Goal: Task Accomplishment & Management: Use online tool/utility

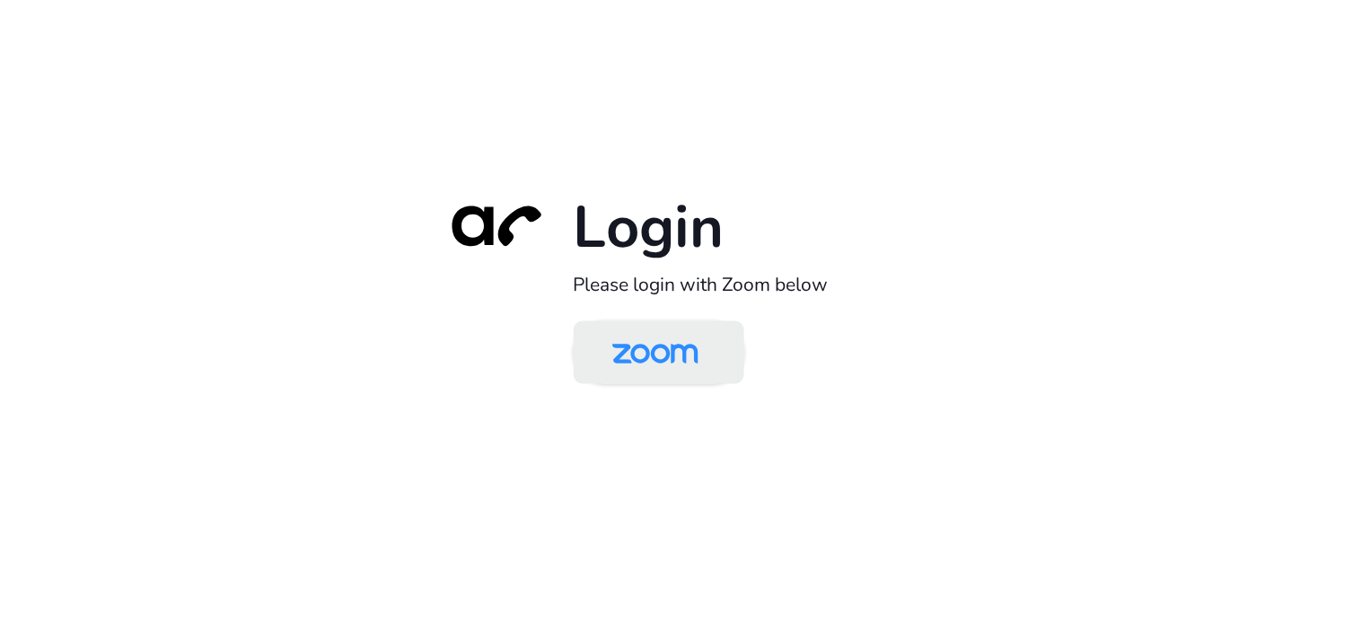
click at [689, 360] on img at bounding box center [655, 354] width 124 height 58
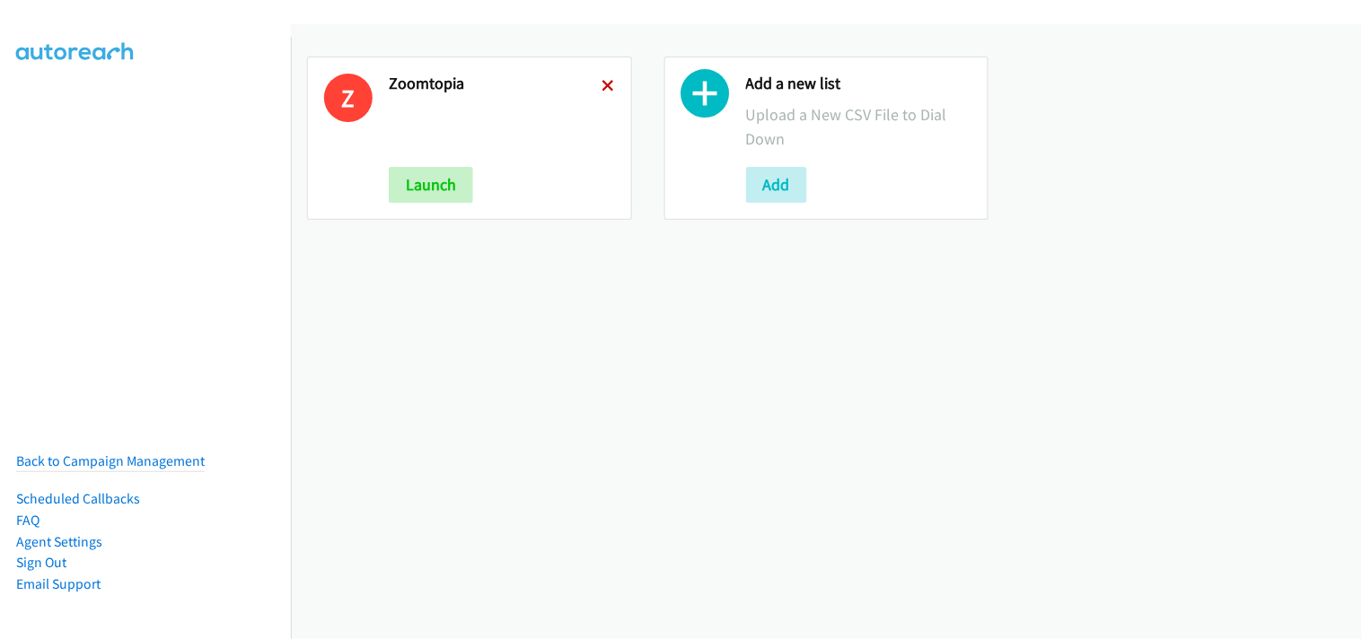
click at [602, 84] on icon at bounding box center [608, 87] width 13 height 13
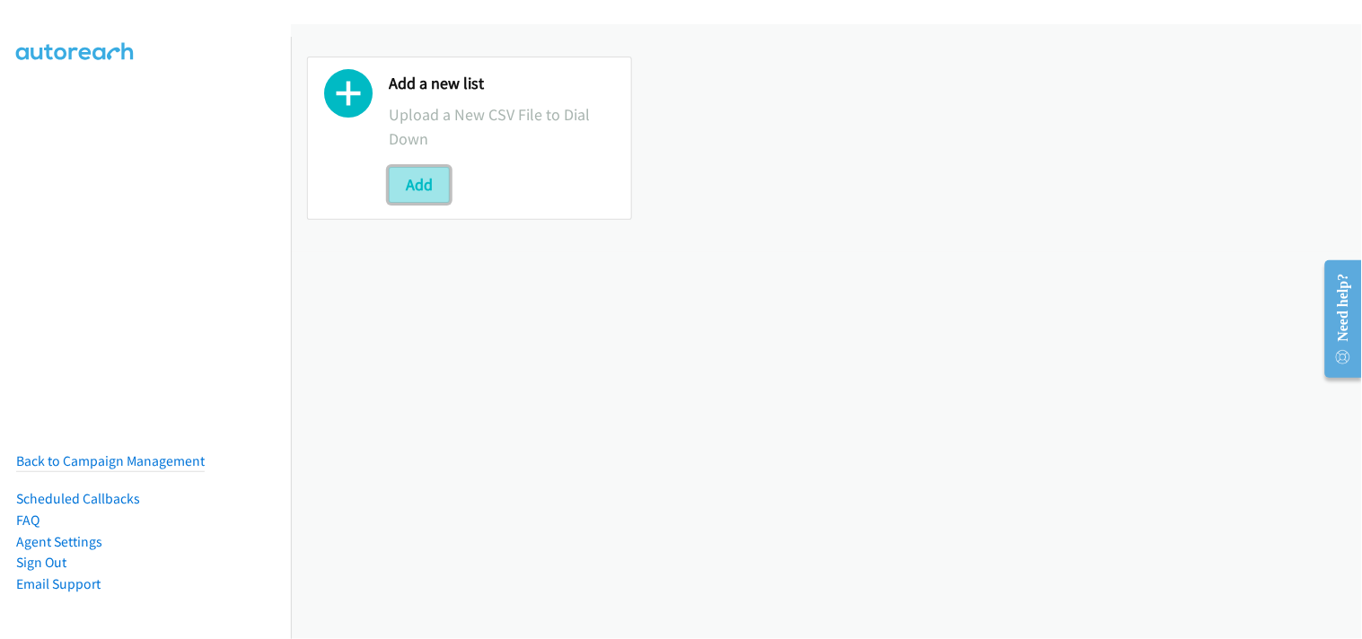
click at [426, 186] on button "Add" at bounding box center [419, 185] width 61 height 36
click at [422, 174] on button "Add" at bounding box center [419, 185] width 61 height 36
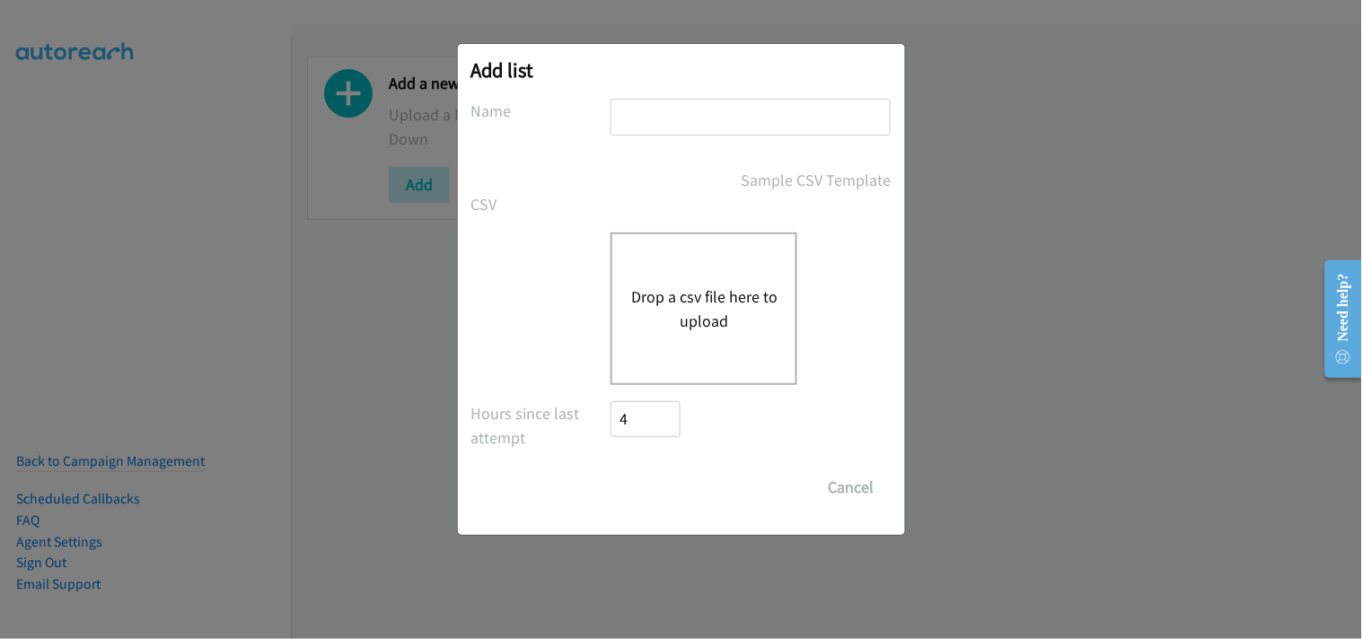
click at [694, 105] on input "text" at bounding box center [750, 117] width 280 height 37
type input "Zoomtopia"
click at [715, 296] on button "Drop a csv file here to upload" at bounding box center [703, 309] width 147 height 48
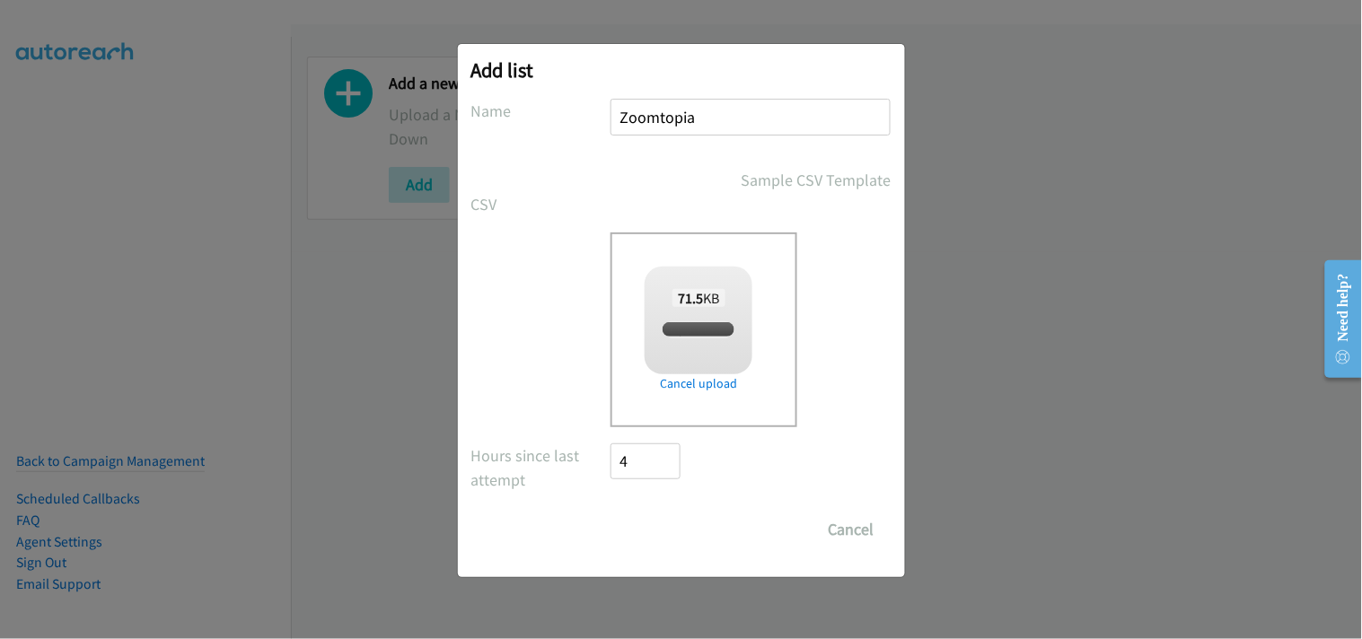
checkbox input "true"
click at [636, 533] on input "Save List" at bounding box center [658, 530] width 94 height 36
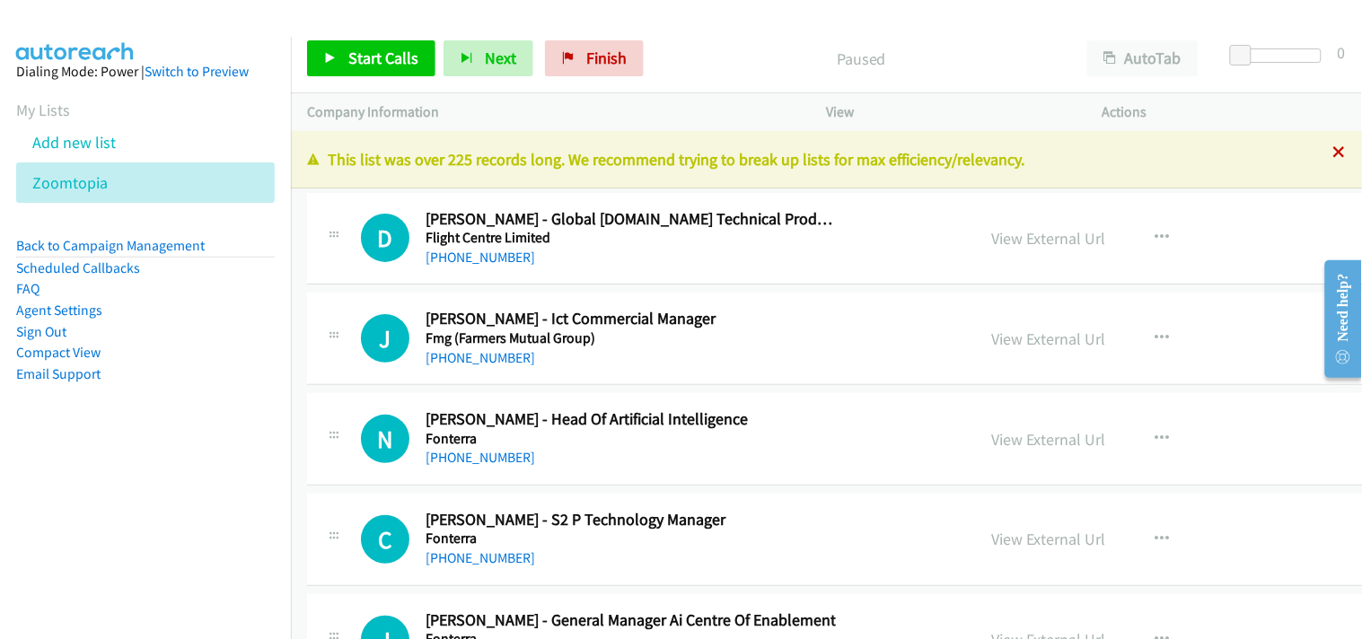
click at [1333, 154] on icon at bounding box center [1339, 153] width 13 height 13
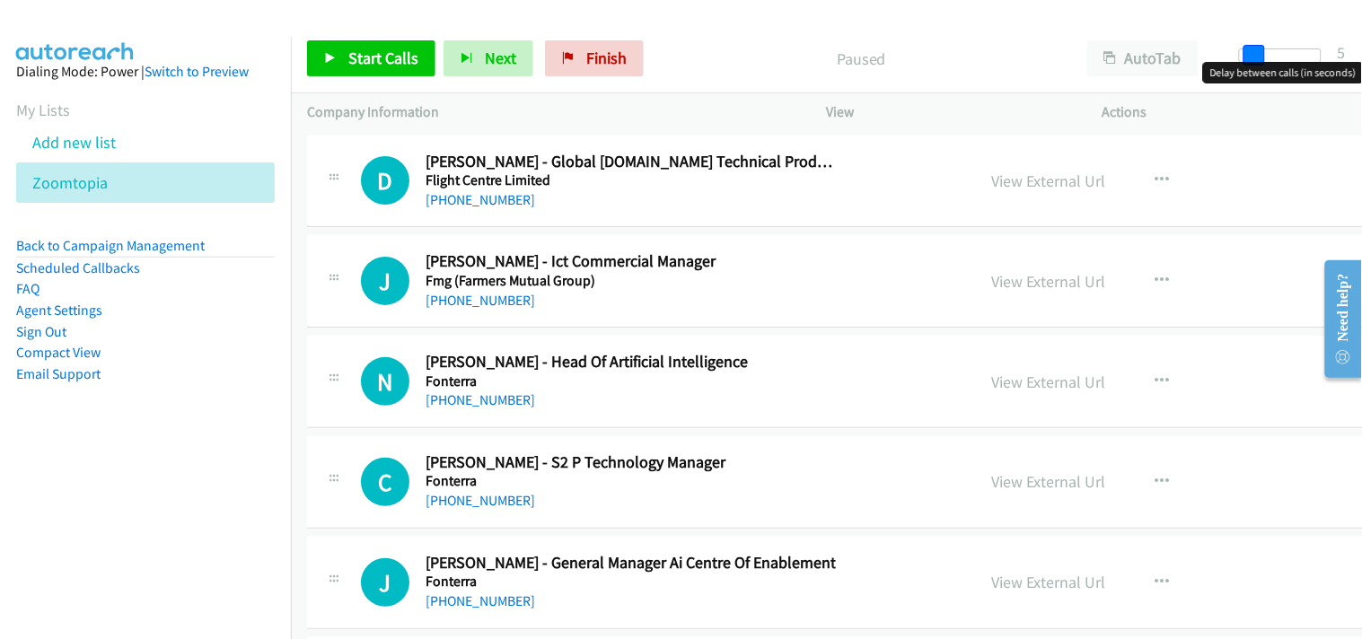
drag, startPoint x: 1243, startPoint y: 58, endPoint x: 1255, endPoint y: 57, distance: 11.8
click at [1255, 57] on span at bounding box center [1254, 56] width 22 height 22
click at [409, 55] on span "Start Calls" at bounding box center [383, 58] width 70 height 21
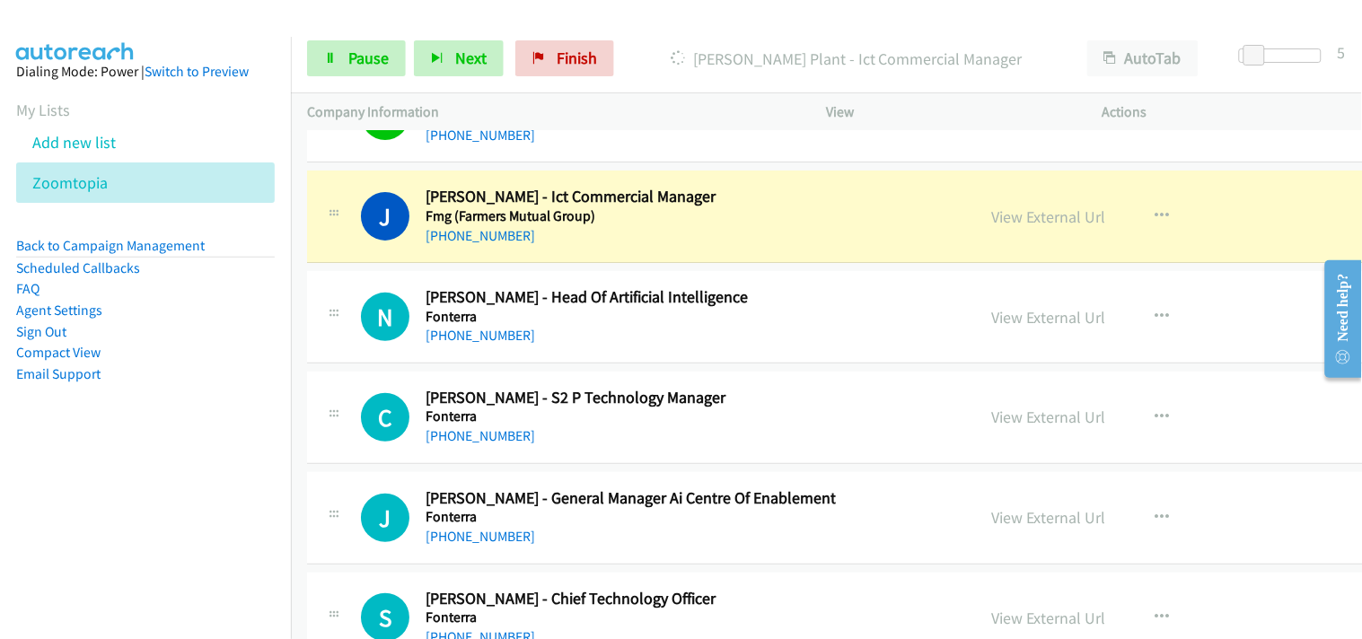
scroll to position [100, 0]
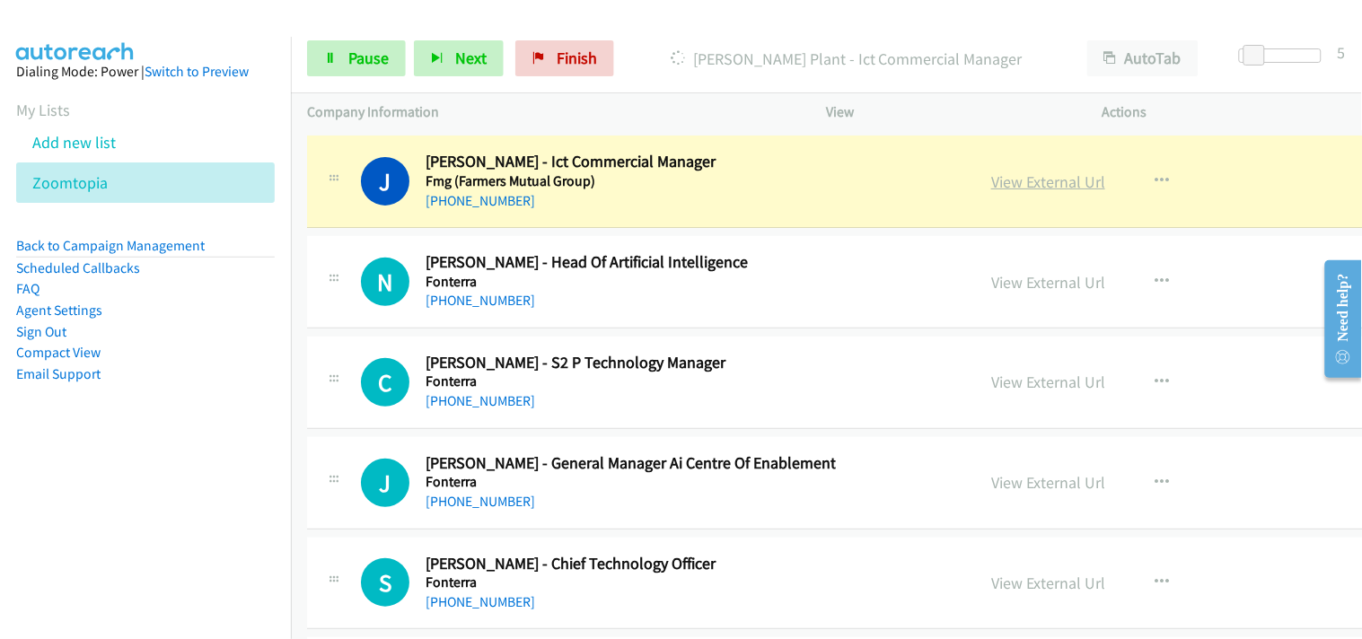
click at [991, 177] on link "View External Url" at bounding box center [1048, 181] width 114 height 21
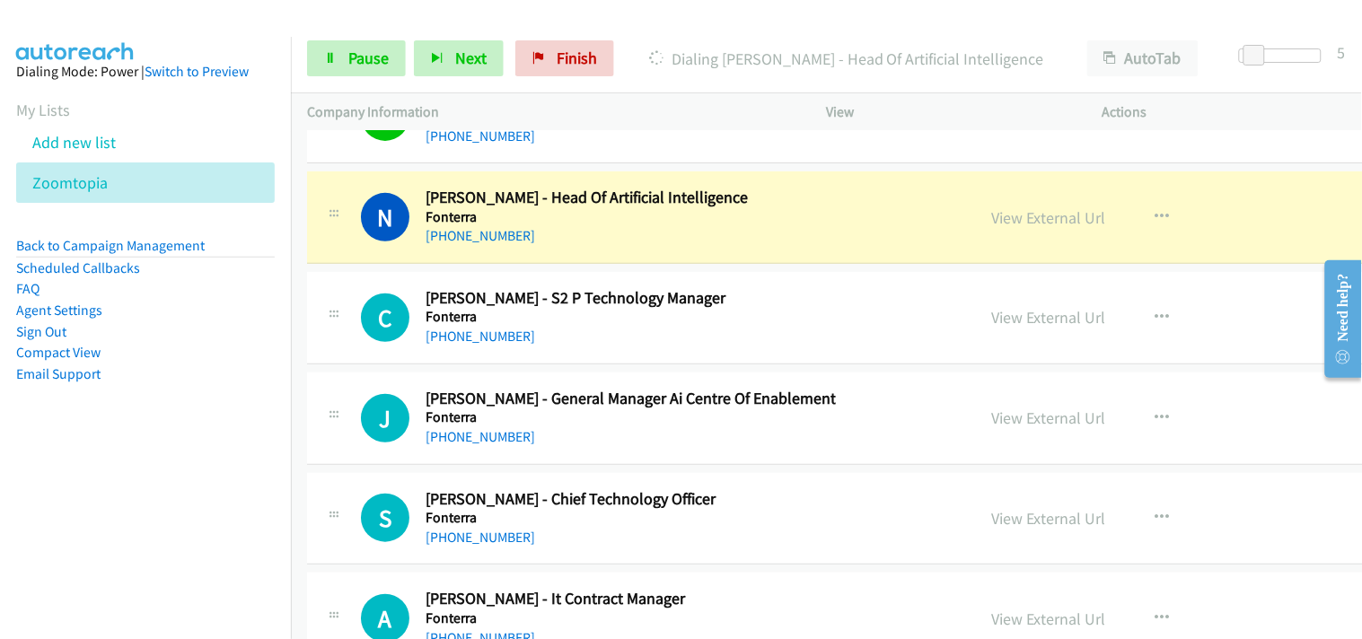
scroll to position [199, 0]
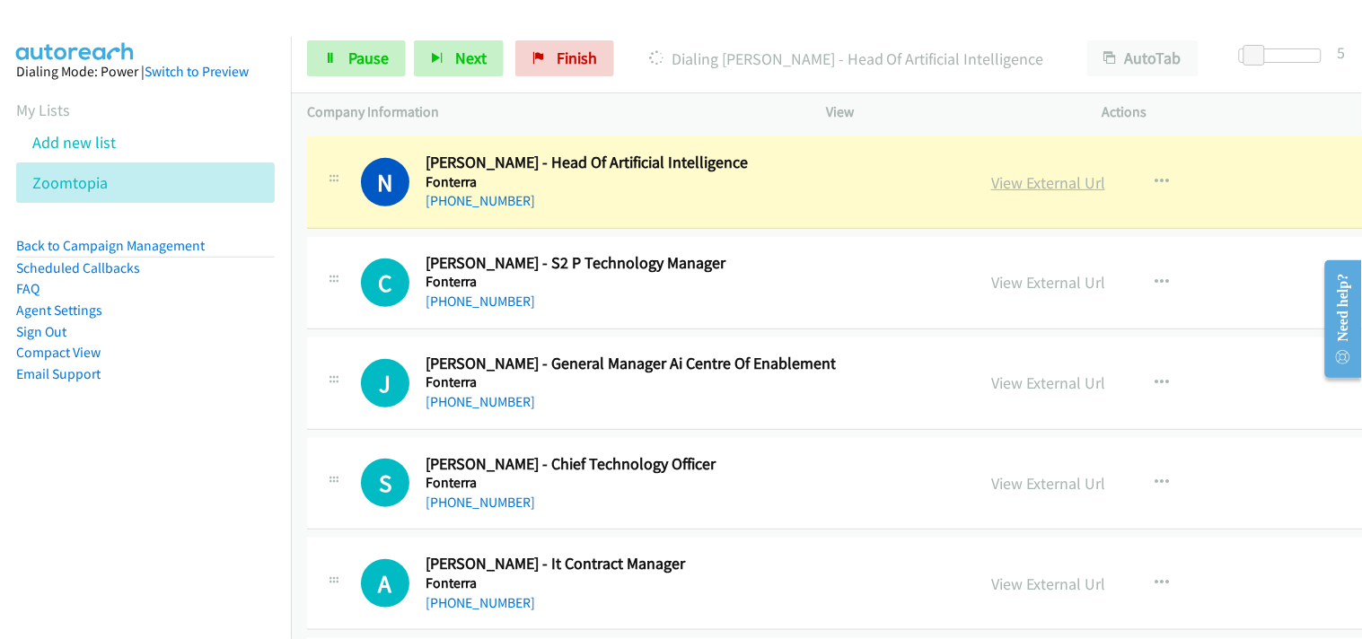
click at [991, 181] on link "View External Url" at bounding box center [1048, 182] width 114 height 21
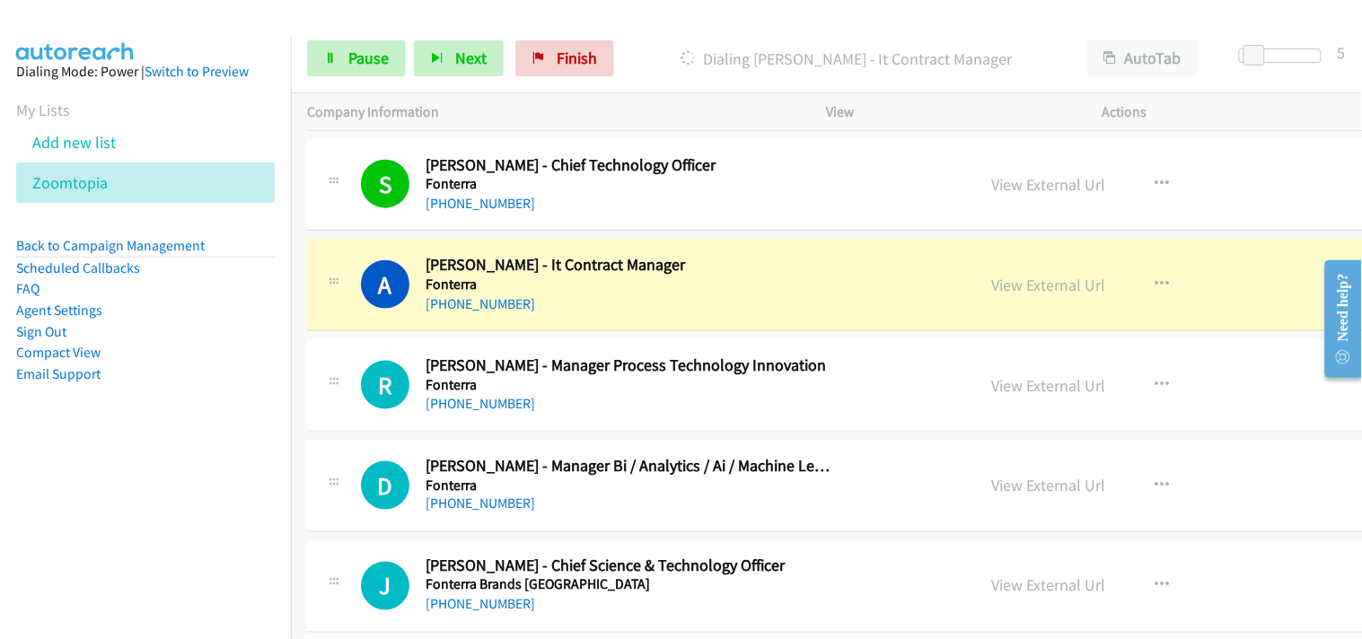
scroll to position [598, 0]
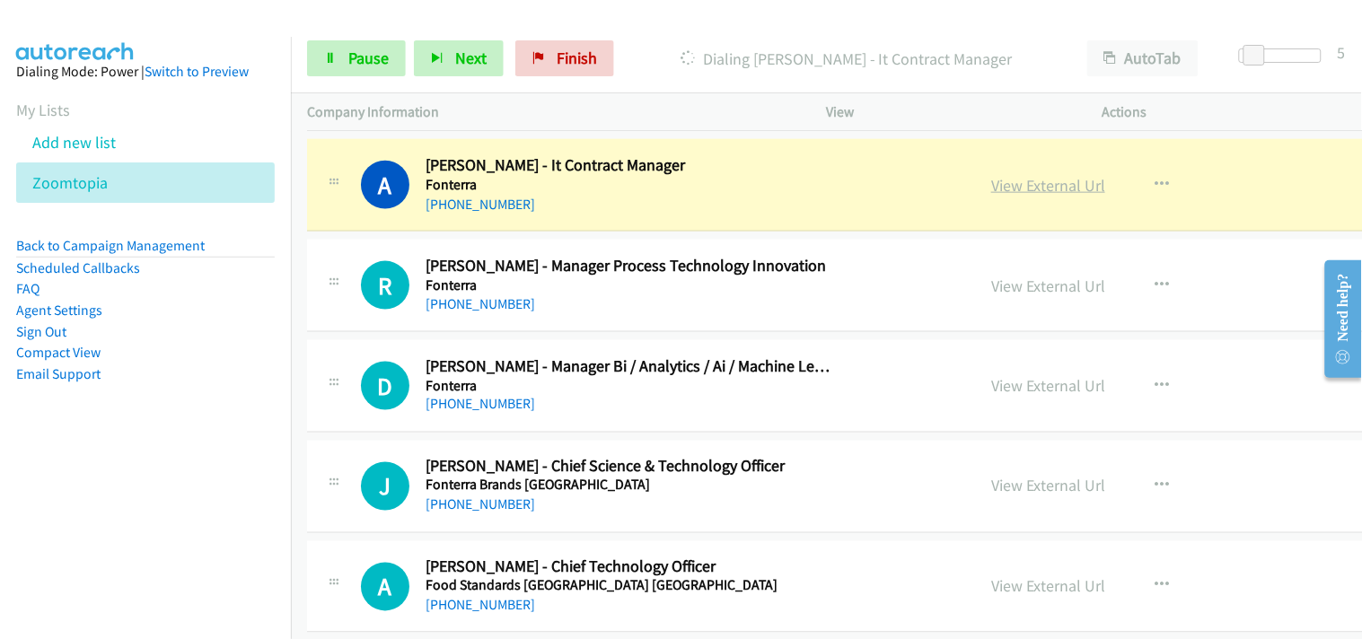
click at [991, 184] on link "View External Url" at bounding box center [1048, 185] width 114 height 21
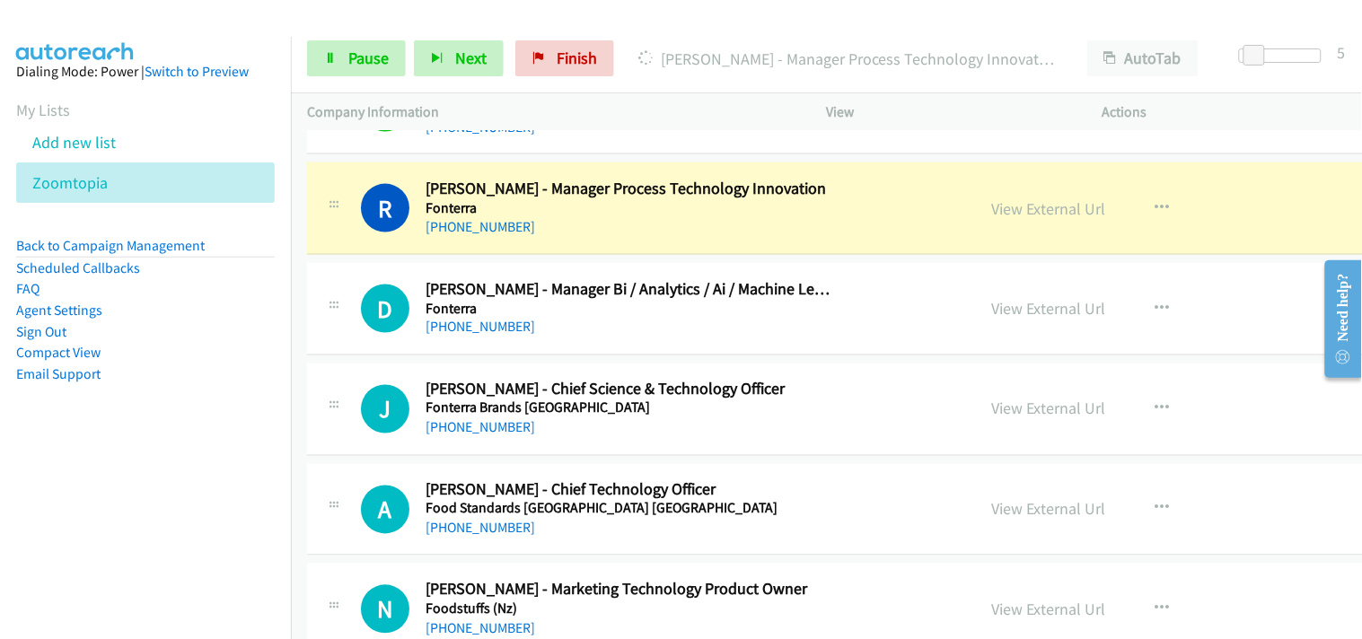
scroll to position [697, 0]
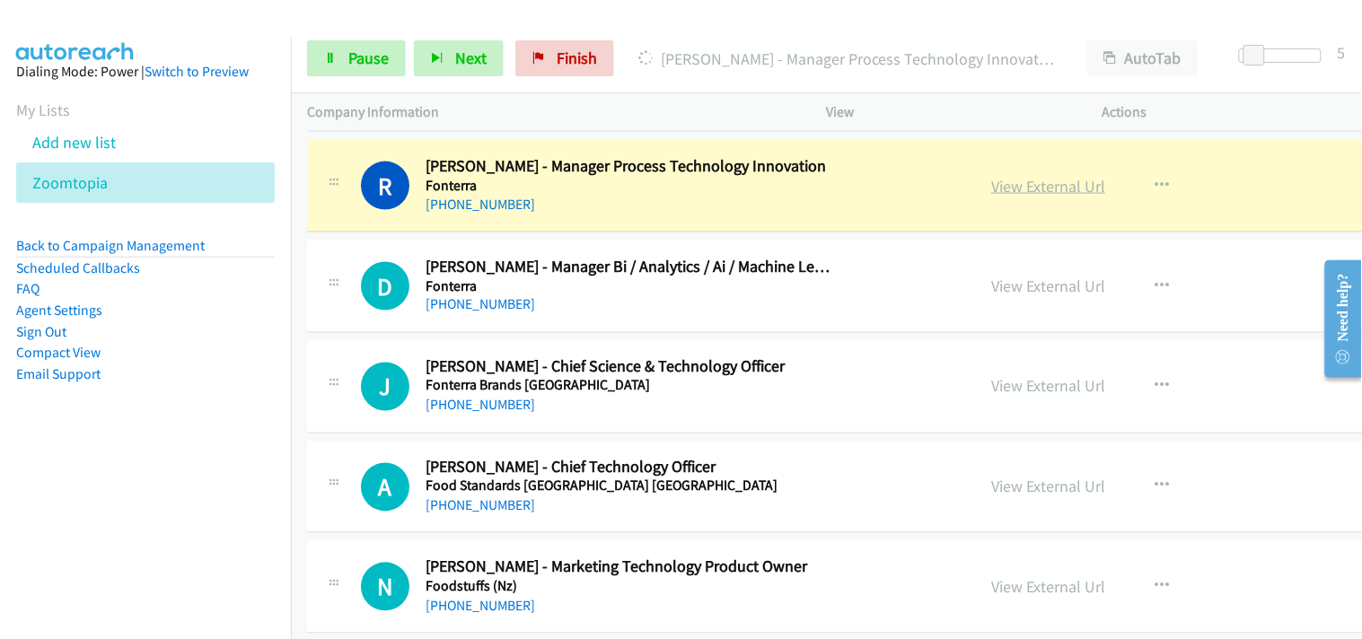
click at [991, 181] on link "View External Url" at bounding box center [1048, 186] width 114 height 21
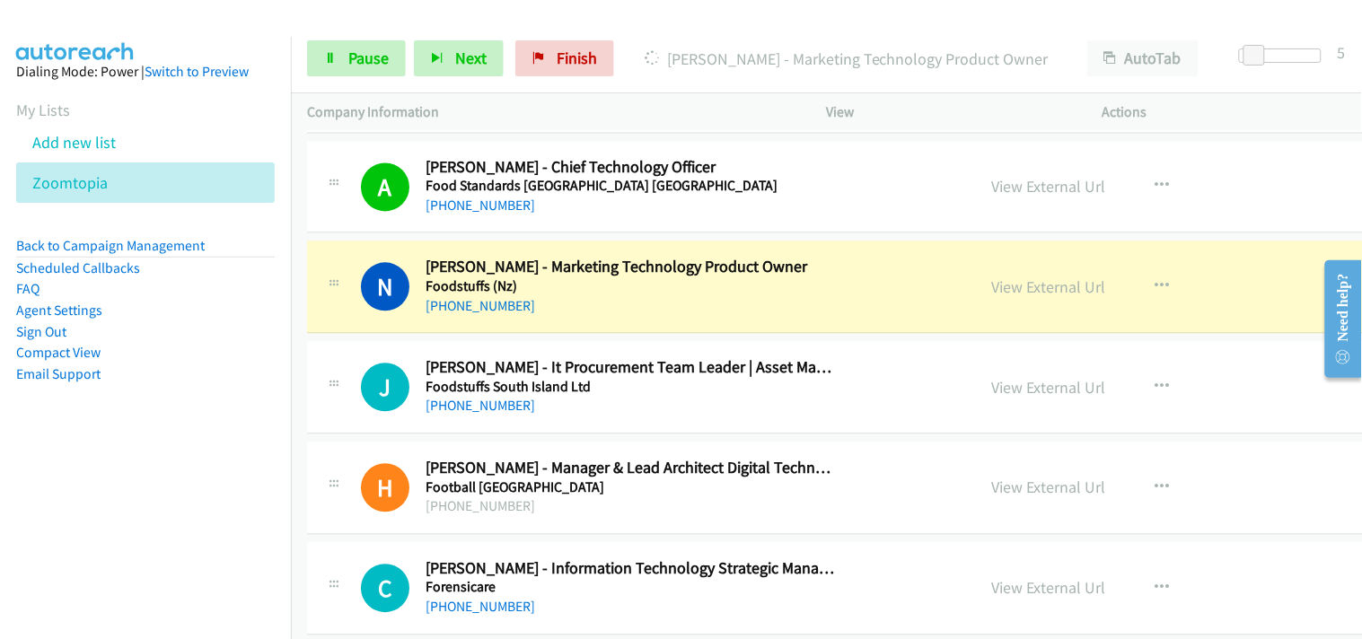
scroll to position [1097, 0]
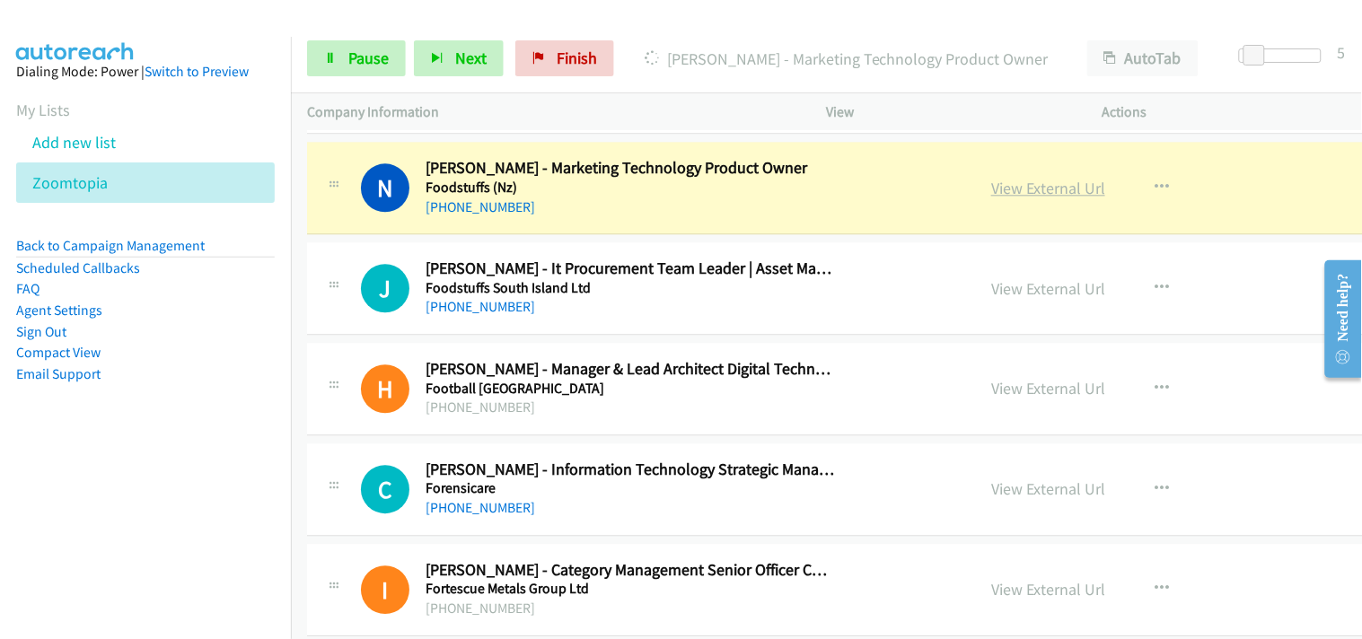
click at [991, 180] on link "View External Url" at bounding box center [1048, 188] width 114 height 21
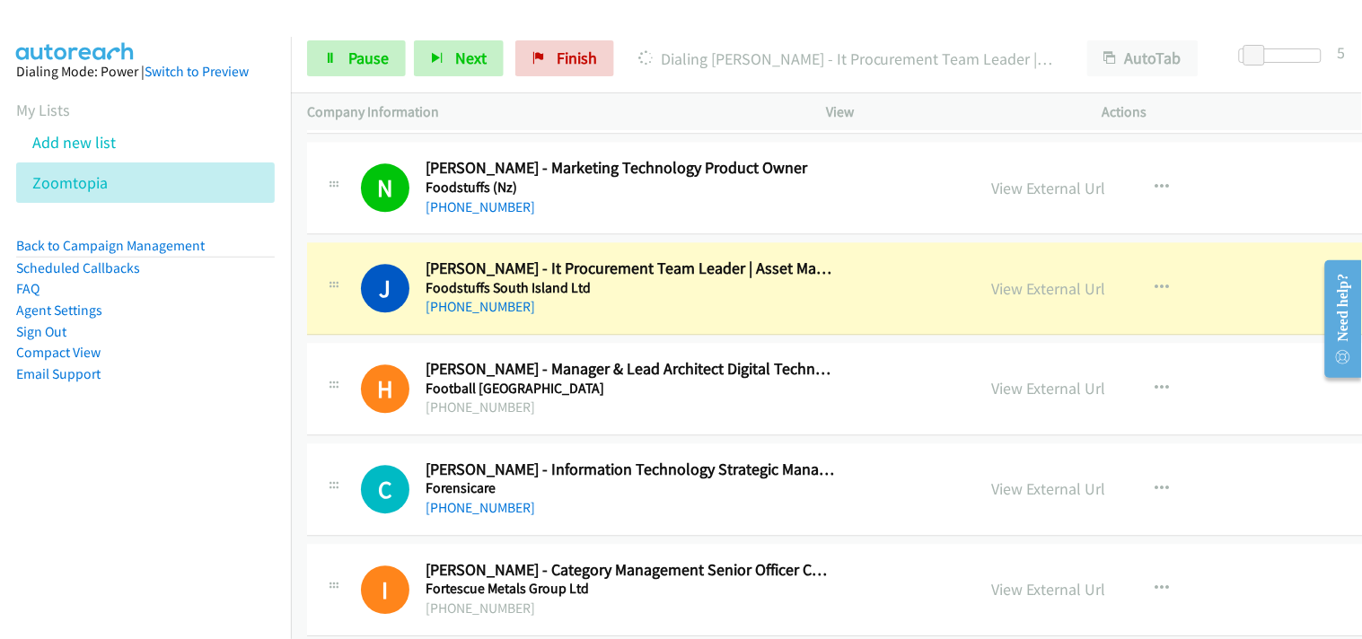
scroll to position [1197, 0]
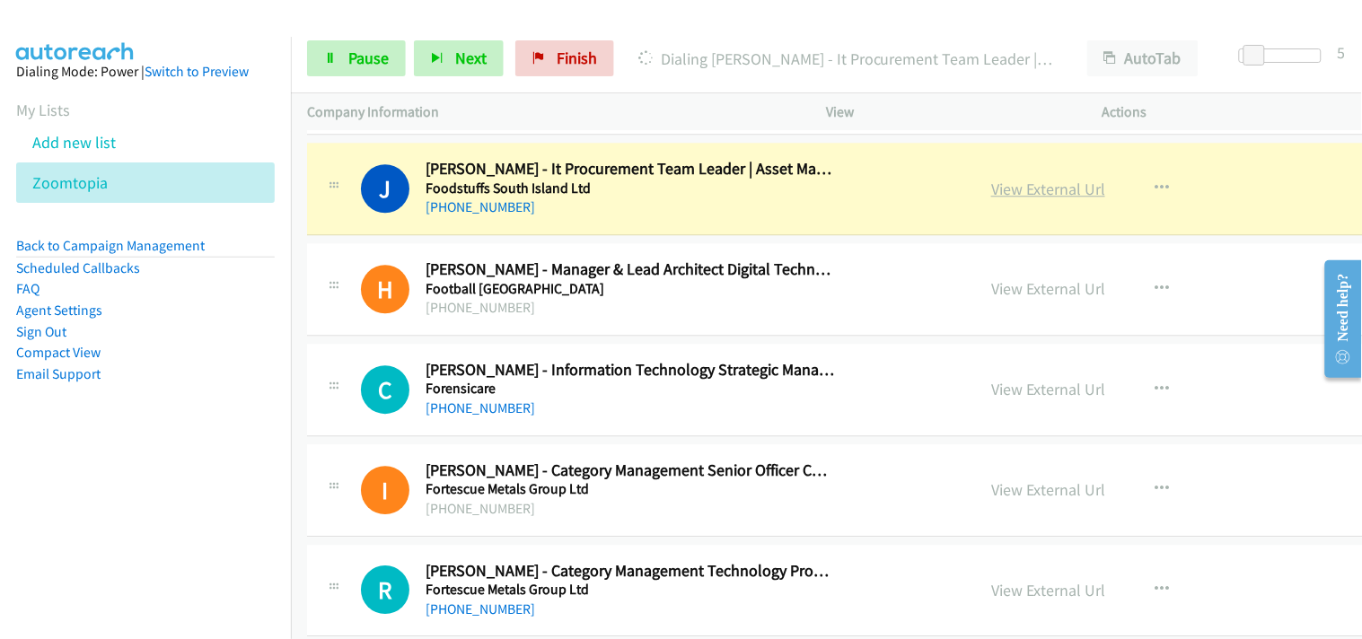
click at [991, 185] on link "View External Url" at bounding box center [1048, 189] width 114 height 21
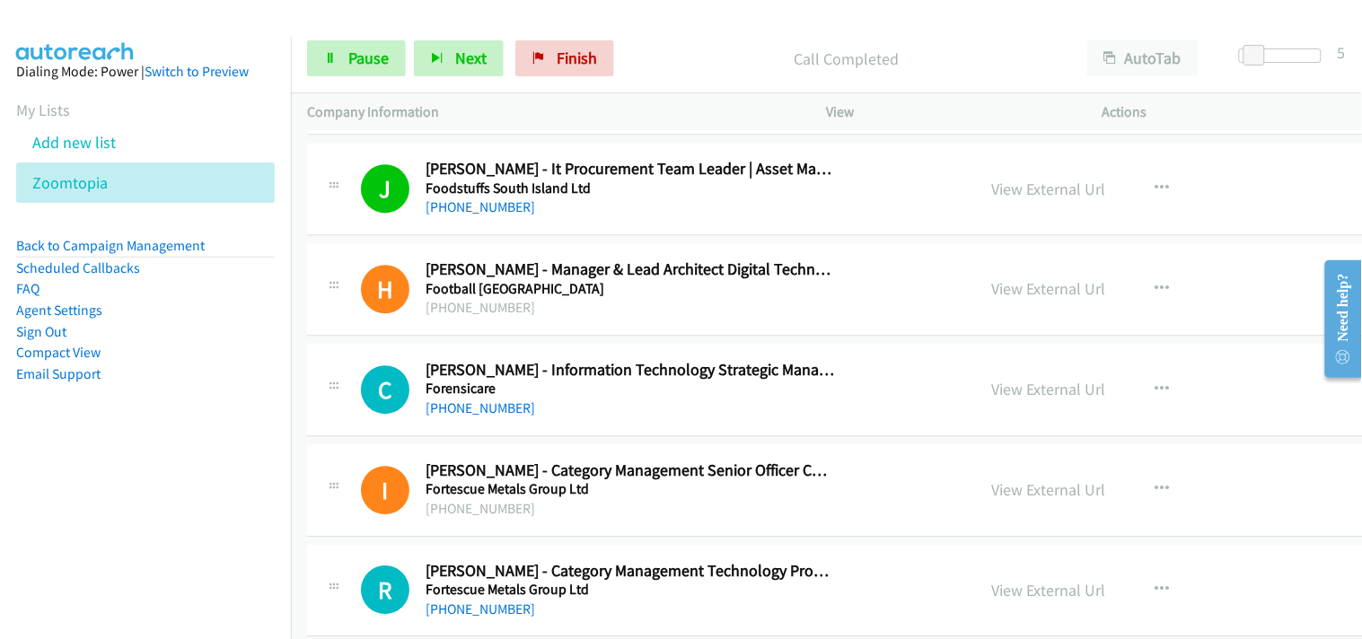
scroll to position [1296, 0]
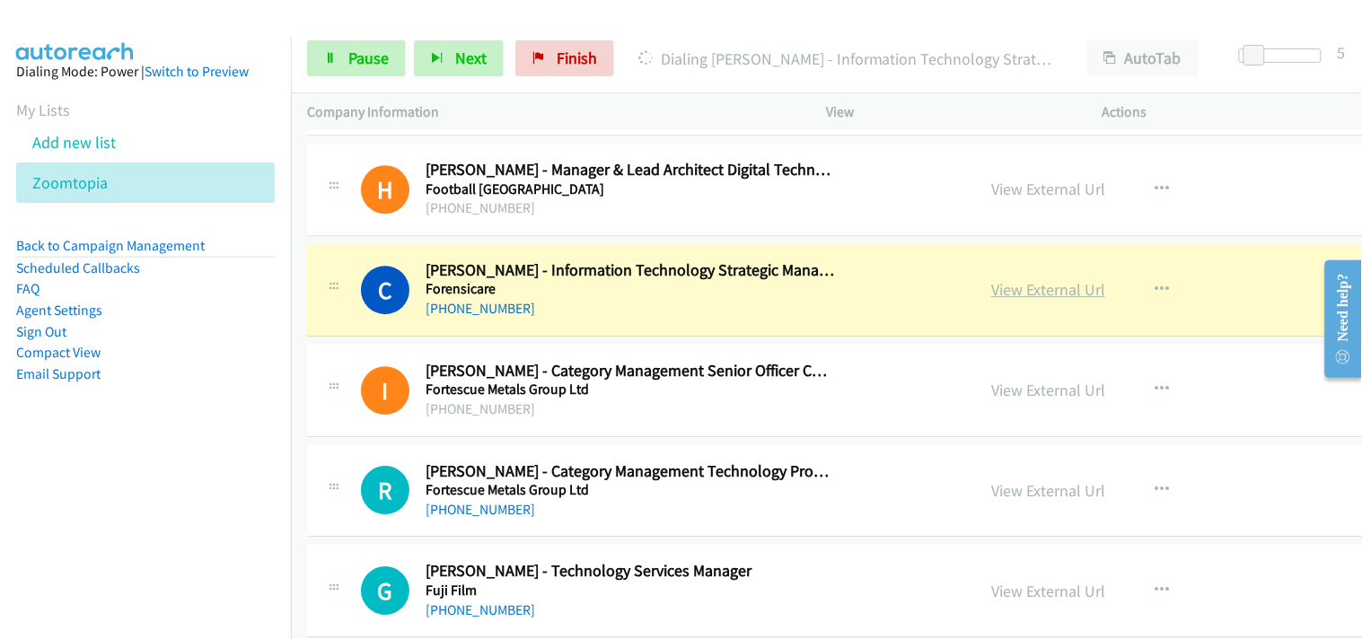
click at [991, 285] on link "View External Url" at bounding box center [1048, 289] width 114 height 21
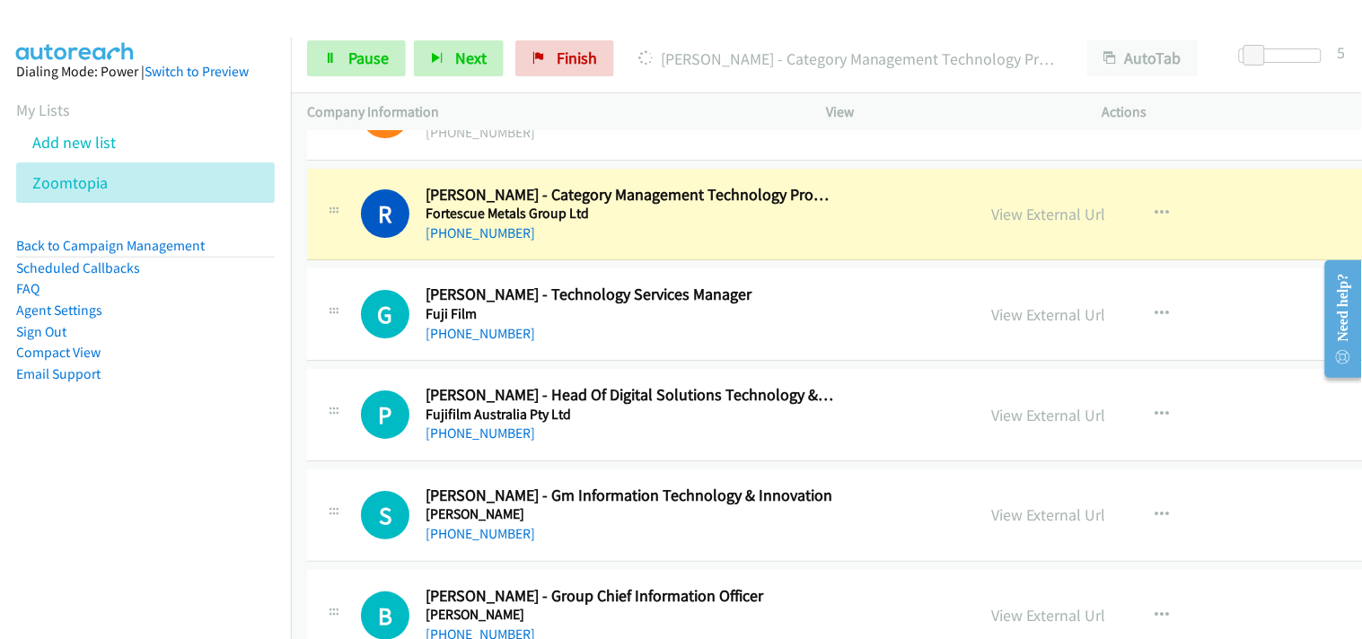
scroll to position [1595, 0]
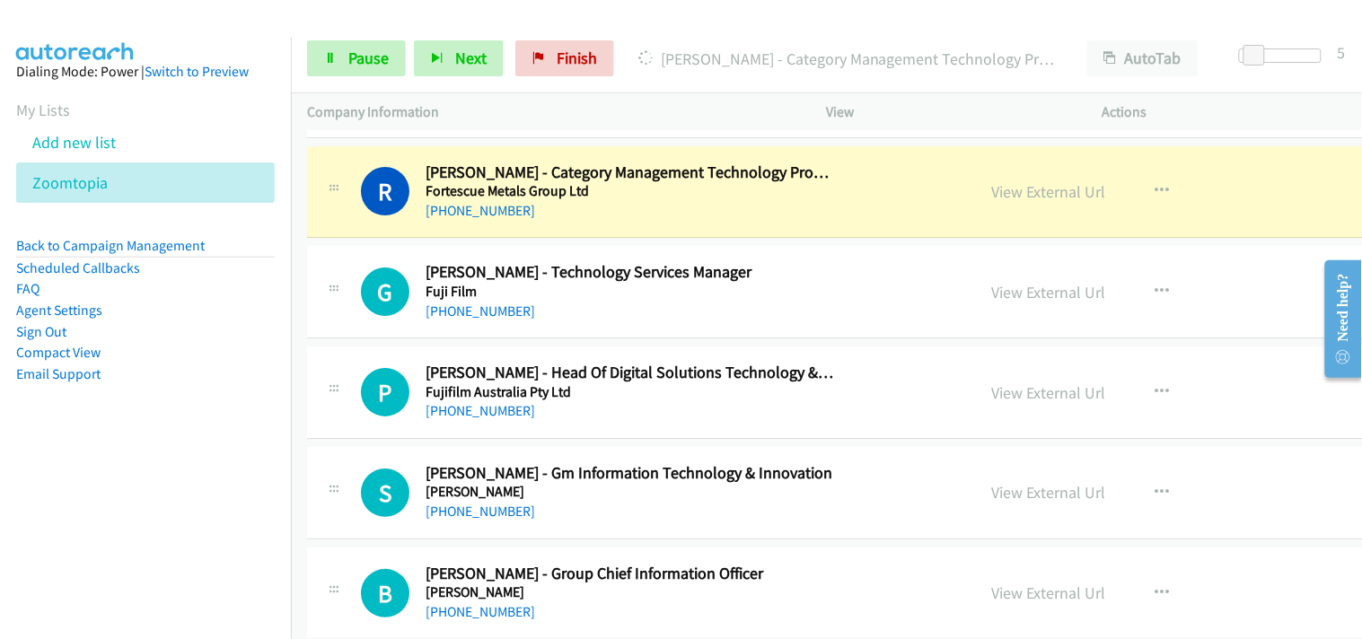
click at [991, 201] on div "View External Url" at bounding box center [1048, 192] width 114 height 24
click at [991, 194] on link "View External Url" at bounding box center [1048, 191] width 114 height 21
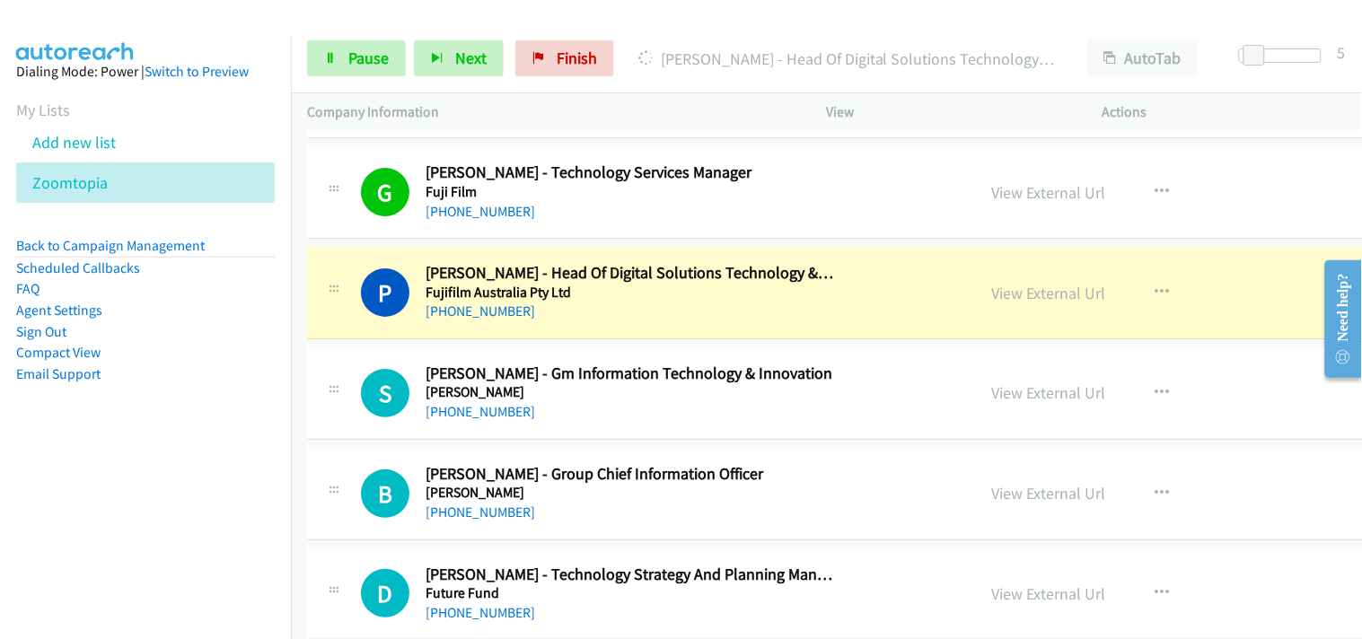
scroll to position [1795, 0]
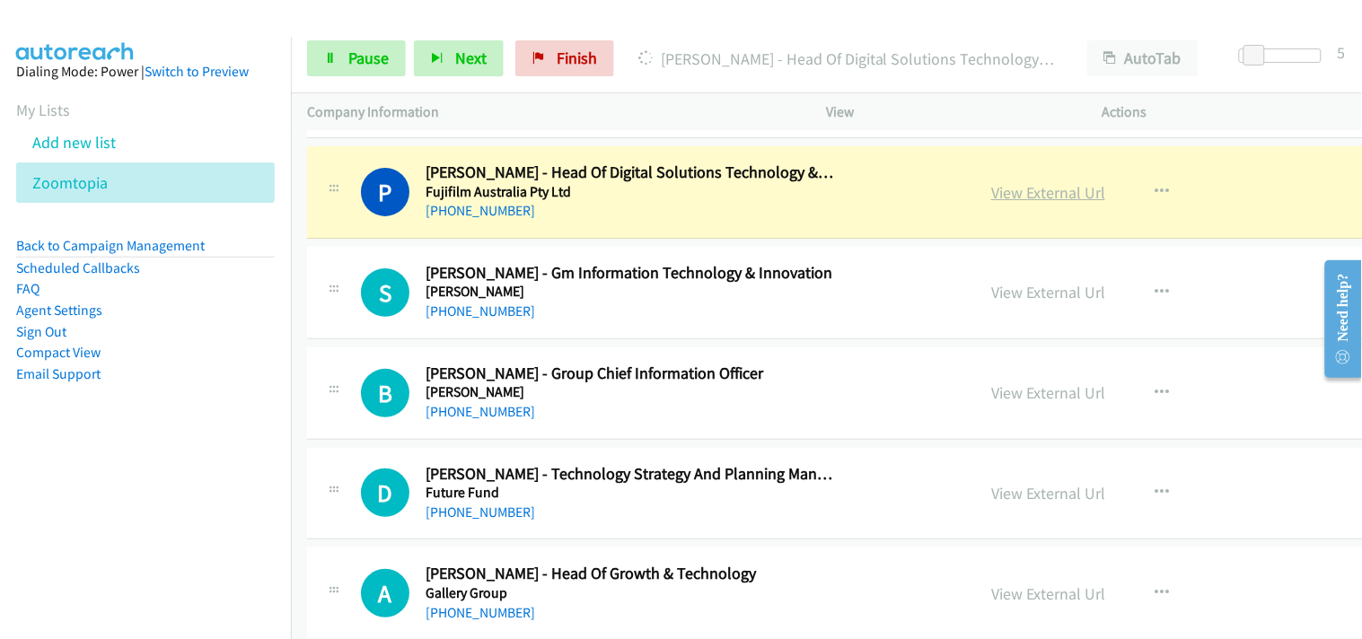
click at [991, 189] on link "View External Url" at bounding box center [1048, 192] width 114 height 21
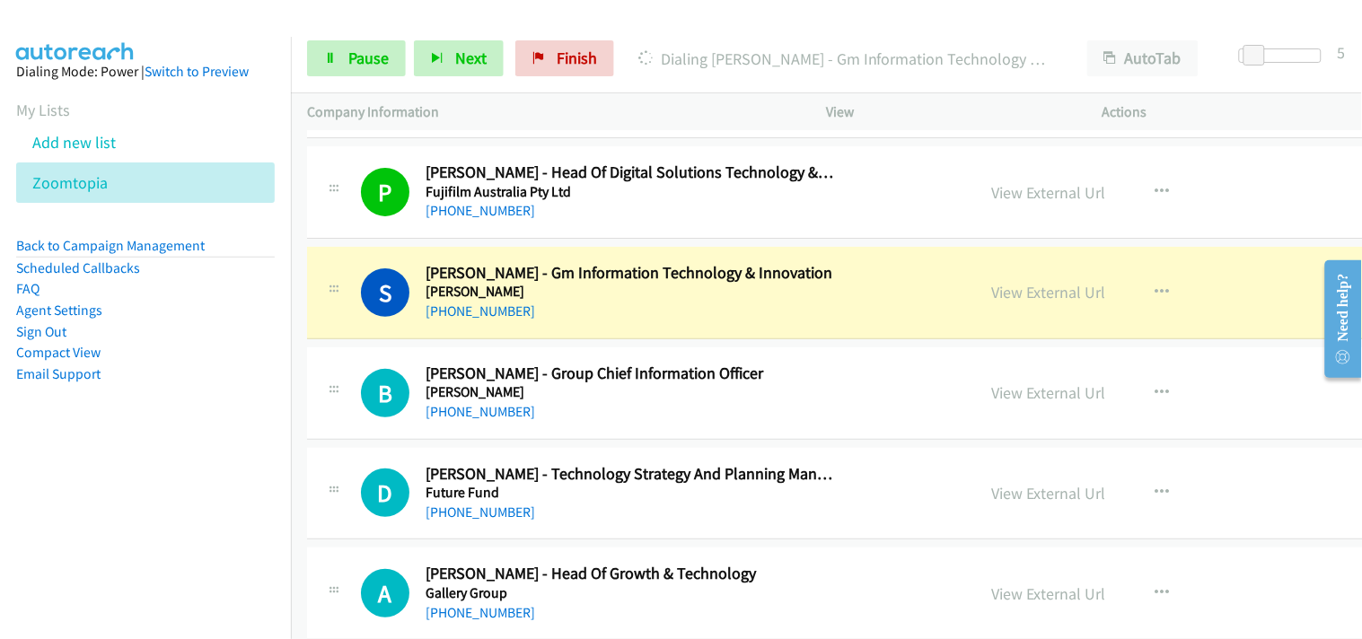
scroll to position [1895, 0]
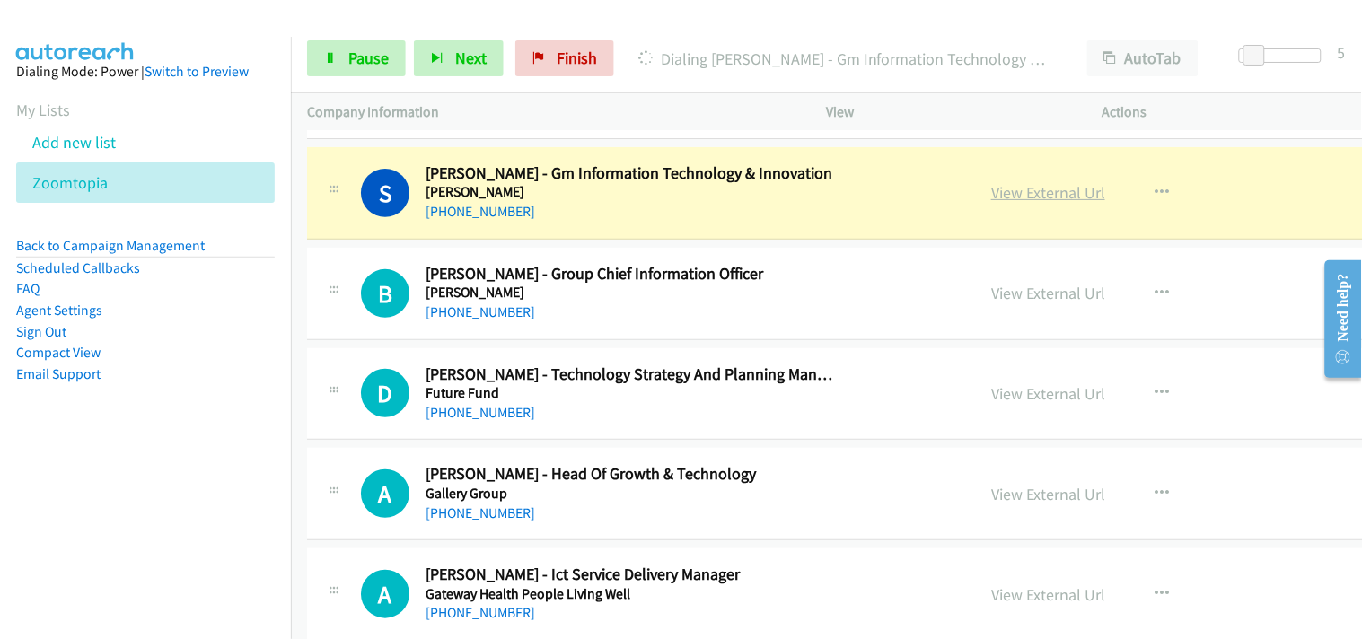
click at [991, 184] on link "View External Url" at bounding box center [1048, 192] width 114 height 21
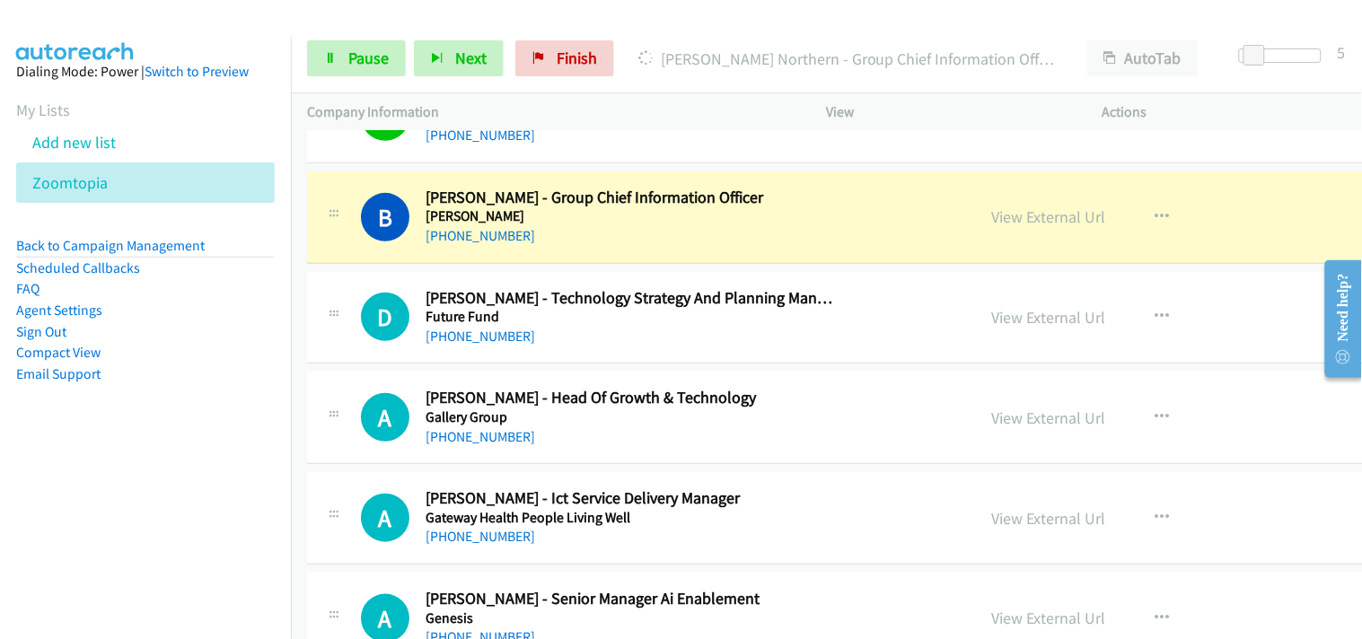
scroll to position [1995, 0]
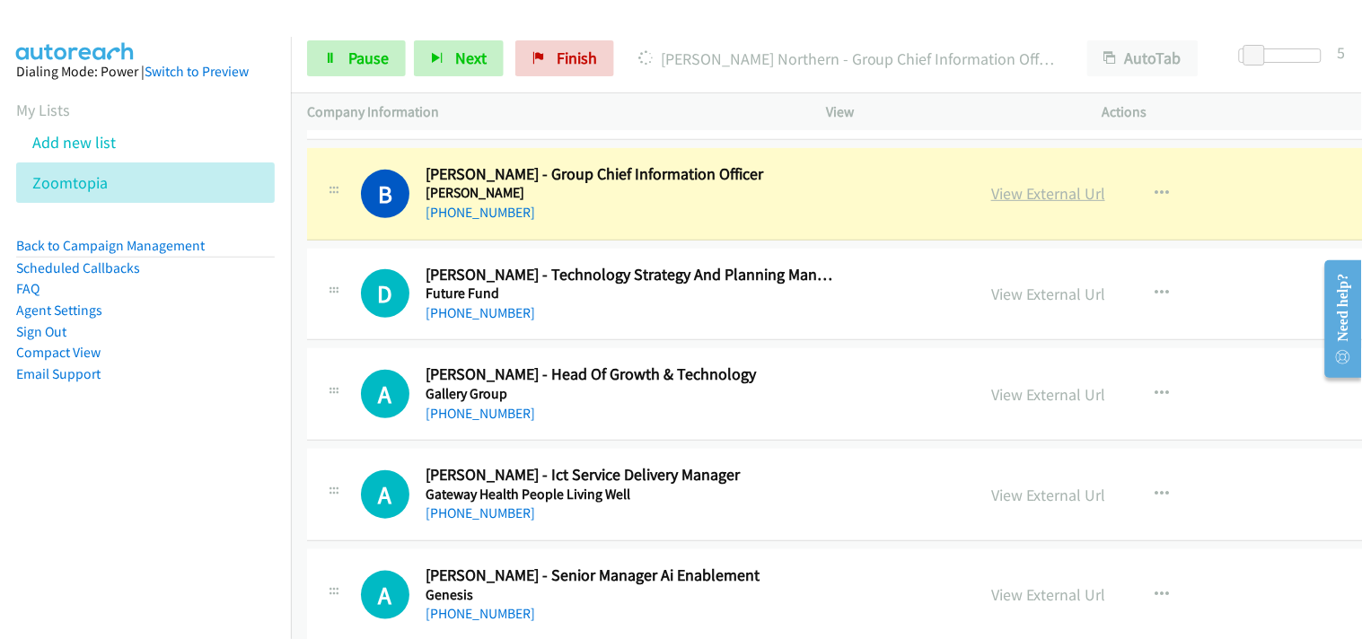
click at [991, 196] on link "View External Url" at bounding box center [1048, 193] width 114 height 21
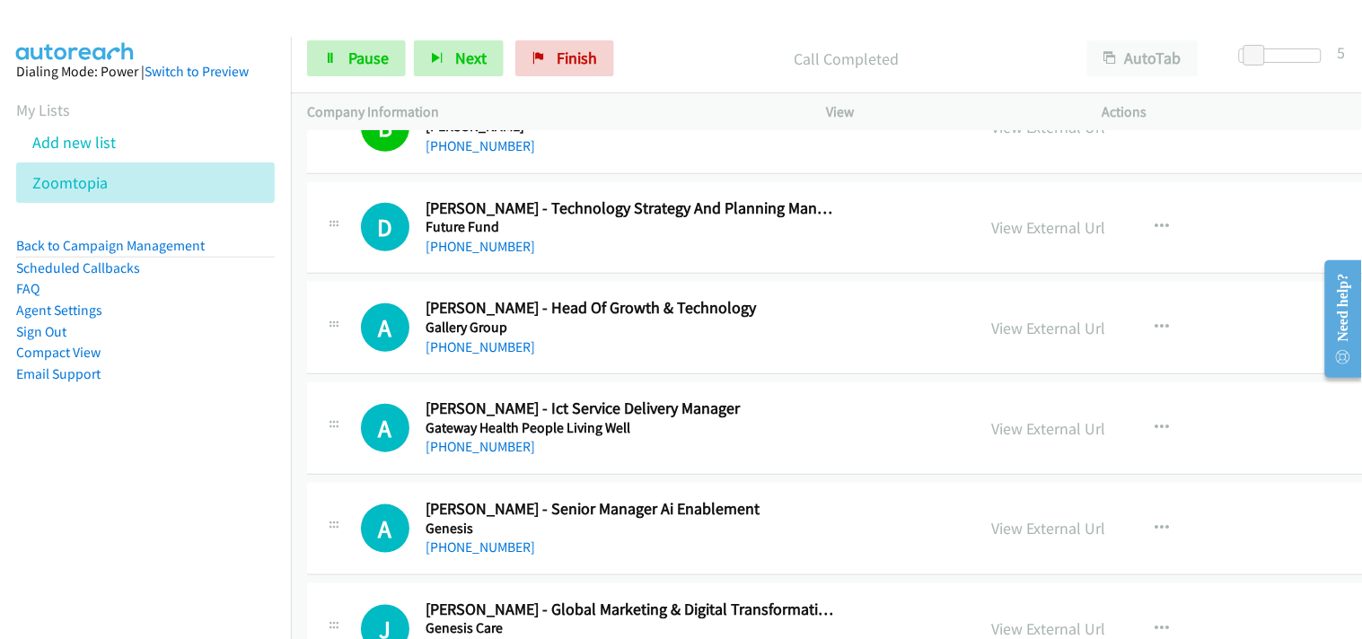
scroll to position [2094, 0]
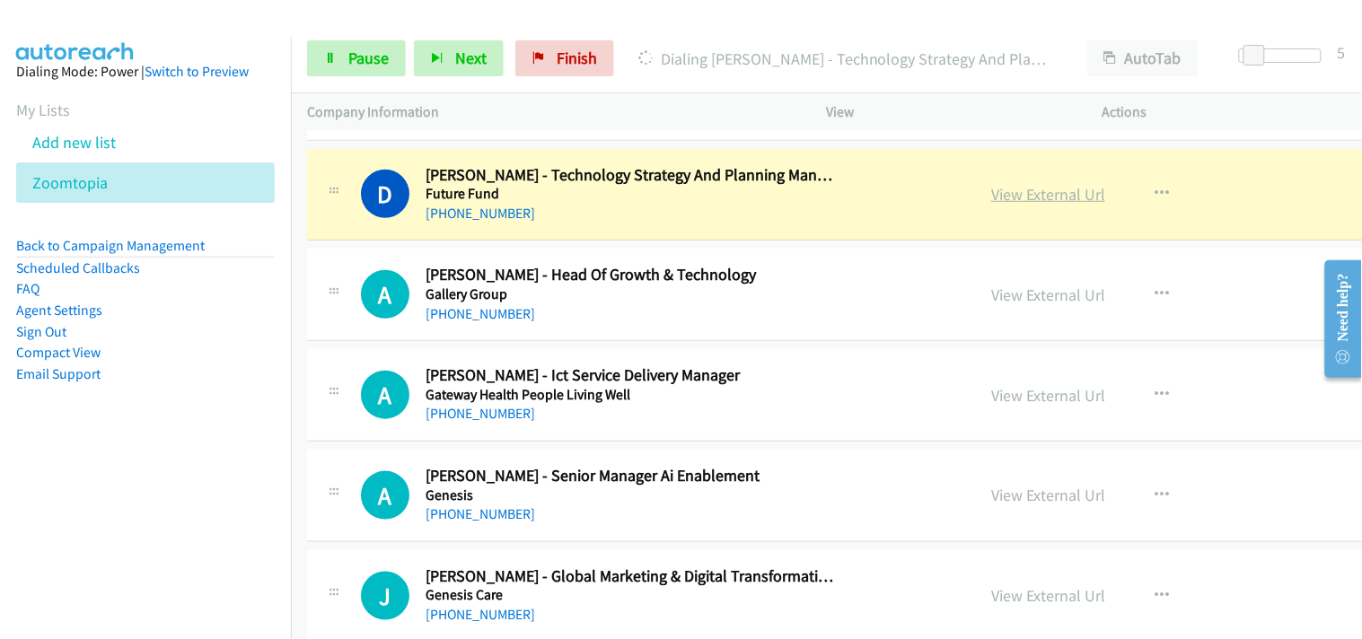
click at [991, 194] on link "View External Url" at bounding box center [1048, 194] width 114 height 21
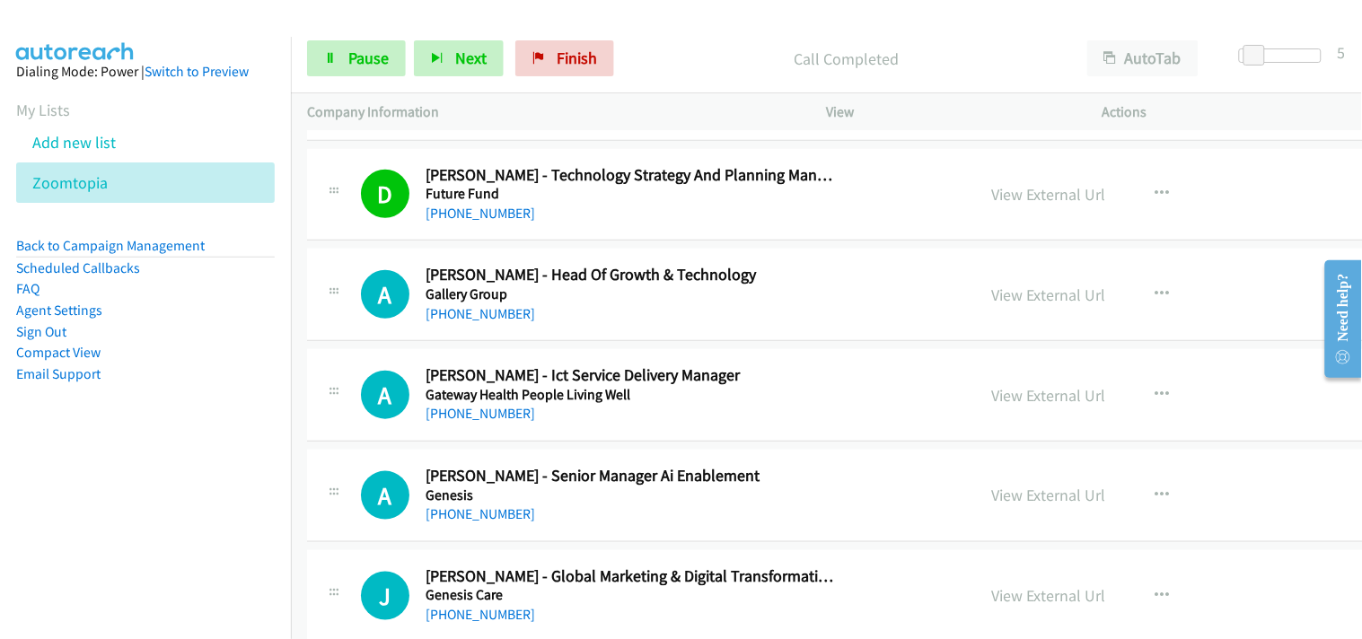
scroll to position [2194, 0]
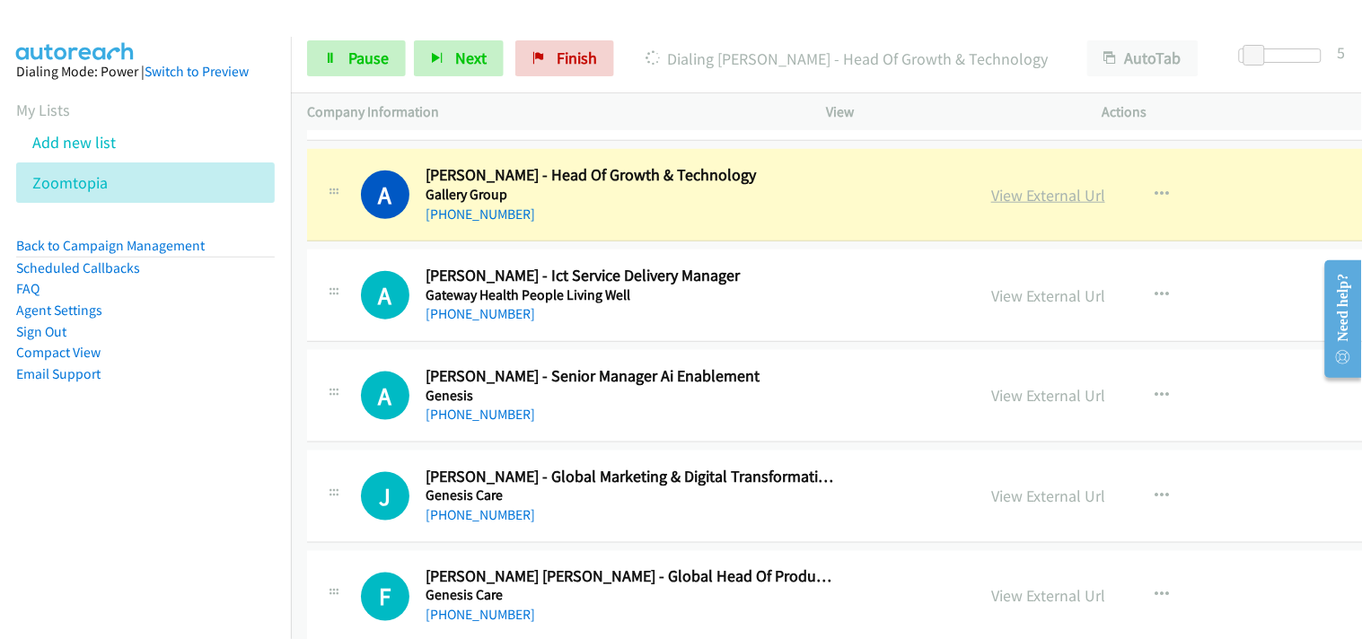
click at [991, 195] on link "View External Url" at bounding box center [1048, 195] width 114 height 21
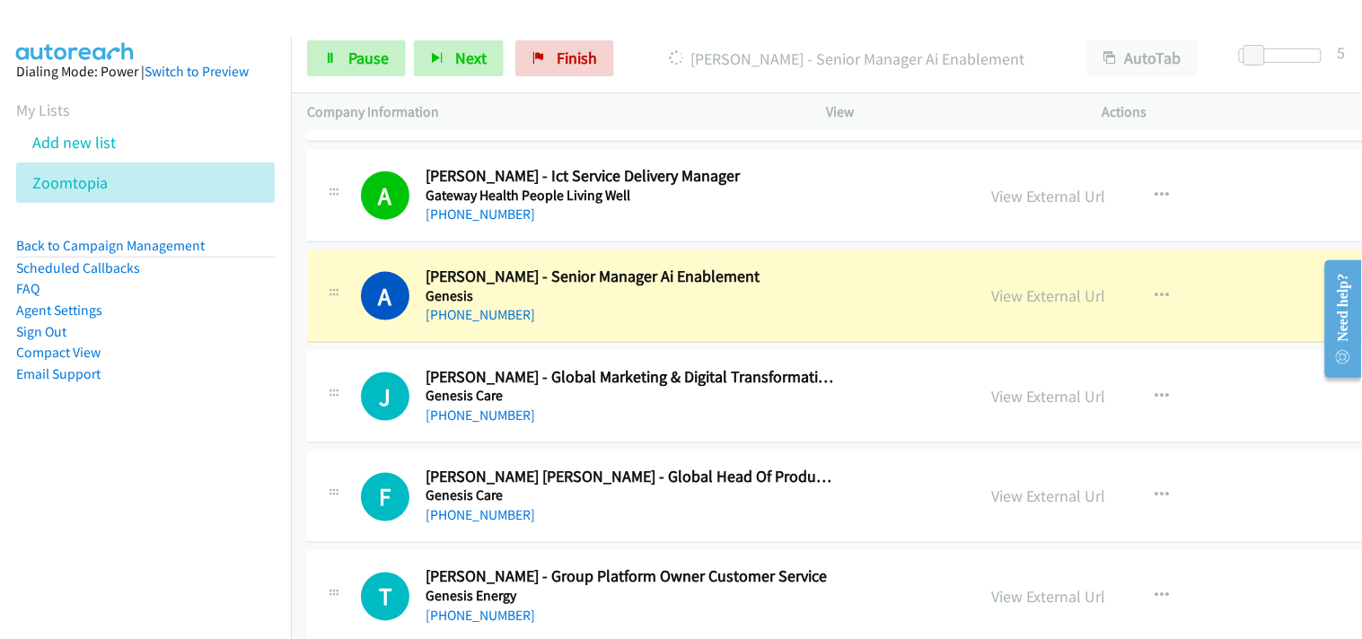
scroll to position [2393, 0]
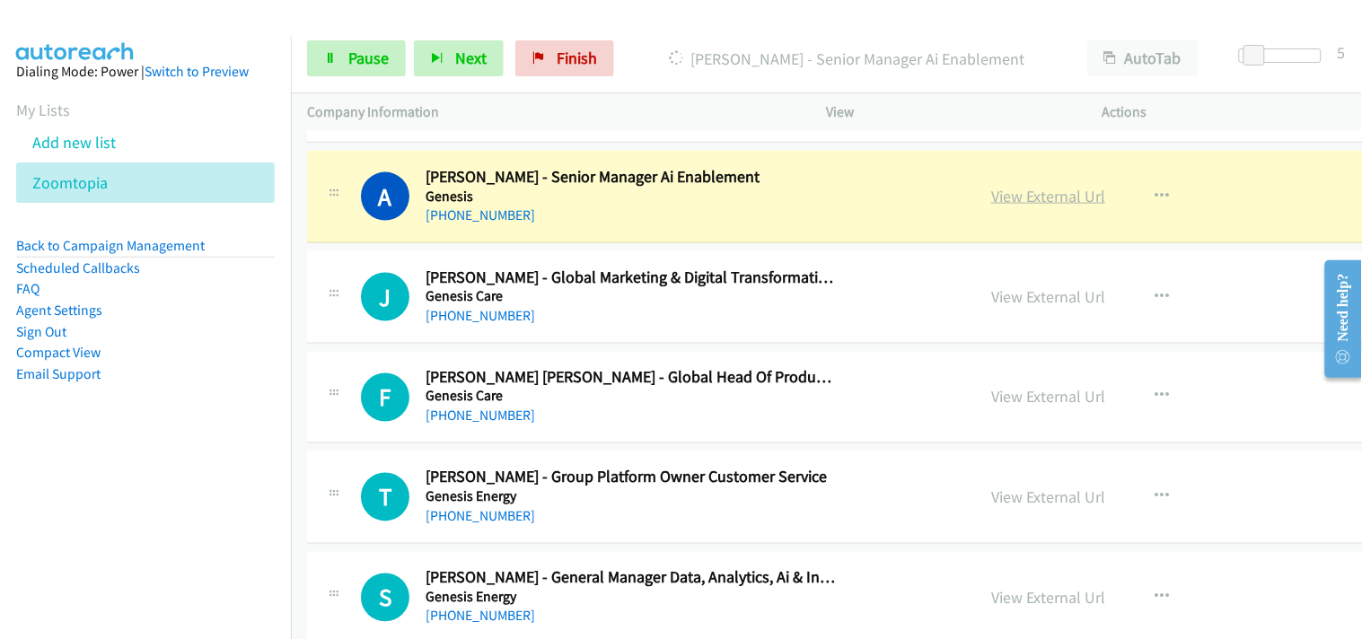
click at [991, 195] on link "View External Url" at bounding box center [1048, 196] width 114 height 21
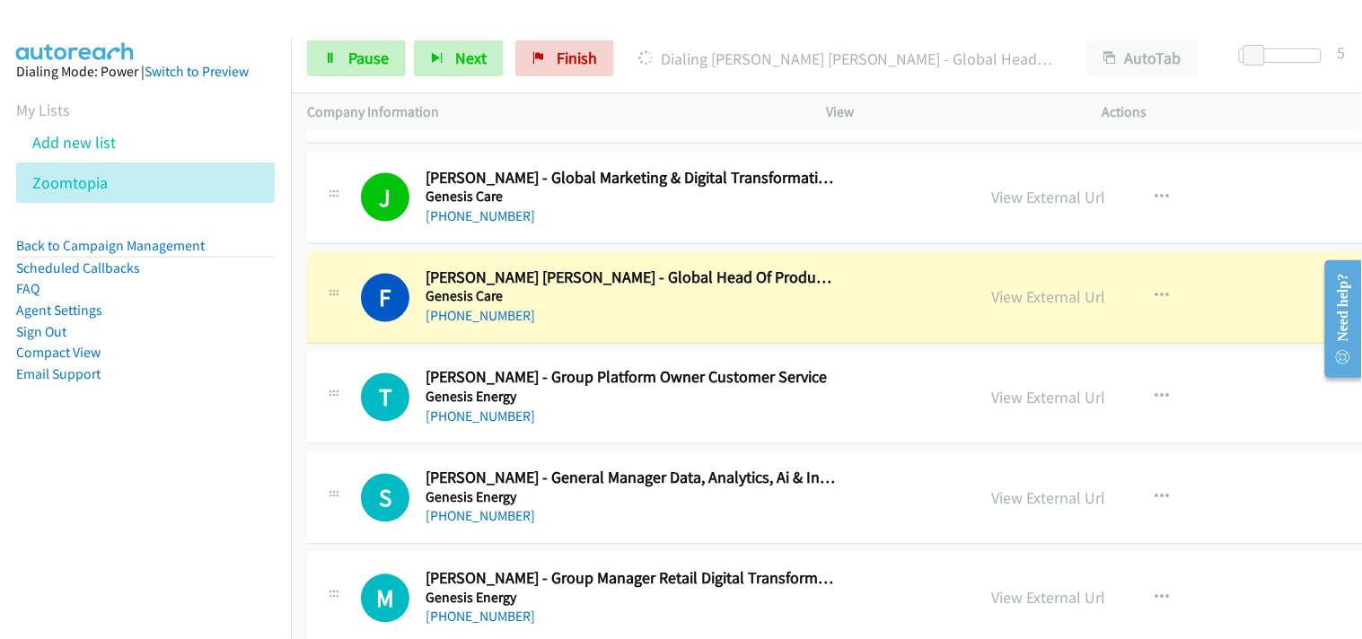
scroll to position [2592, 0]
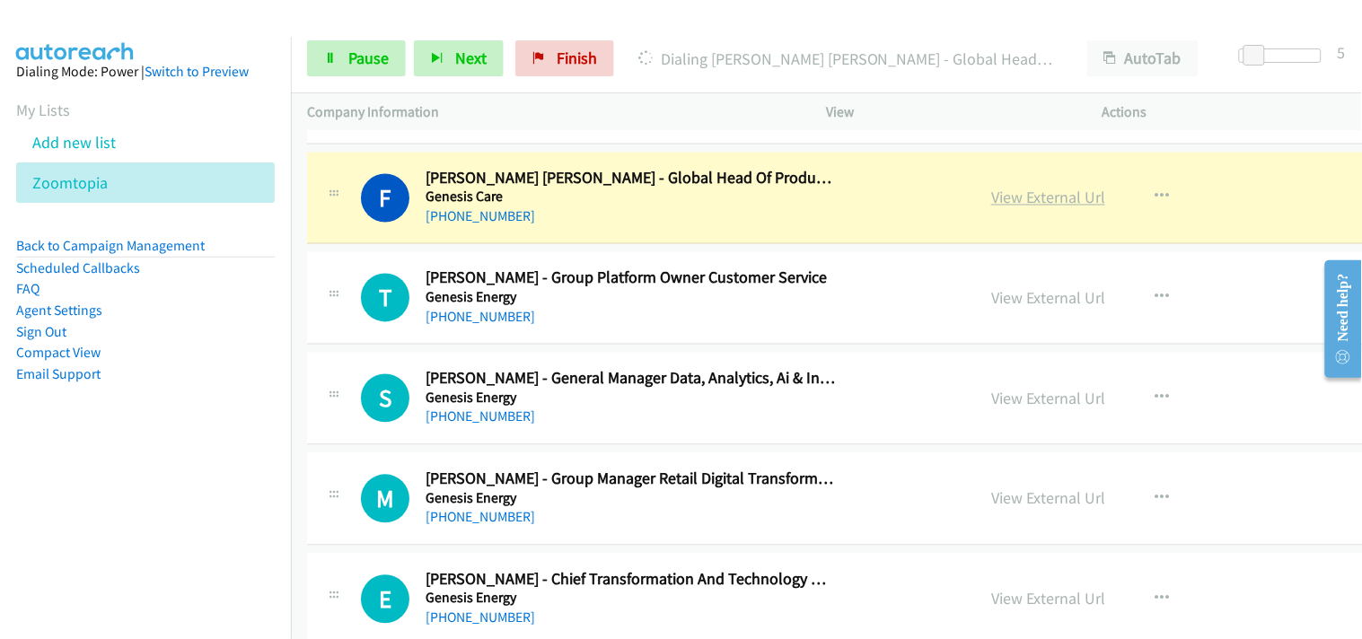
click at [991, 197] on link "View External Url" at bounding box center [1048, 198] width 114 height 21
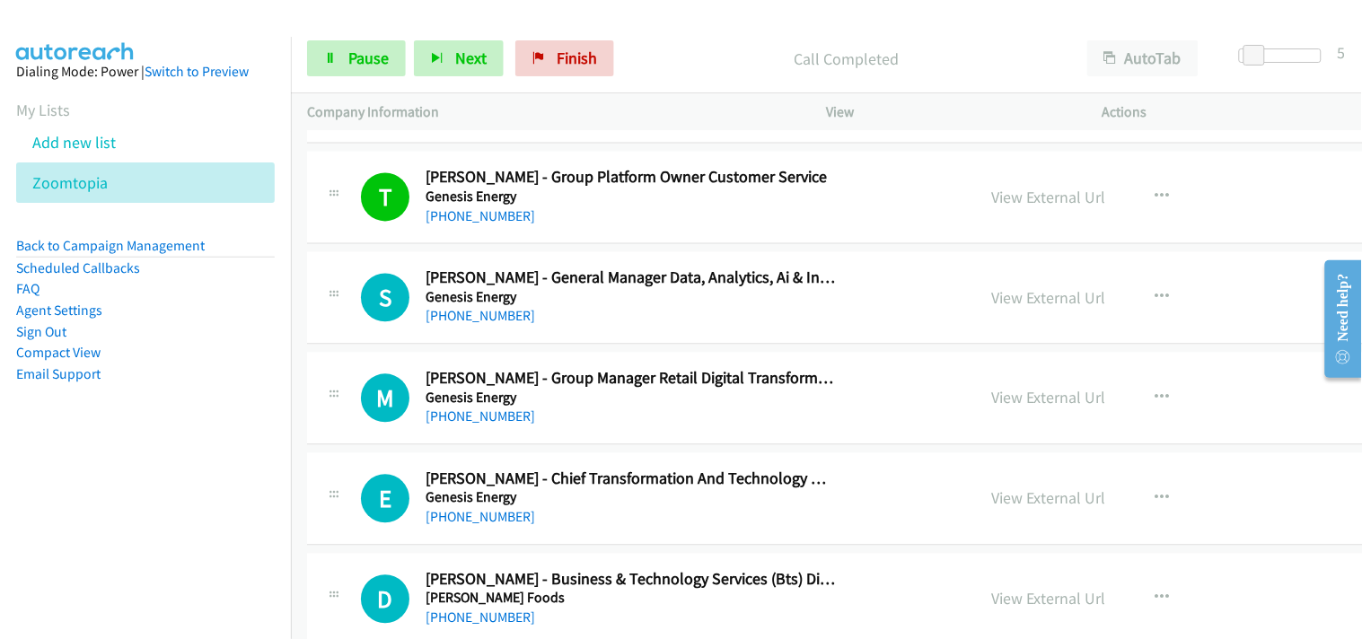
scroll to position [2793, 0]
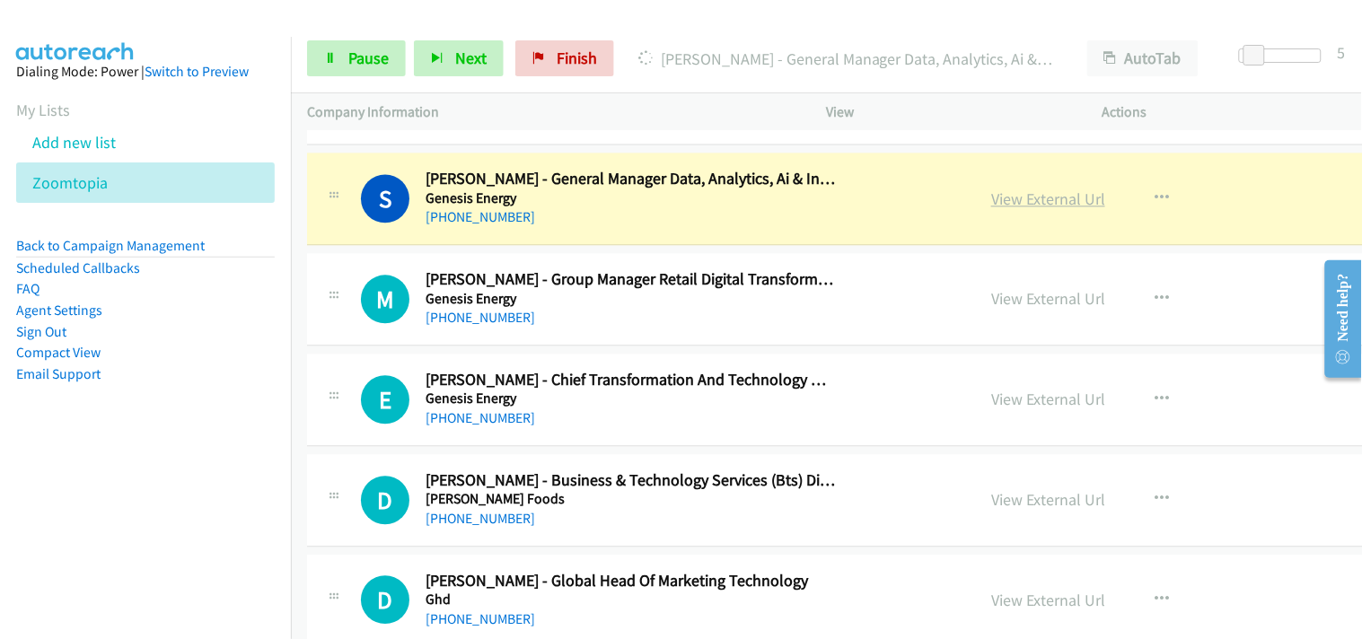
click at [991, 201] on link "View External Url" at bounding box center [1048, 199] width 114 height 21
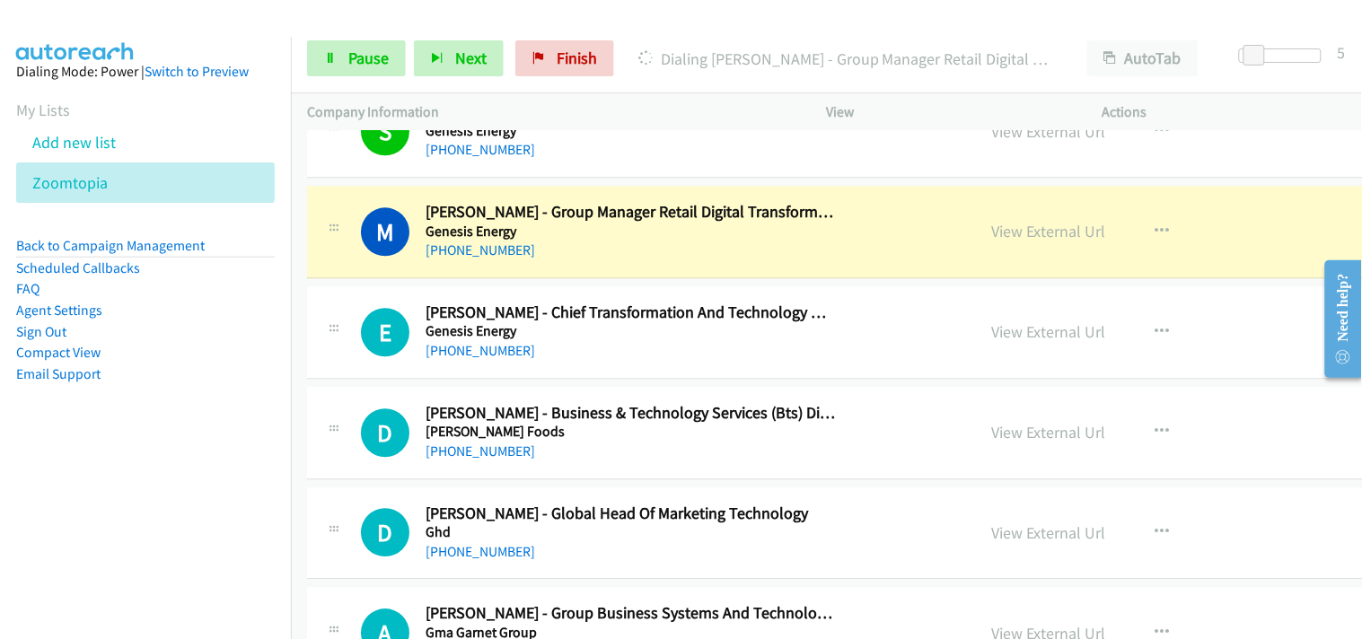
scroll to position [2892, 0]
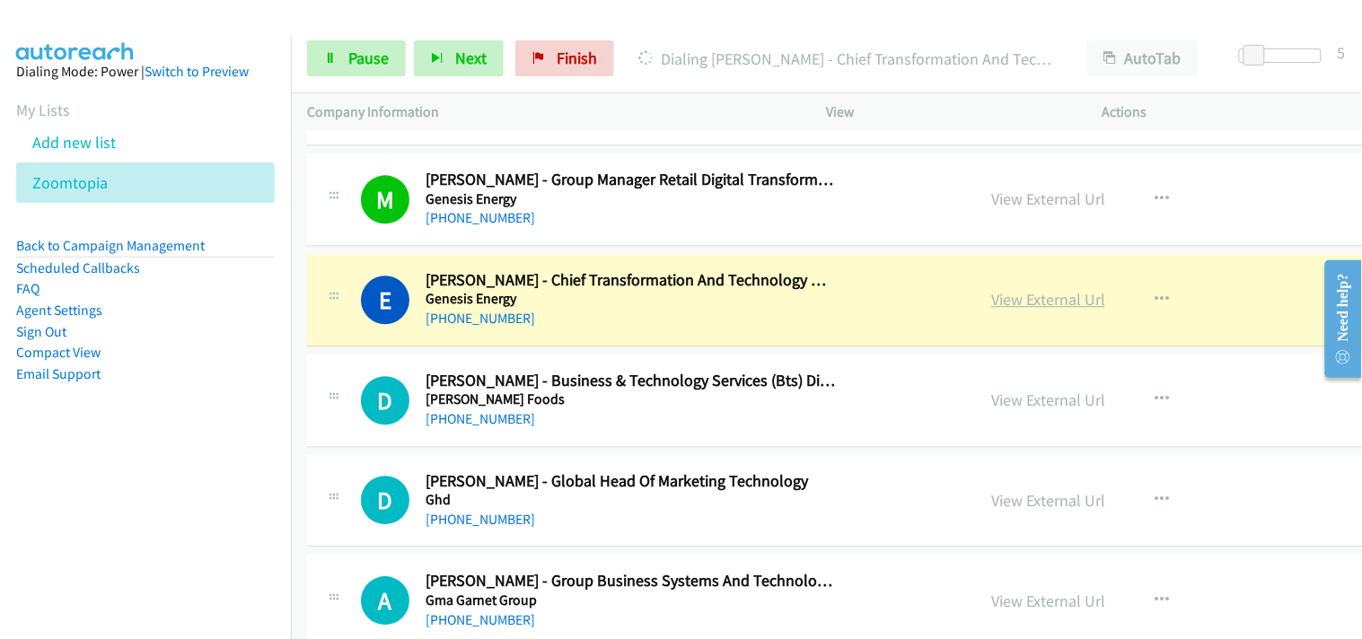
click at [991, 301] on link "View External Url" at bounding box center [1048, 299] width 114 height 21
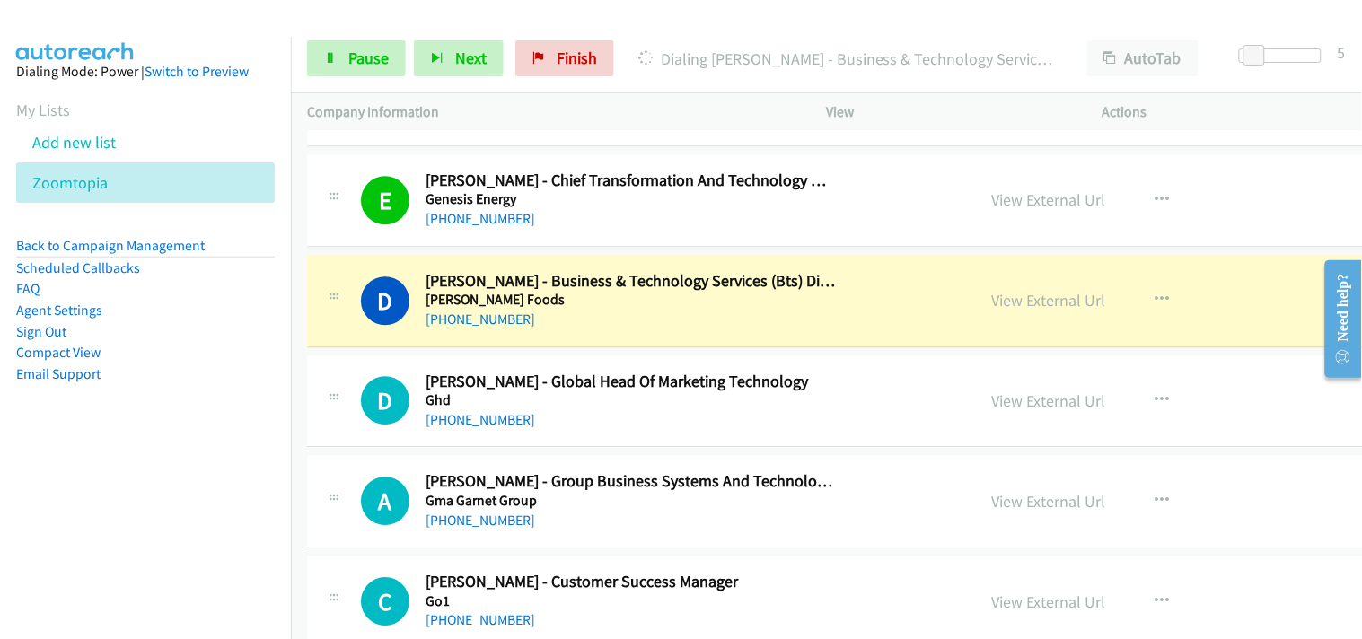
scroll to position [3092, 0]
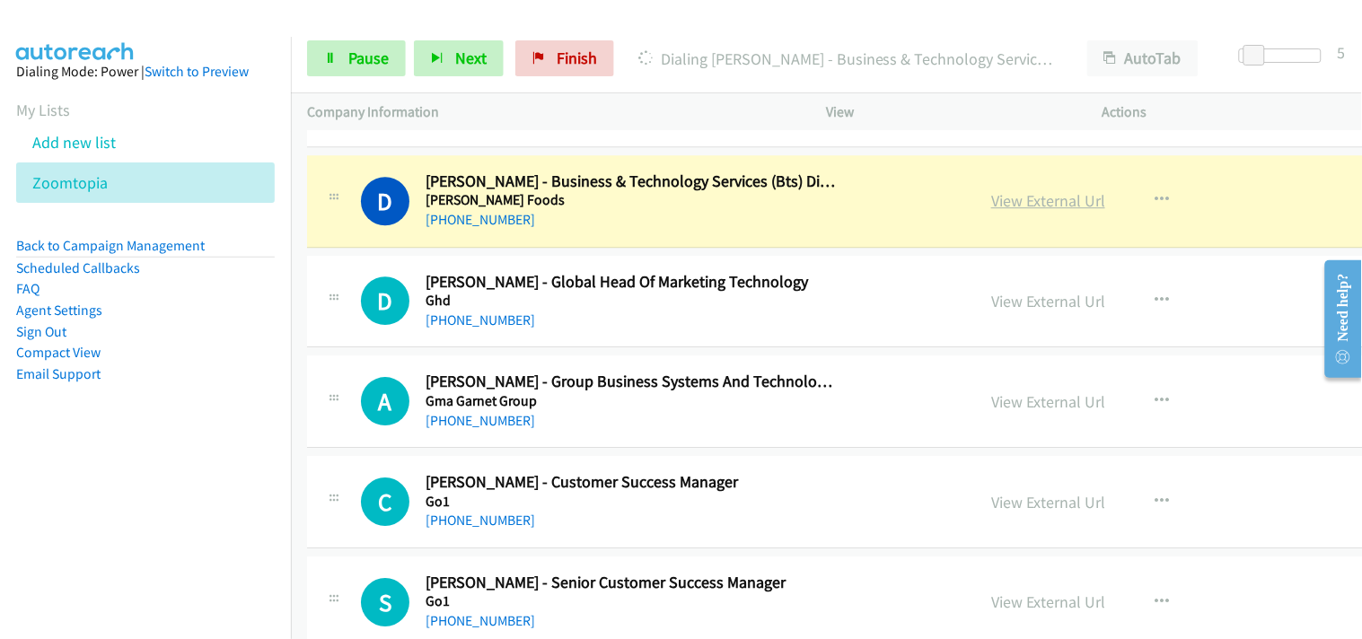
click at [991, 204] on link "View External Url" at bounding box center [1048, 200] width 114 height 21
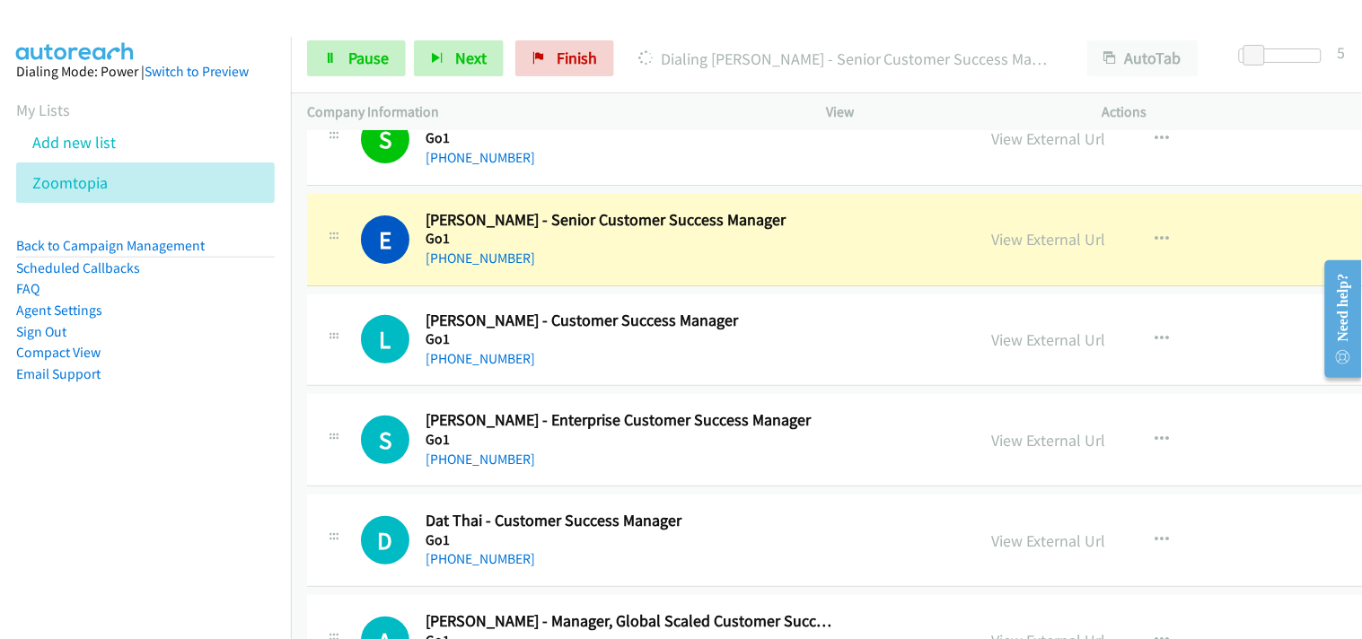
scroll to position [3591, 0]
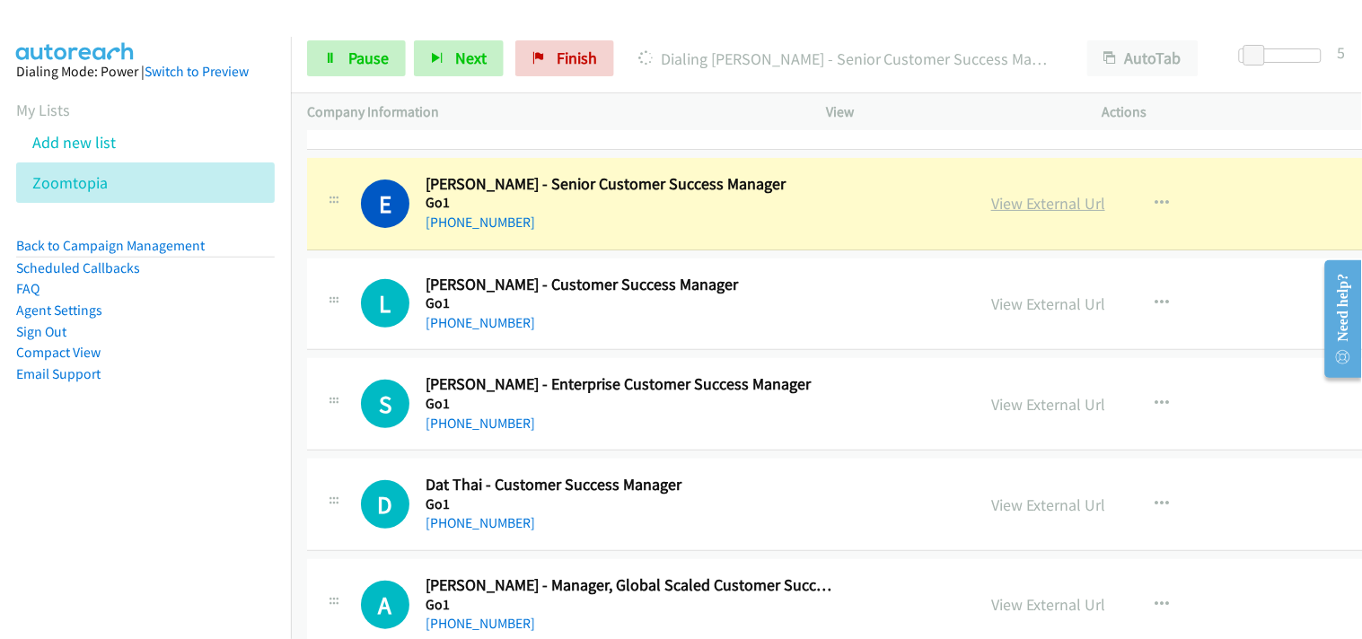
click at [991, 201] on link "View External Url" at bounding box center [1048, 203] width 114 height 21
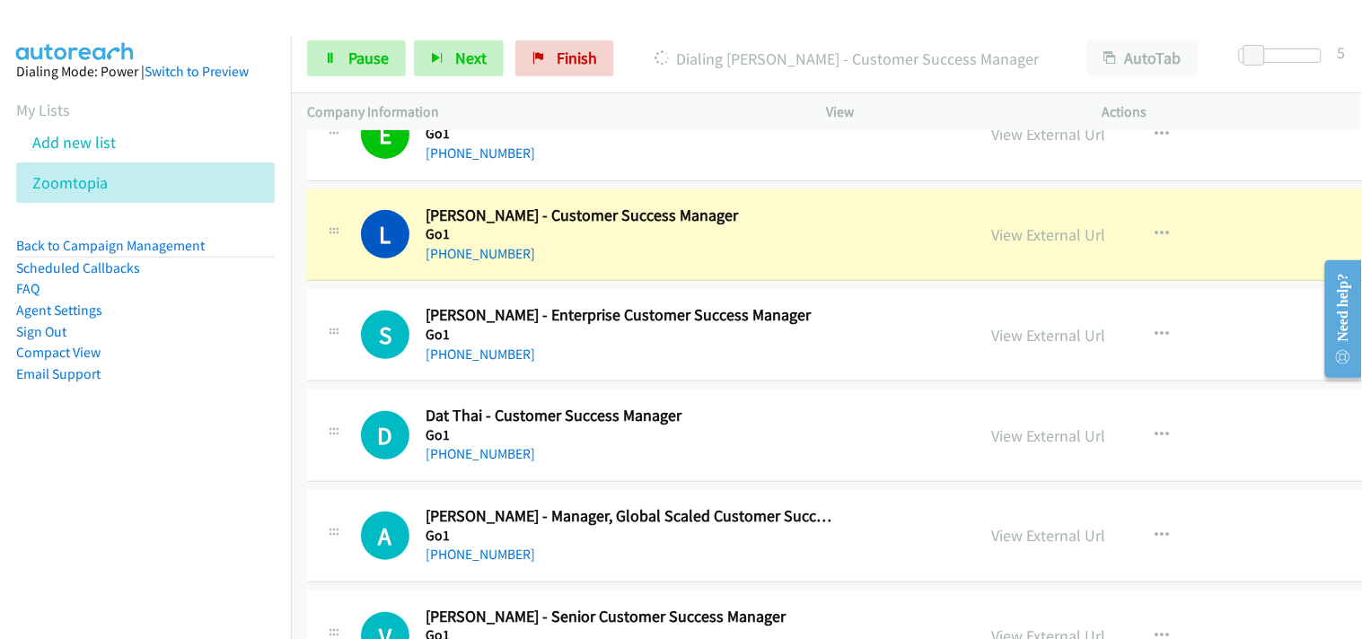
scroll to position [3690, 0]
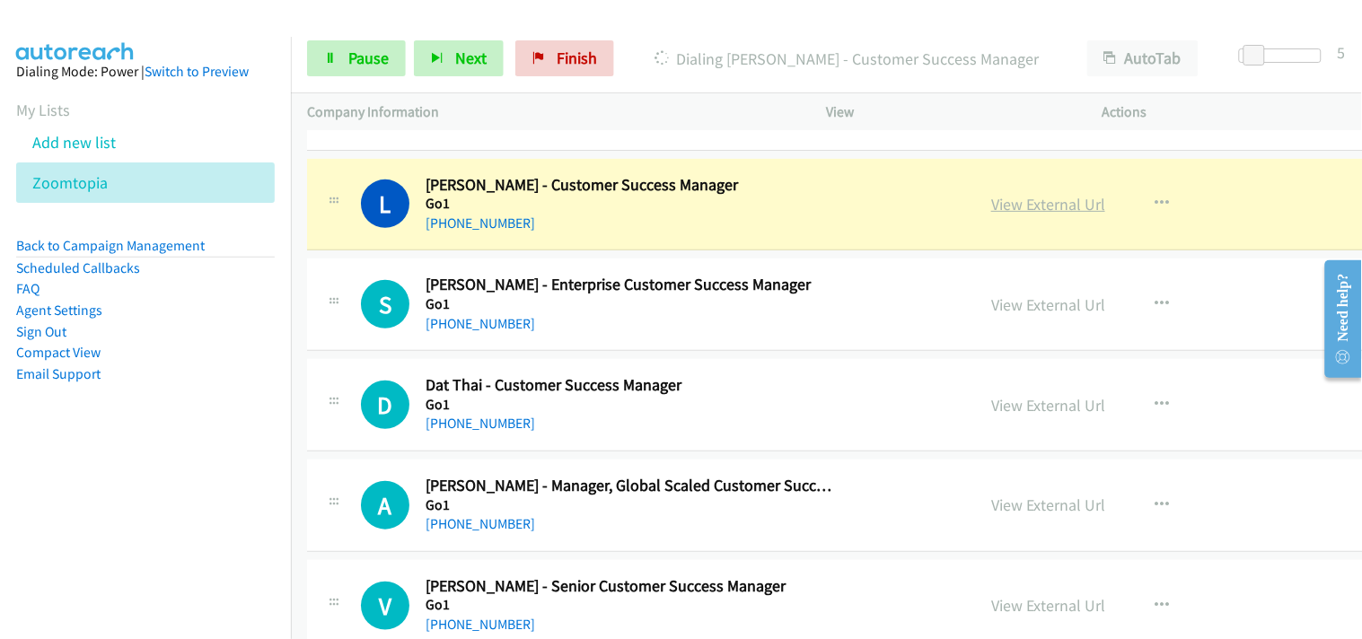
click at [991, 208] on link "View External Url" at bounding box center [1048, 204] width 114 height 21
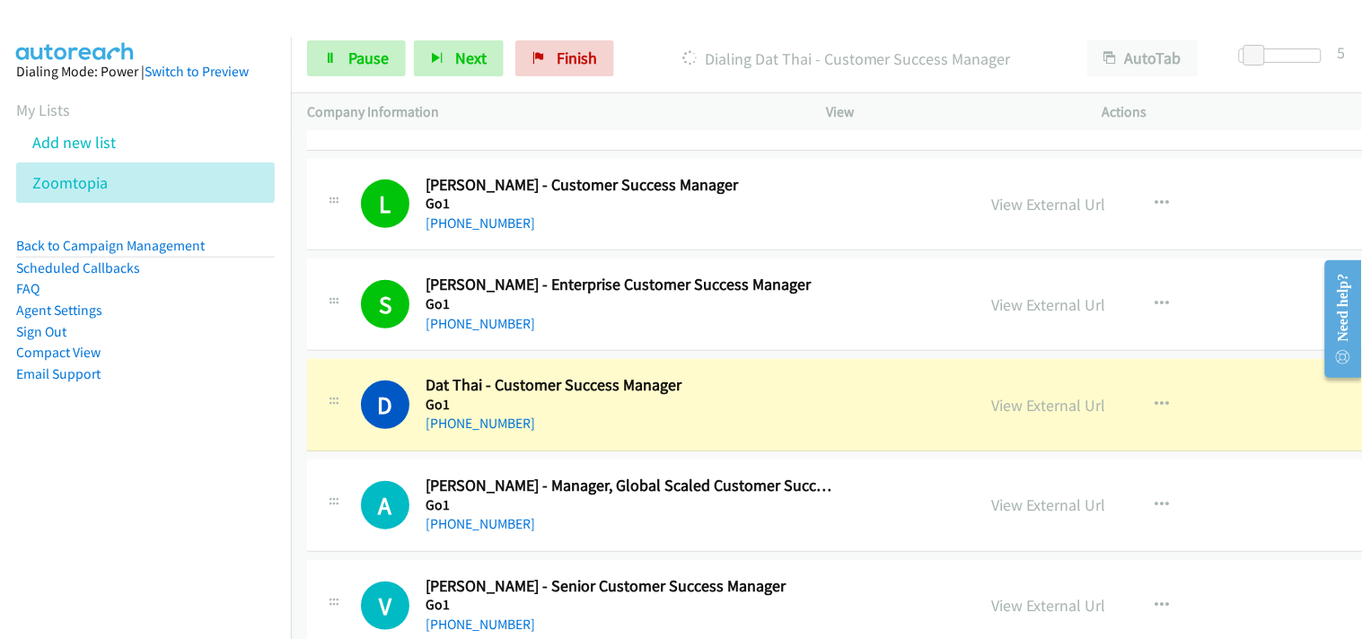
scroll to position [3890, 0]
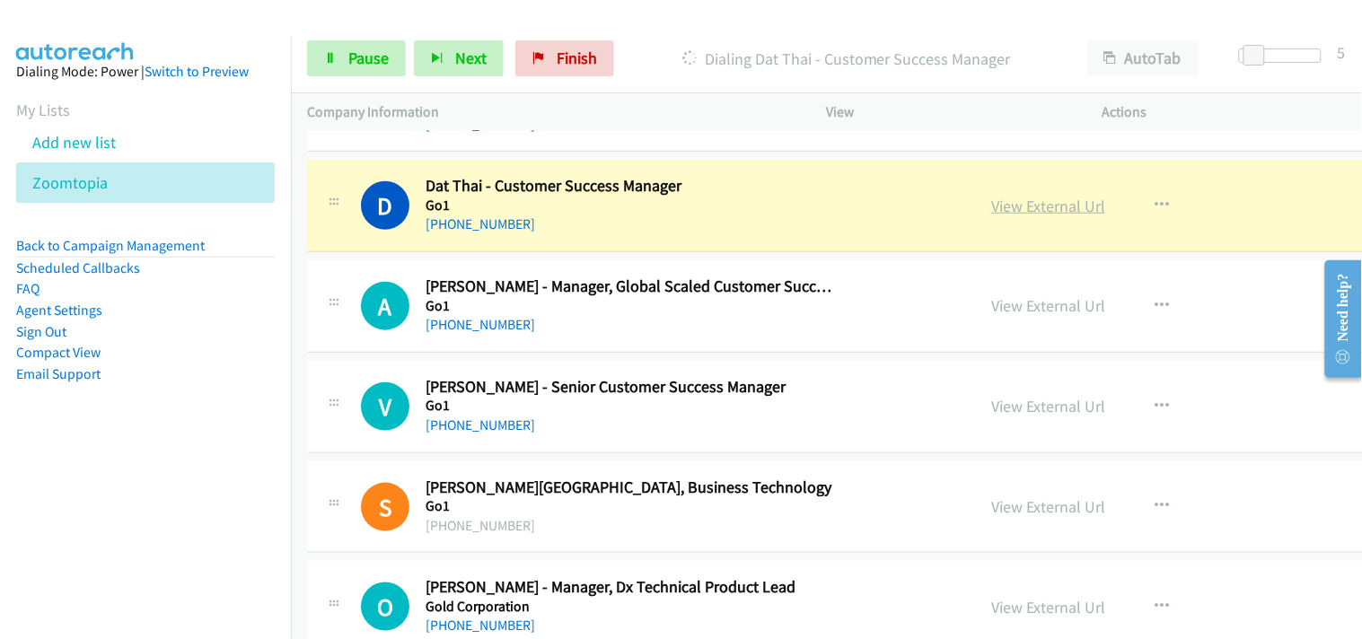
click at [991, 207] on link "View External Url" at bounding box center [1048, 206] width 114 height 21
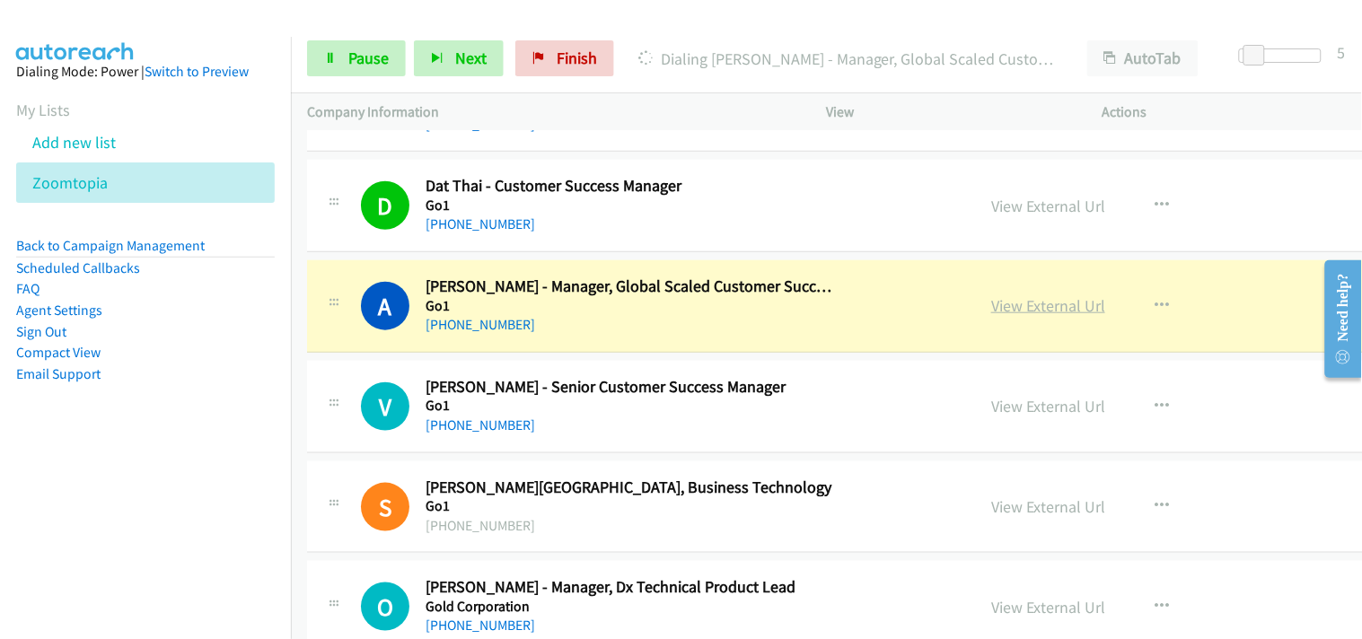
click at [991, 301] on link "View External Url" at bounding box center [1048, 305] width 114 height 21
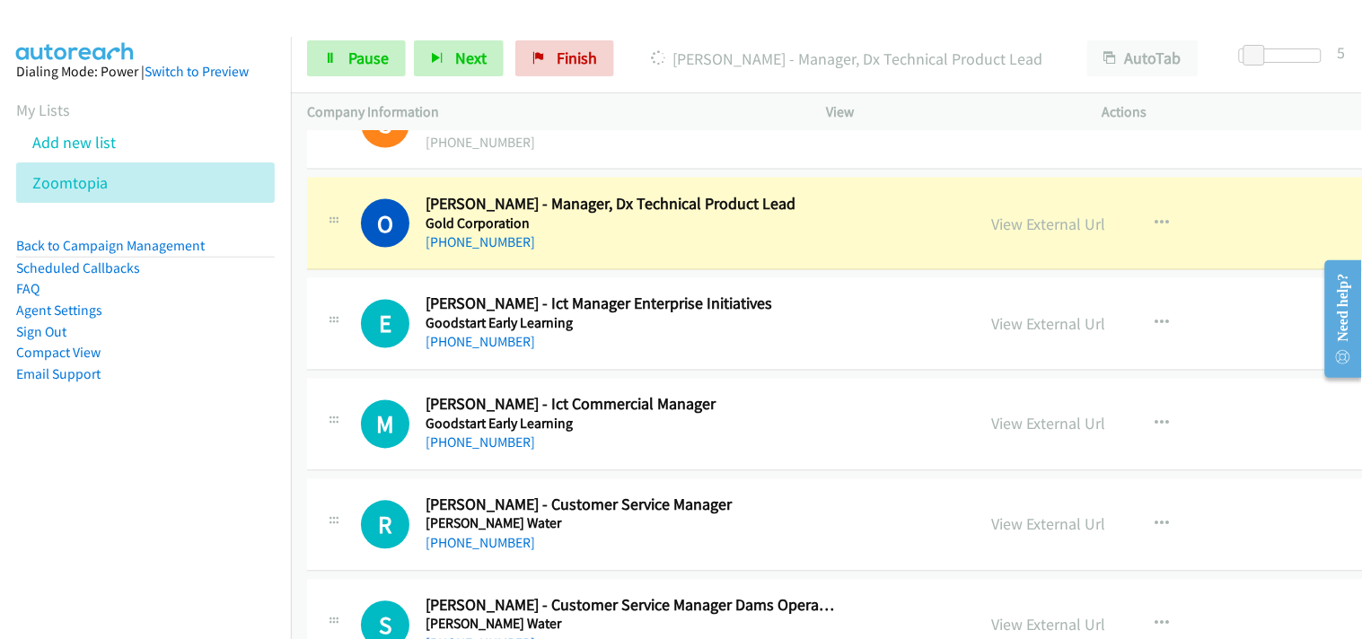
scroll to position [4288, 0]
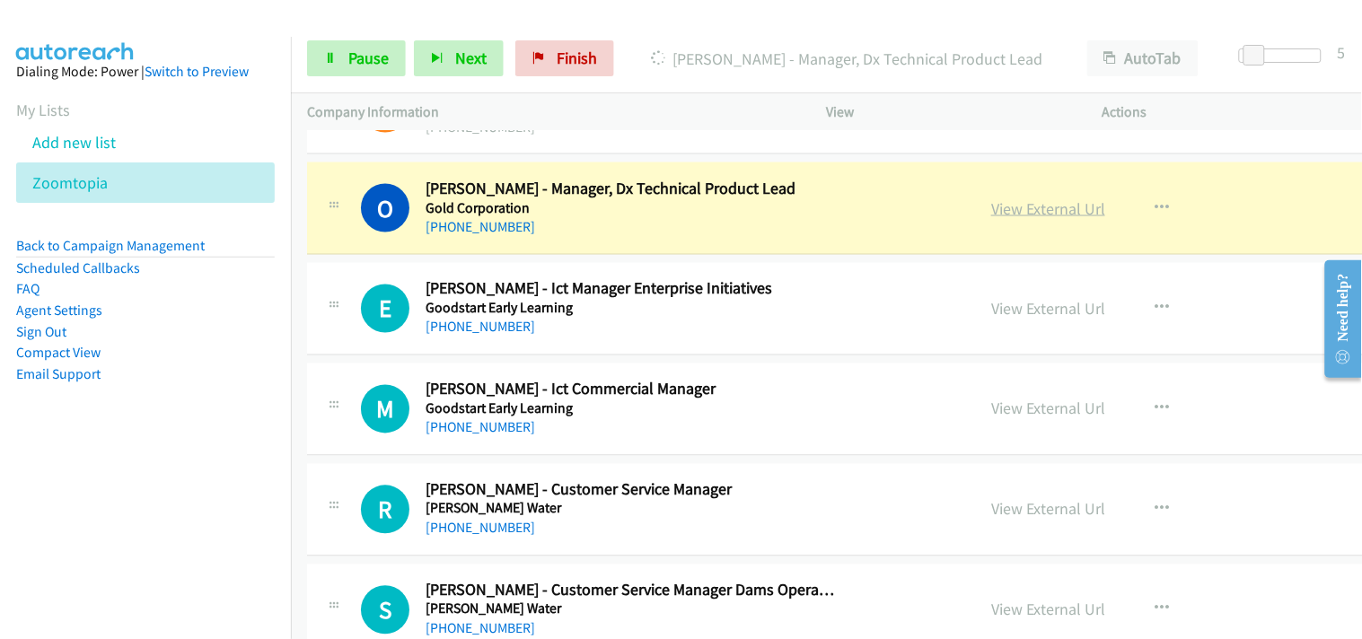
click at [991, 211] on link "View External Url" at bounding box center [1048, 208] width 114 height 21
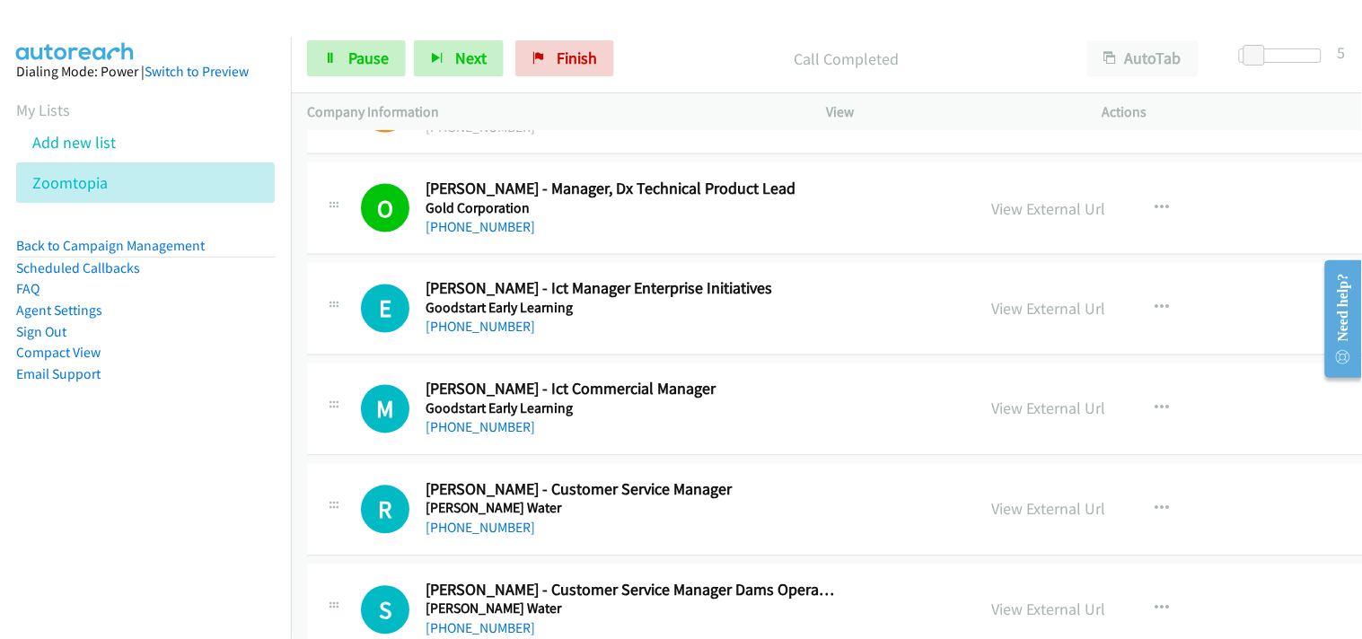
click at [251, 111] on section "My Lists Add new list Zoomtopia" at bounding box center [145, 150] width 259 height 105
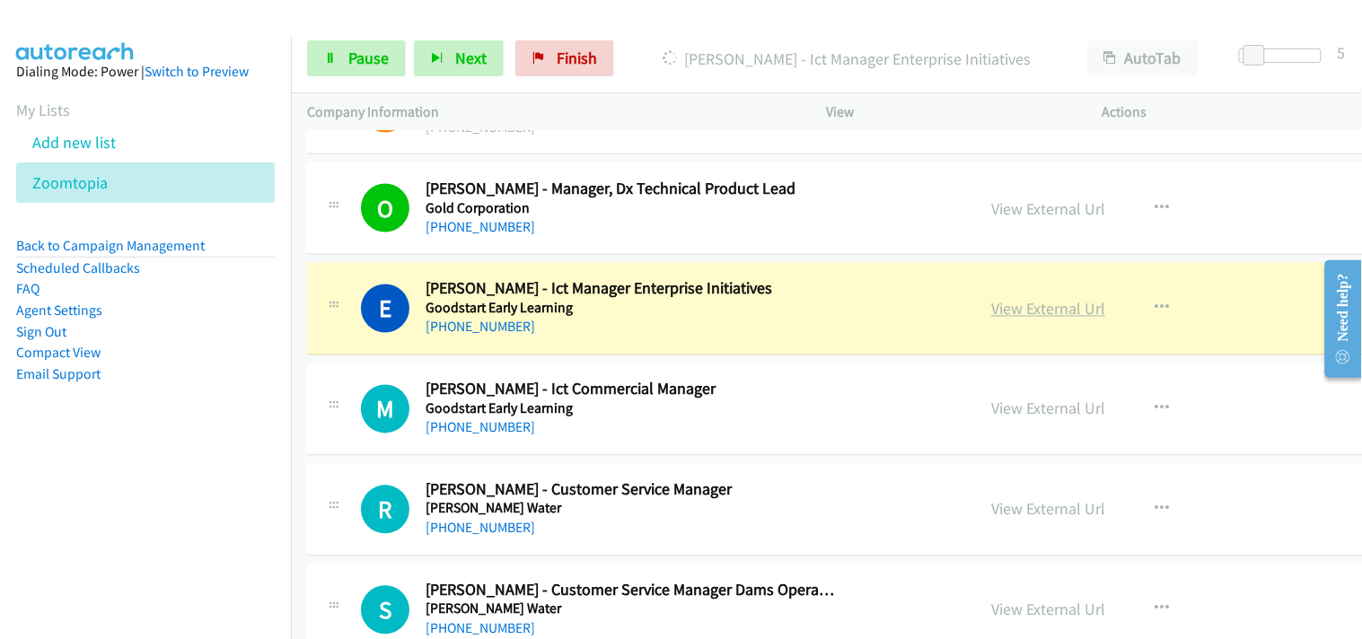
click at [991, 311] on link "View External Url" at bounding box center [1048, 309] width 114 height 21
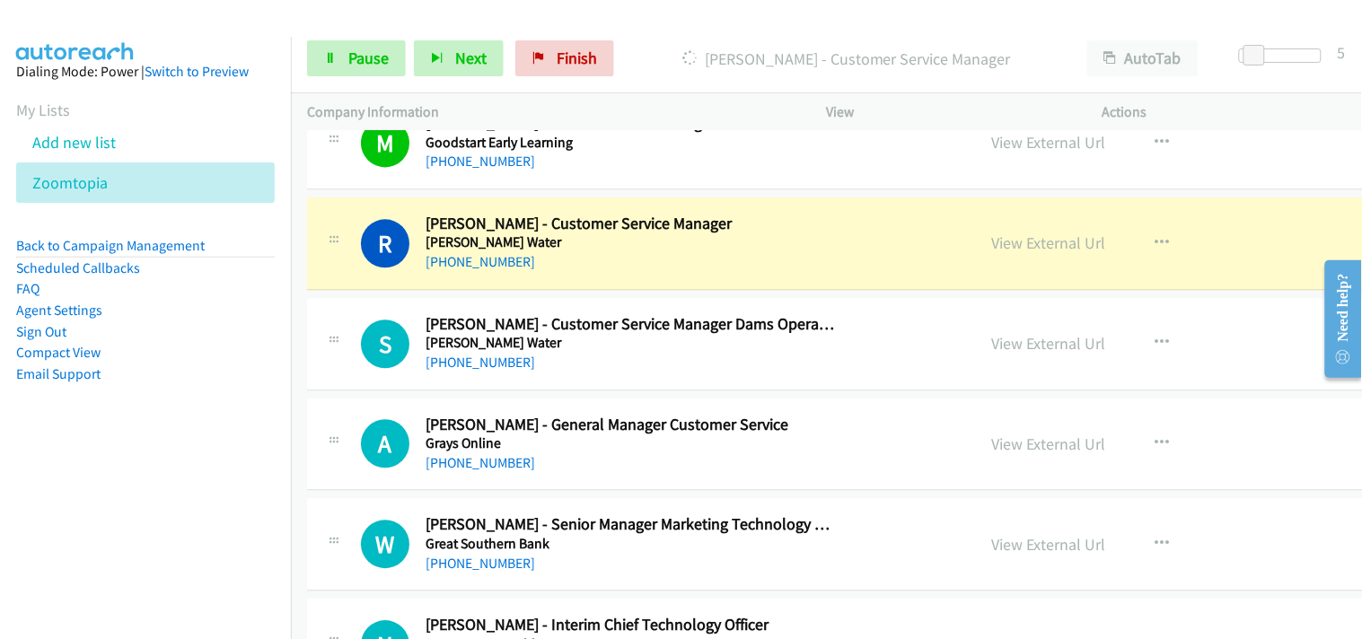
scroll to position [4588, 0]
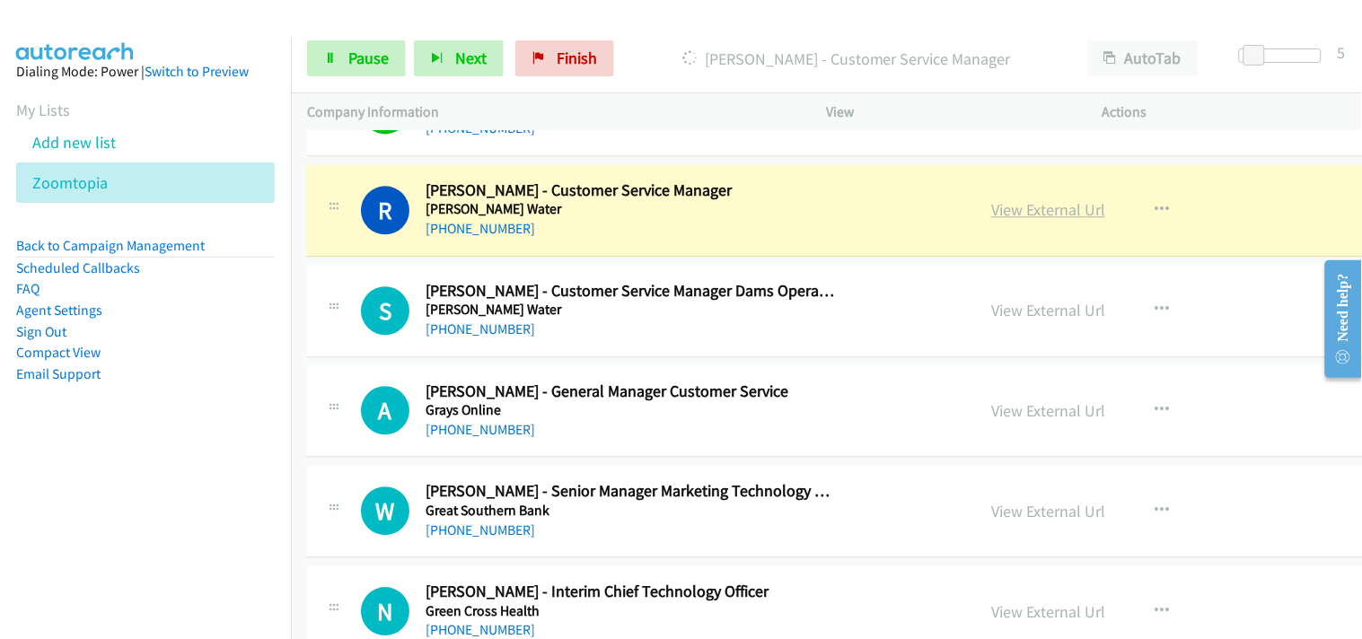
click at [991, 211] on link "View External Url" at bounding box center [1048, 209] width 114 height 21
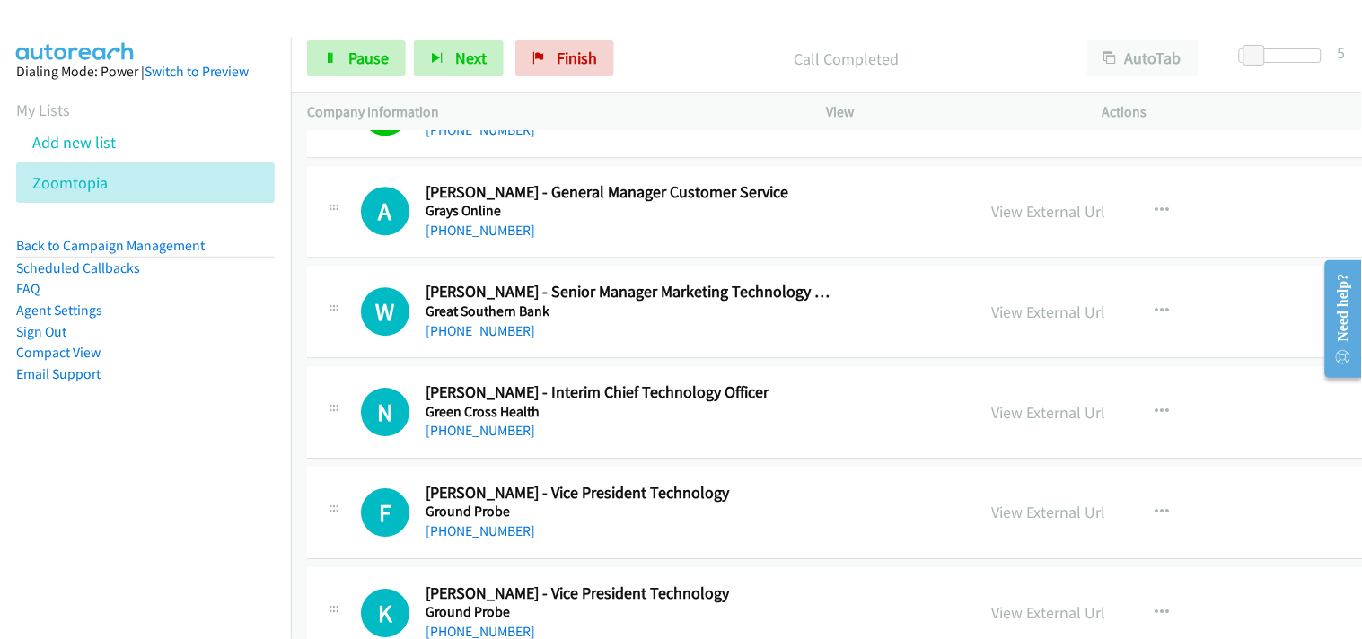
scroll to position [4688, 0]
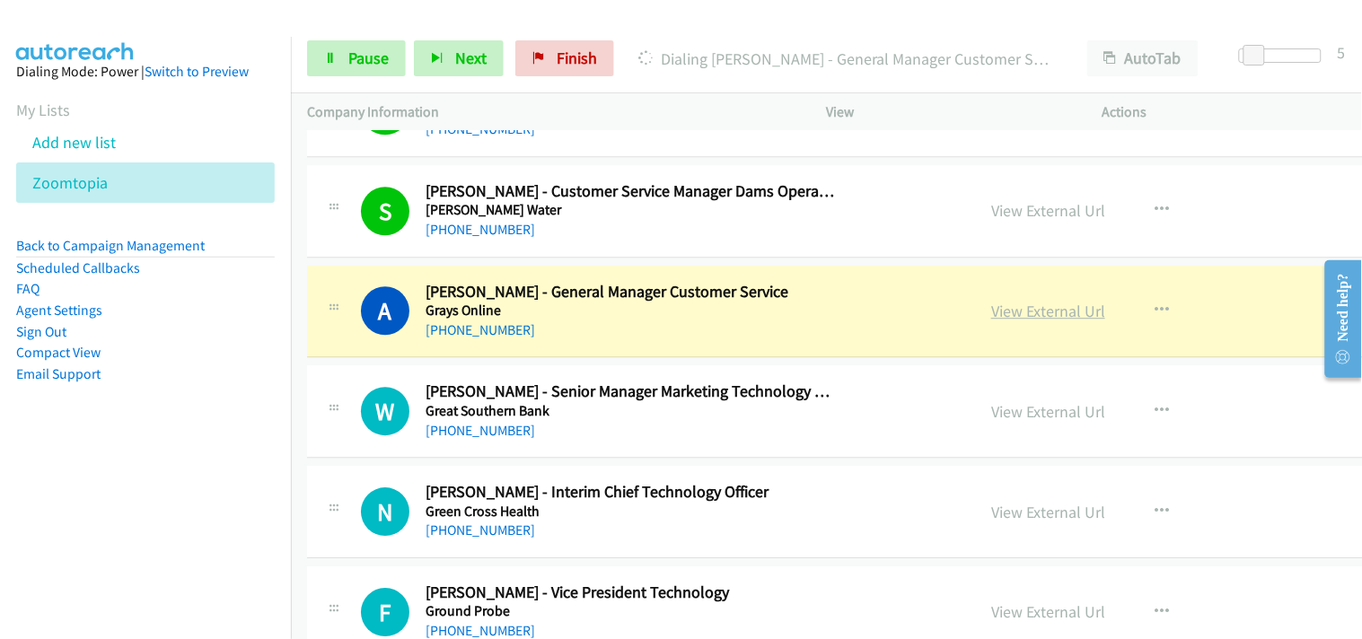
click at [991, 318] on link "View External Url" at bounding box center [1048, 311] width 114 height 21
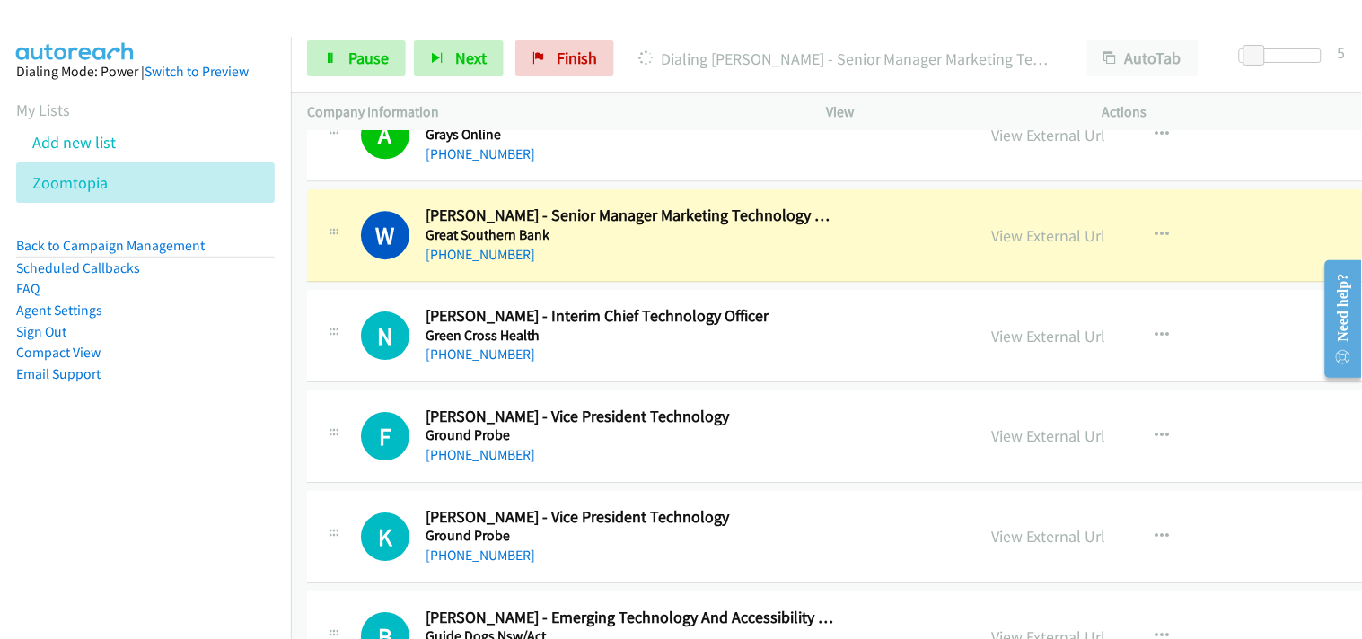
scroll to position [4887, 0]
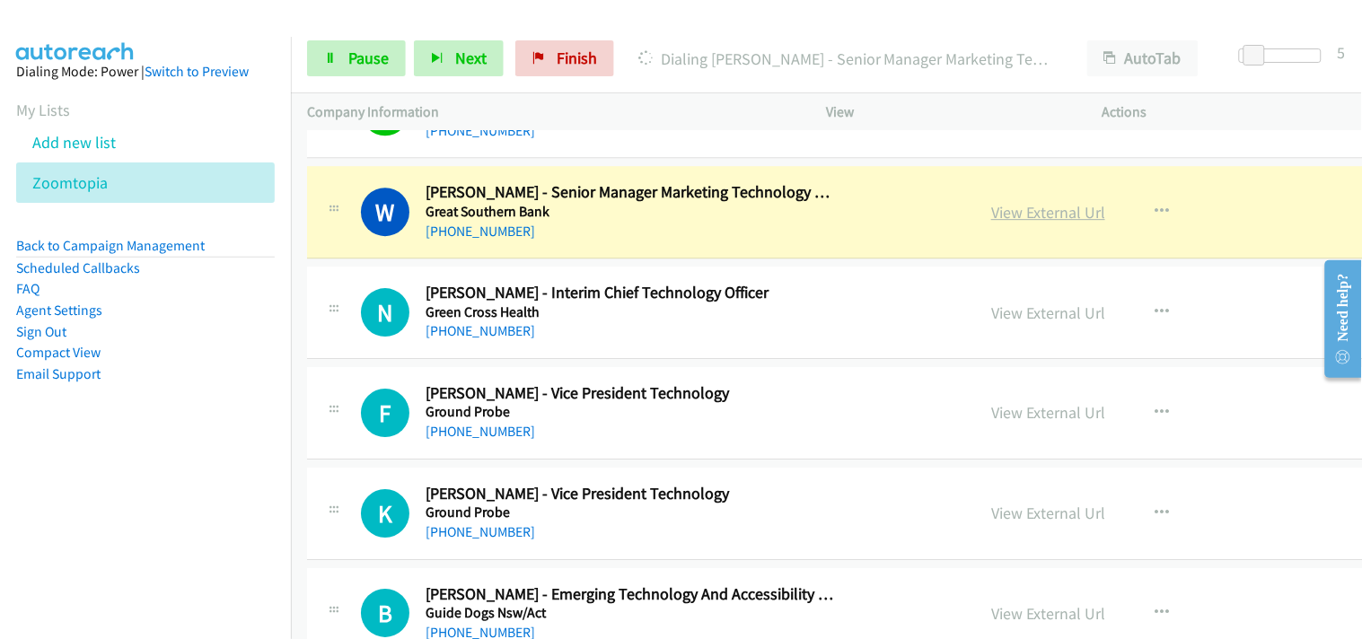
click at [991, 212] on link "View External Url" at bounding box center [1048, 212] width 114 height 21
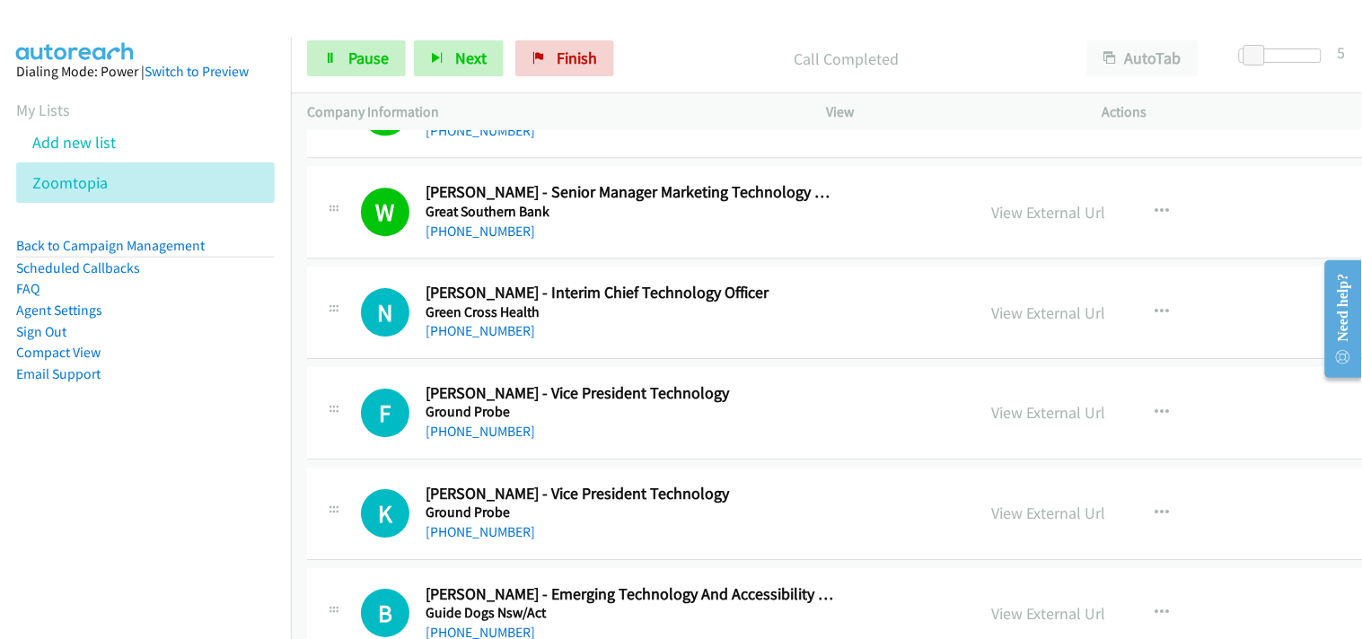
scroll to position [4986, 0]
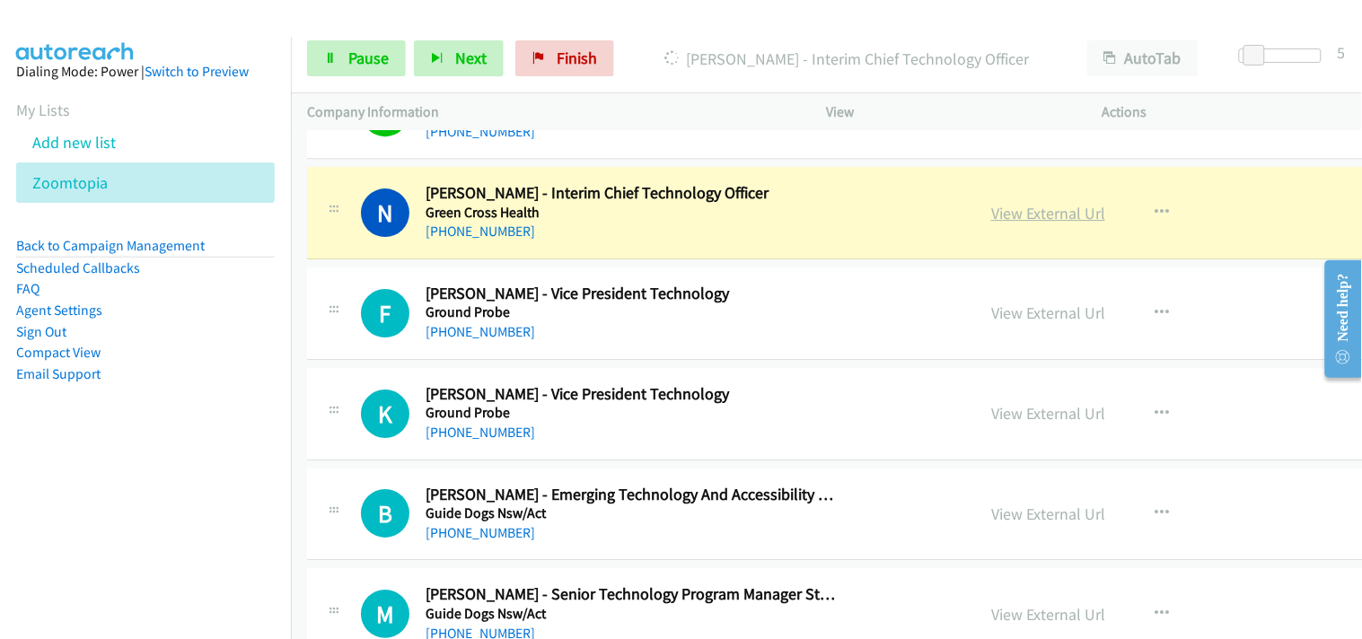
click at [991, 207] on link "View External Url" at bounding box center [1048, 213] width 114 height 21
click at [269, 168] on aside "Dialing Mode: Power | Switch to Preview My Lists Add new list Zoomtopia Back to…" at bounding box center [145, 251] width 291 height 429
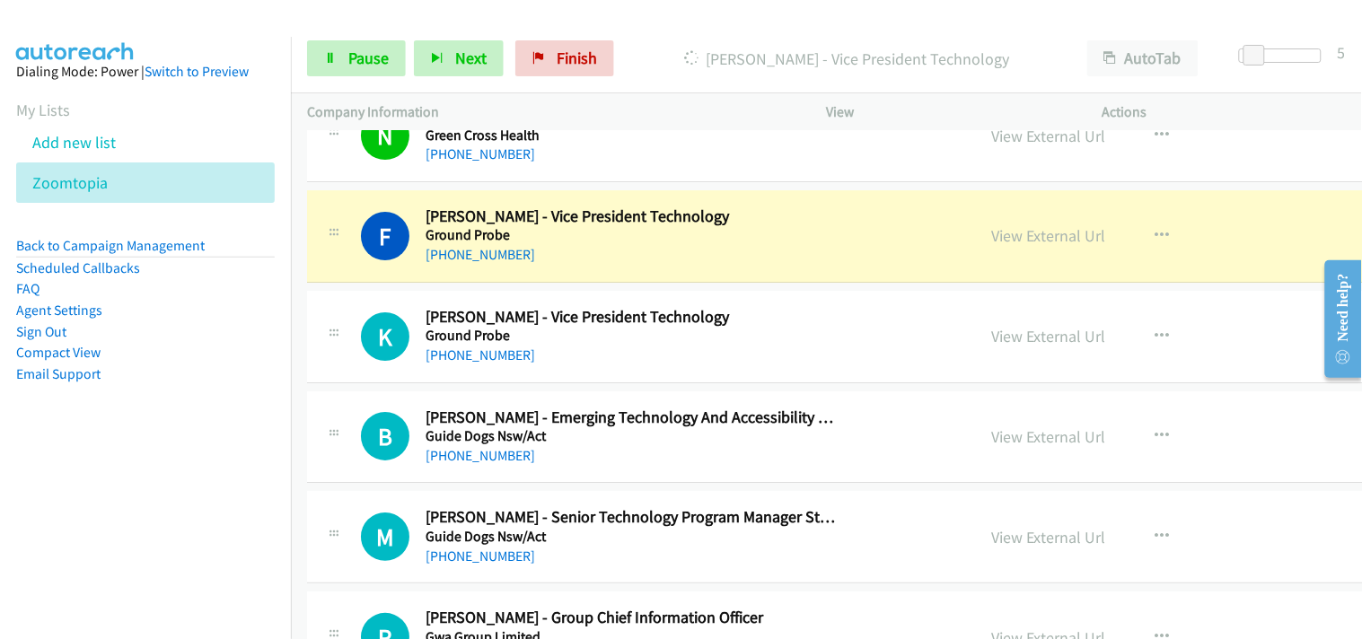
scroll to position [5086, 0]
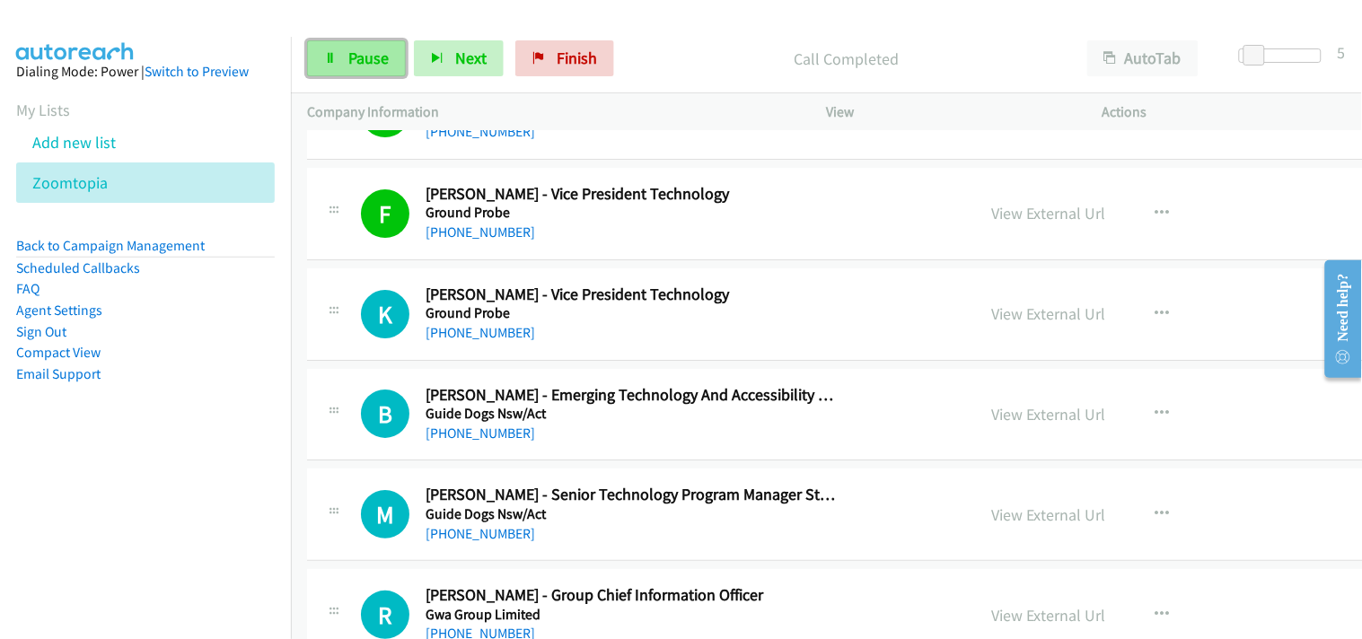
click at [329, 58] on icon at bounding box center [330, 59] width 13 height 13
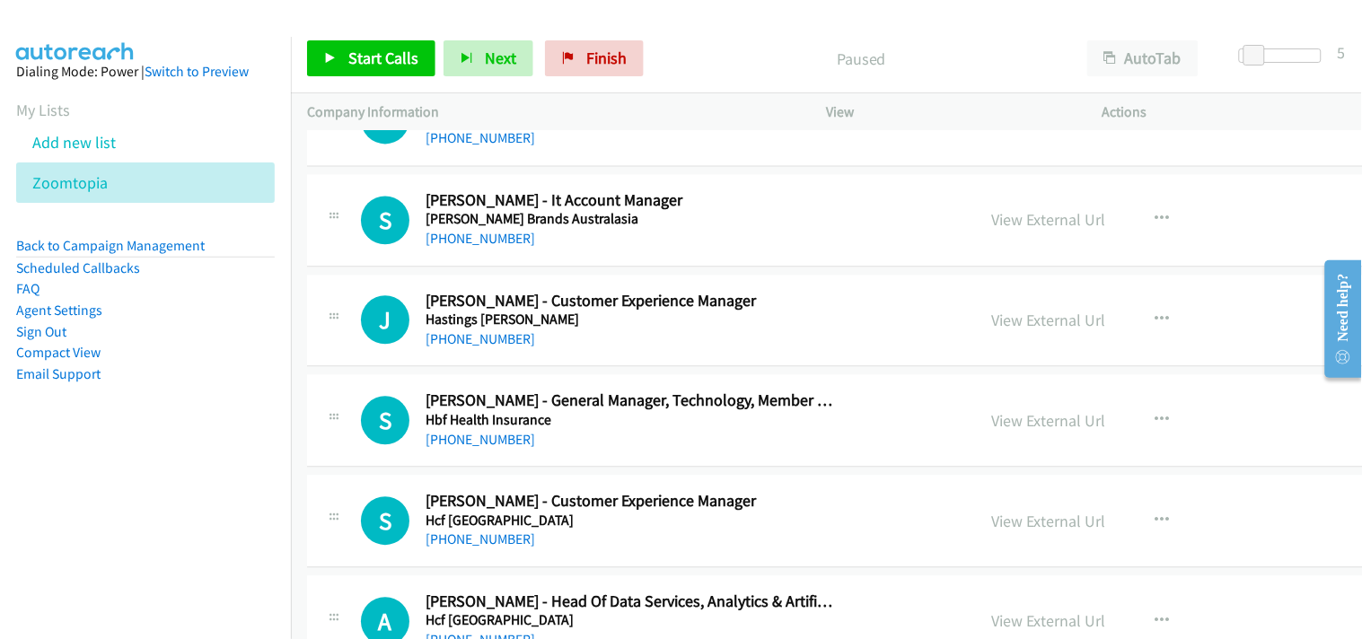
scroll to position [6384, 0]
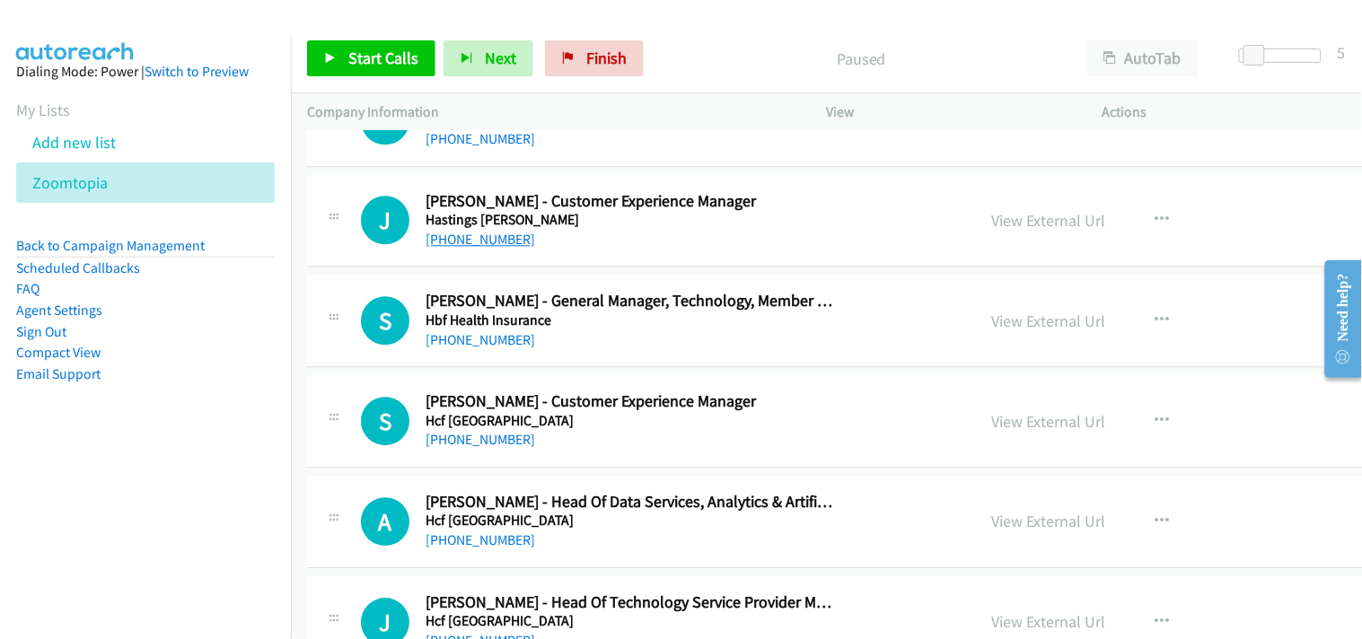
click at [504, 245] on link "[PHONE_NUMBER]" at bounding box center [480, 239] width 110 height 17
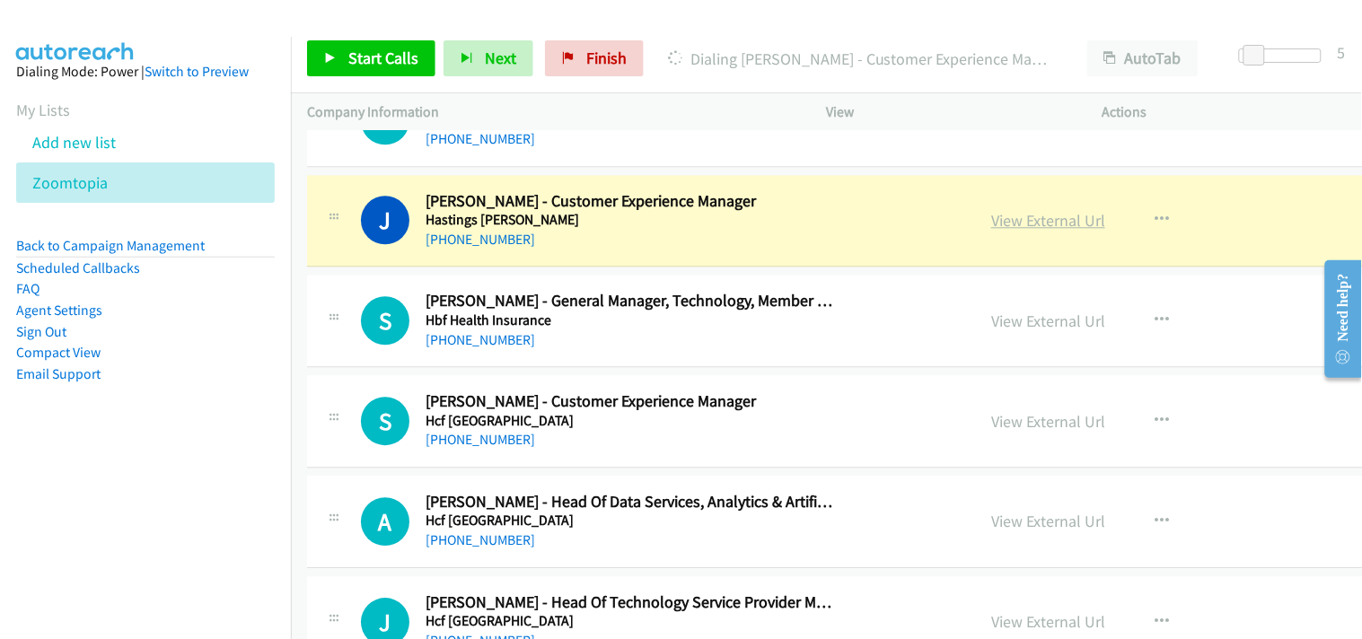
click at [991, 218] on link "View External Url" at bounding box center [1048, 220] width 114 height 21
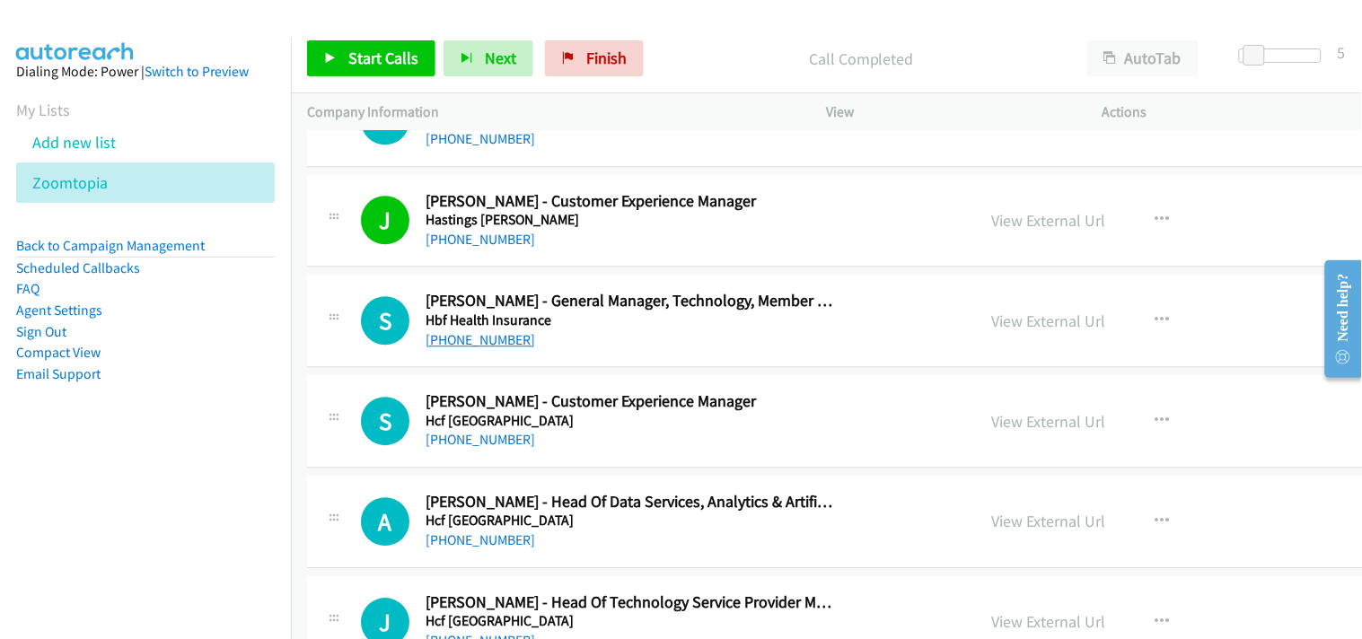
scroll to position [6484, 0]
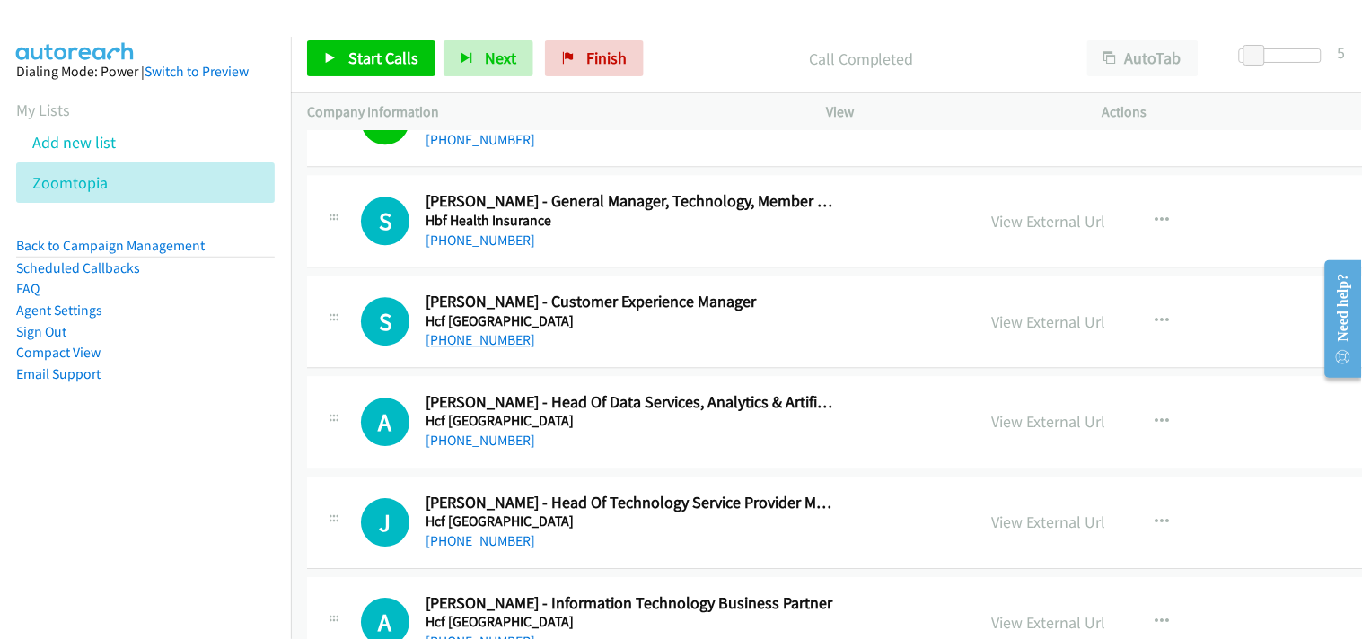
click at [452, 338] on link "[PHONE_NUMBER]" at bounding box center [480, 339] width 110 height 17
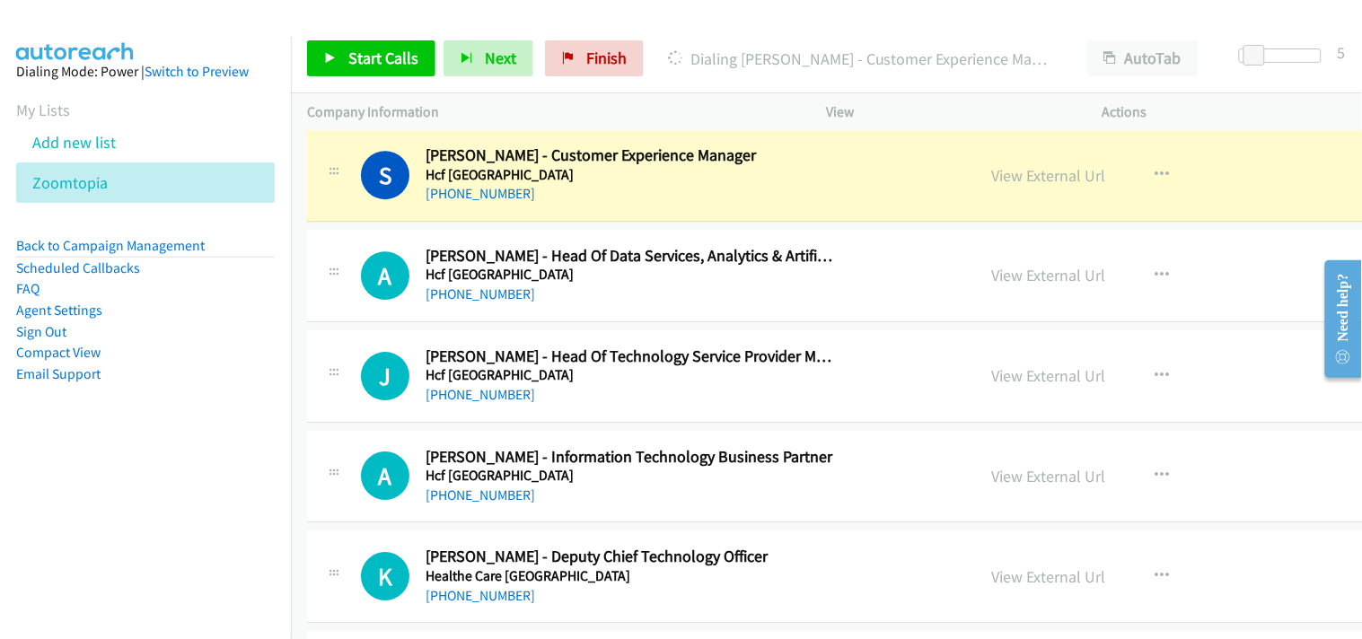
scroll to position [6583, 0]
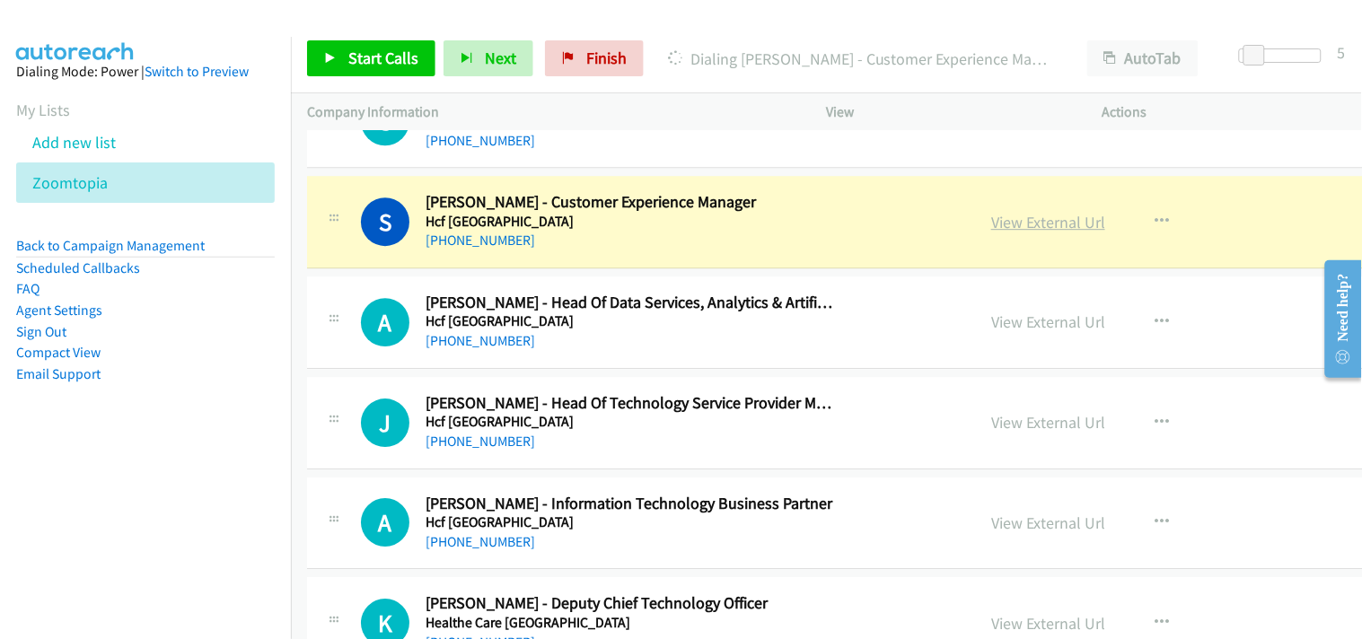
click at [991, 224] on link "View External Url" at bounding box center [1048, 222] width 114 height 21
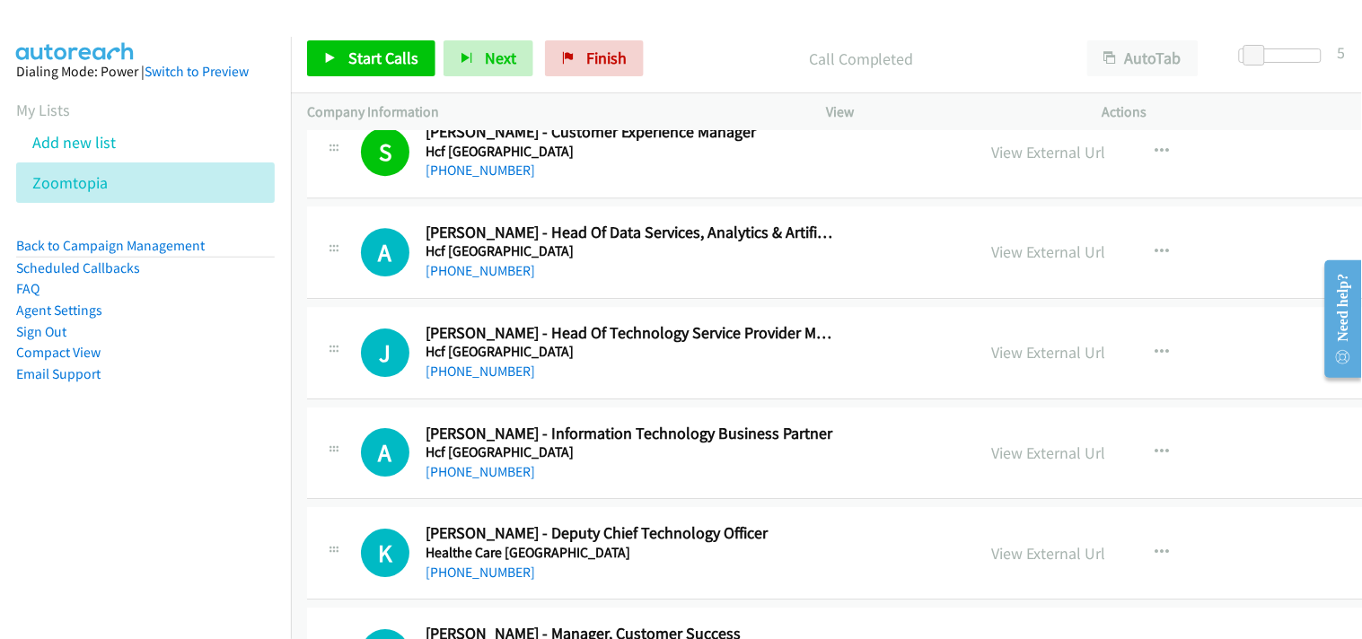
scroll to position [6683, 0]
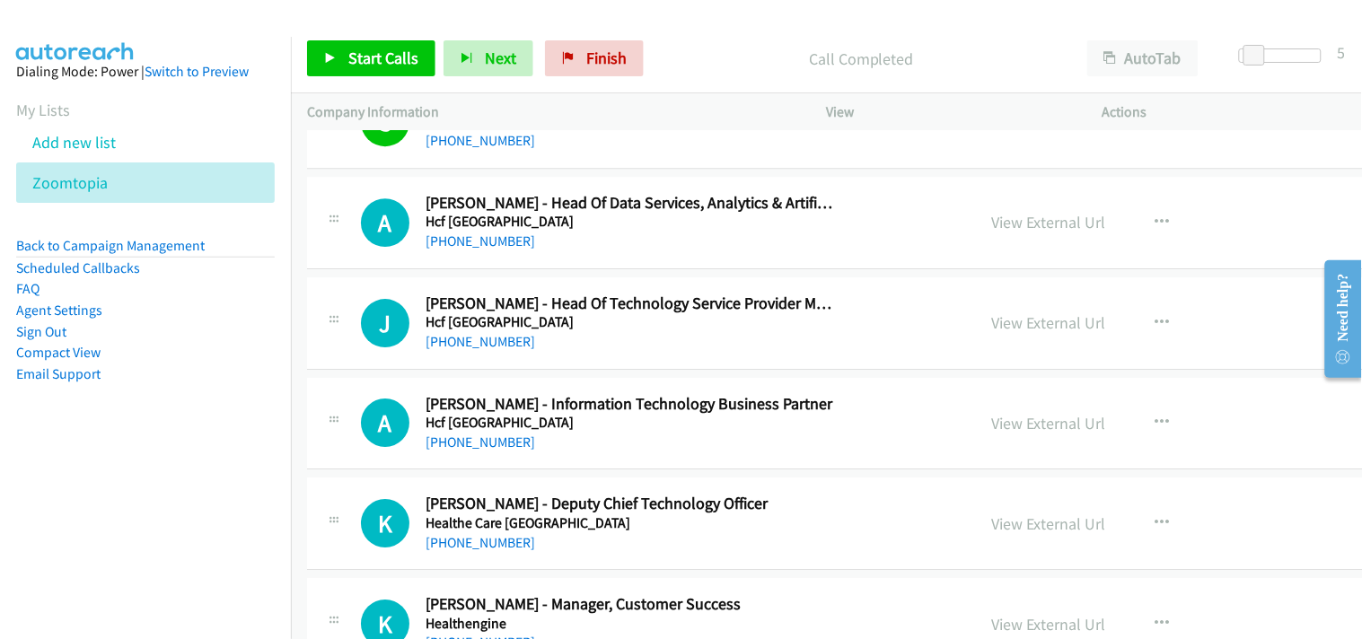
click at [452, 252] on div "[PHONE_NUMBER]" at bounding box center [630, 242] width 410 height 22
click at [452, 243] on link "[PHONE_NUMBER]" at bounding box center [480, 240] width 110 height 17
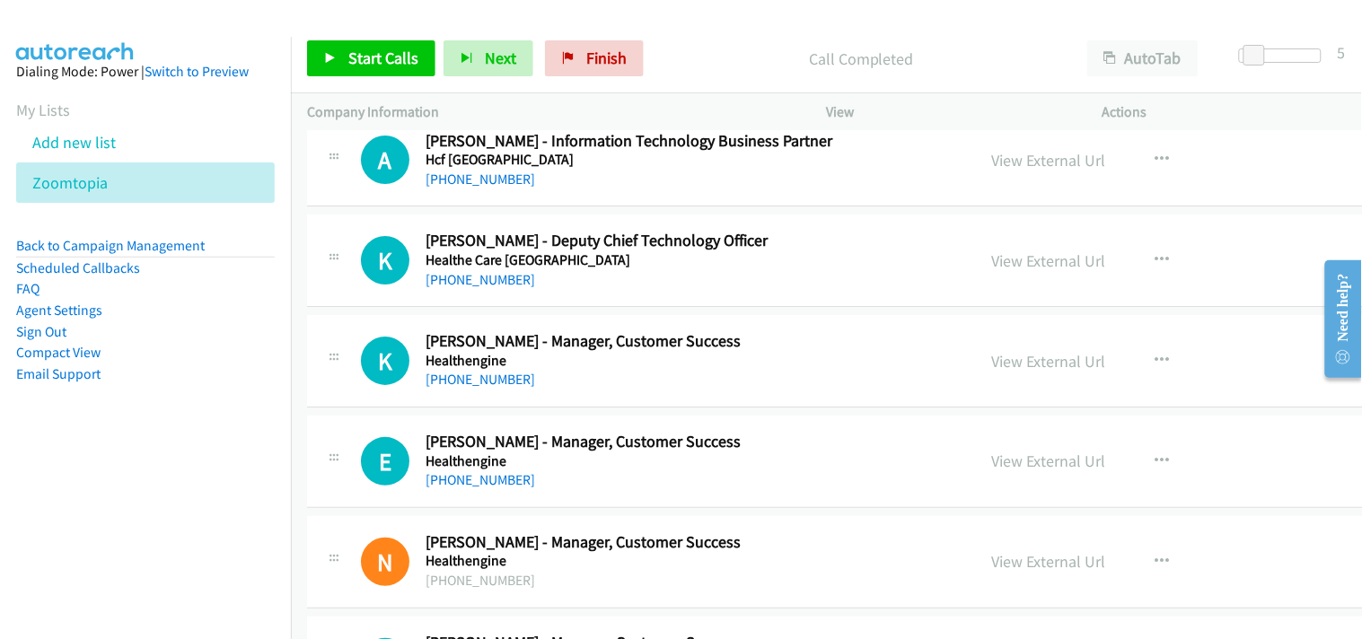
scroll to position [6982, 0]
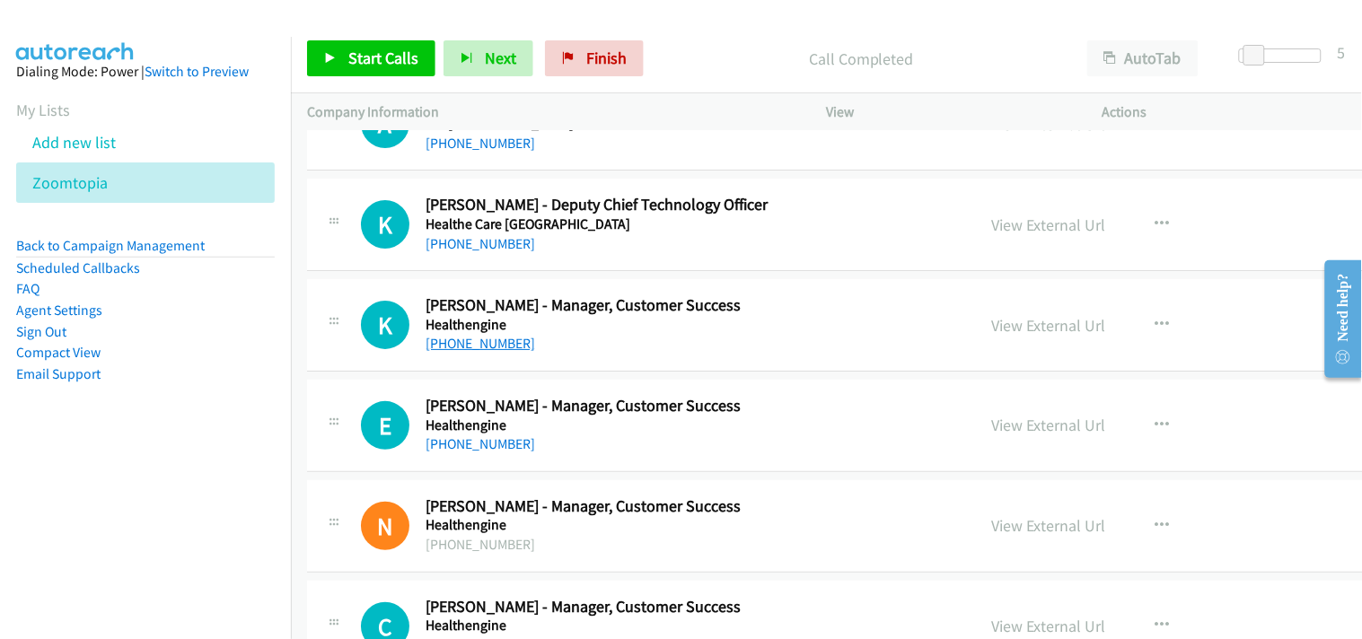
click at [451, 346] on link "[PHONE_NUMBER]" at bounding box center [480, 343] width 110 height 17
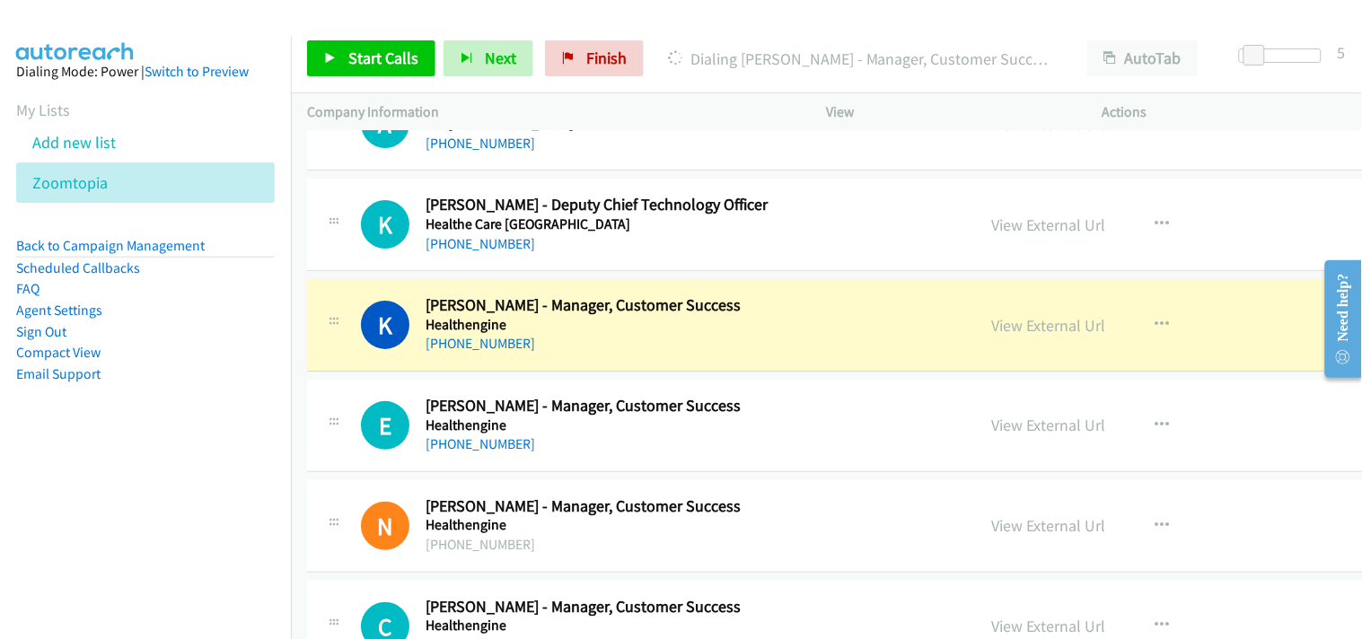
scroll to position [7082, 0]
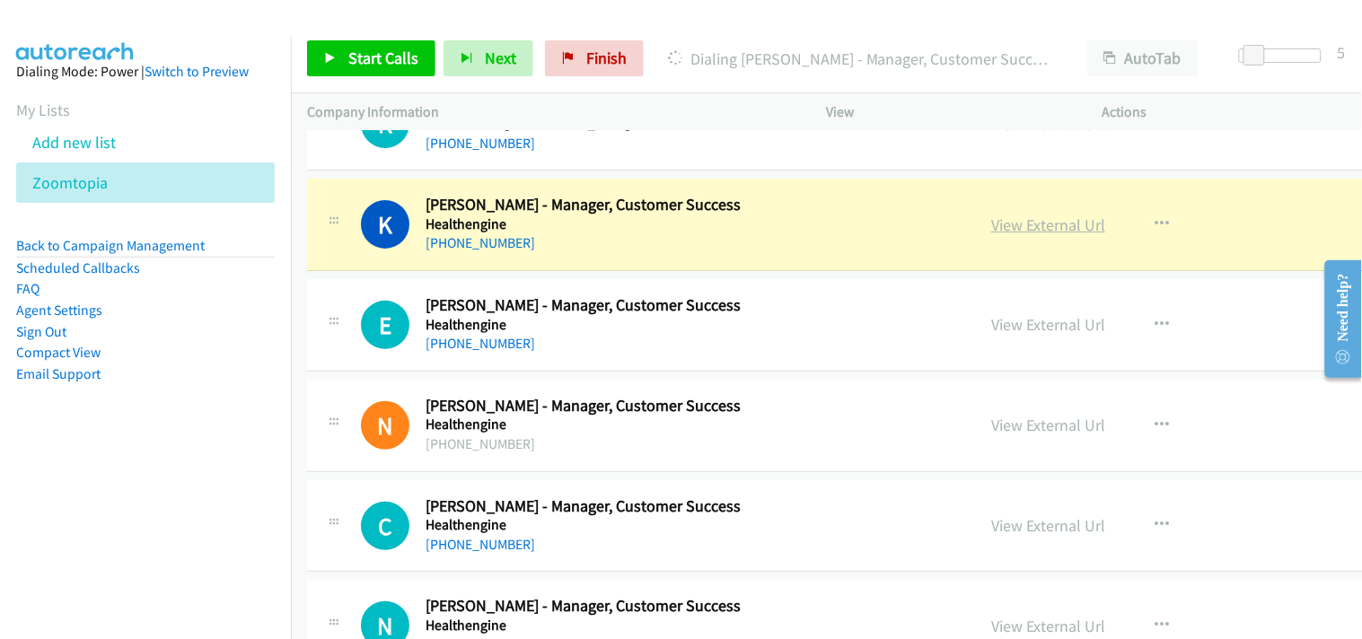
click at [991, 223] on link "View External Url" at bounding box center [1048, 225] width 114 height 21
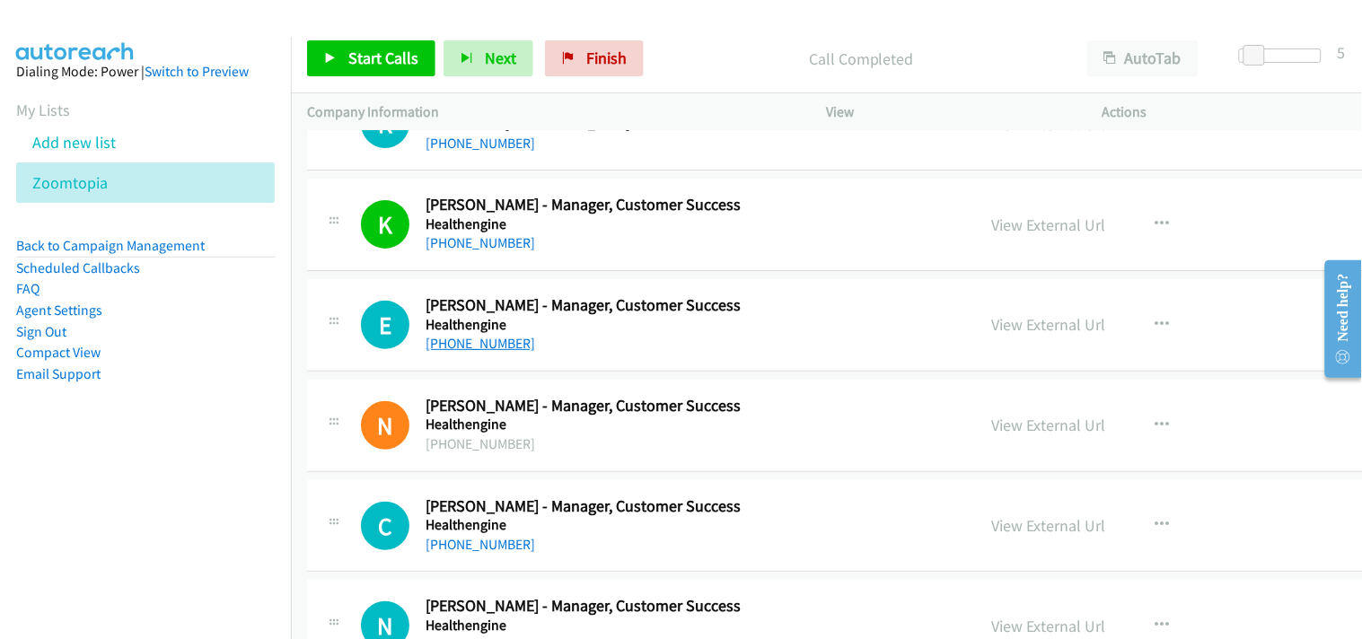
click at [481, 346] on link "[PHONE_NUMBER]" at bounding box center [480, 343] width 110 height 17
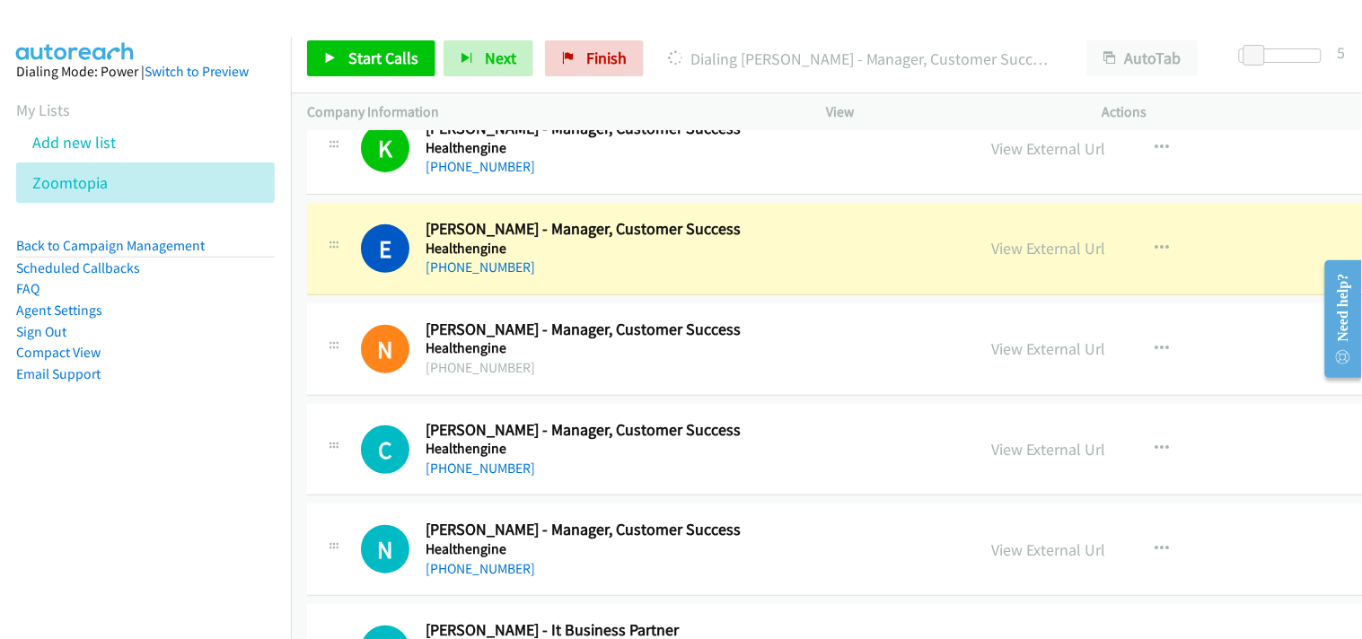
scroll to position [7182, 0]
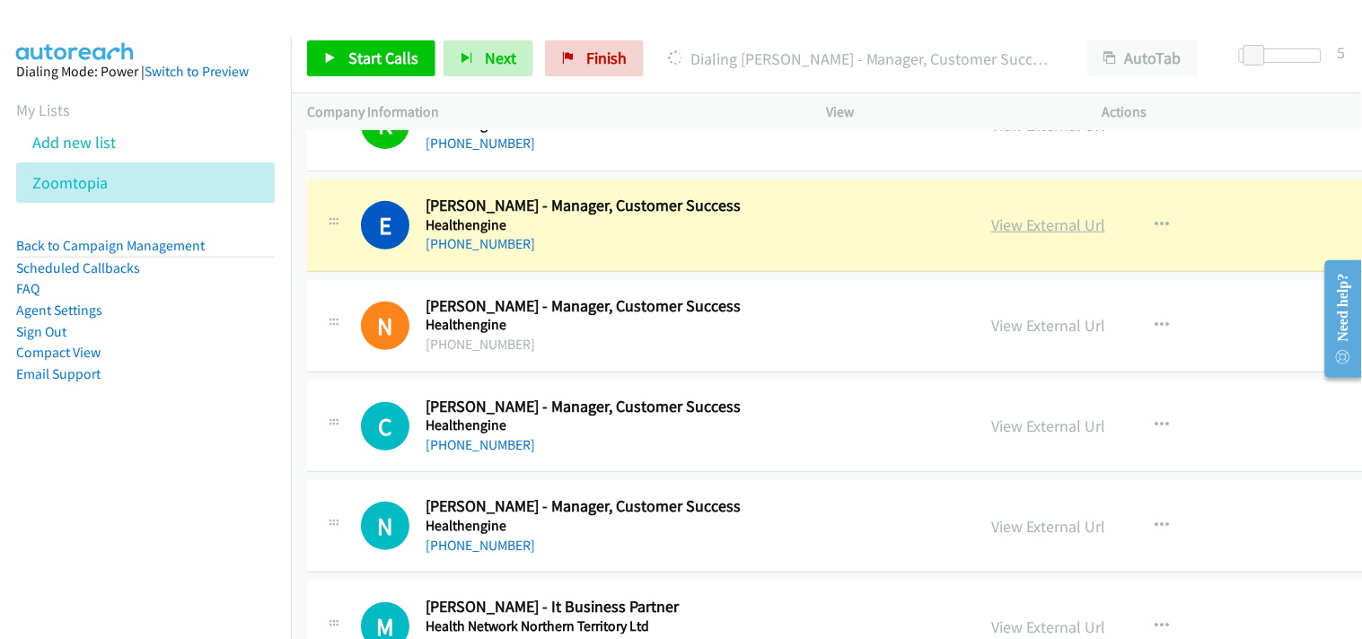
click at [991, 230] on link "View External Url" at bounding box center [1048, 225] width 114 height 21
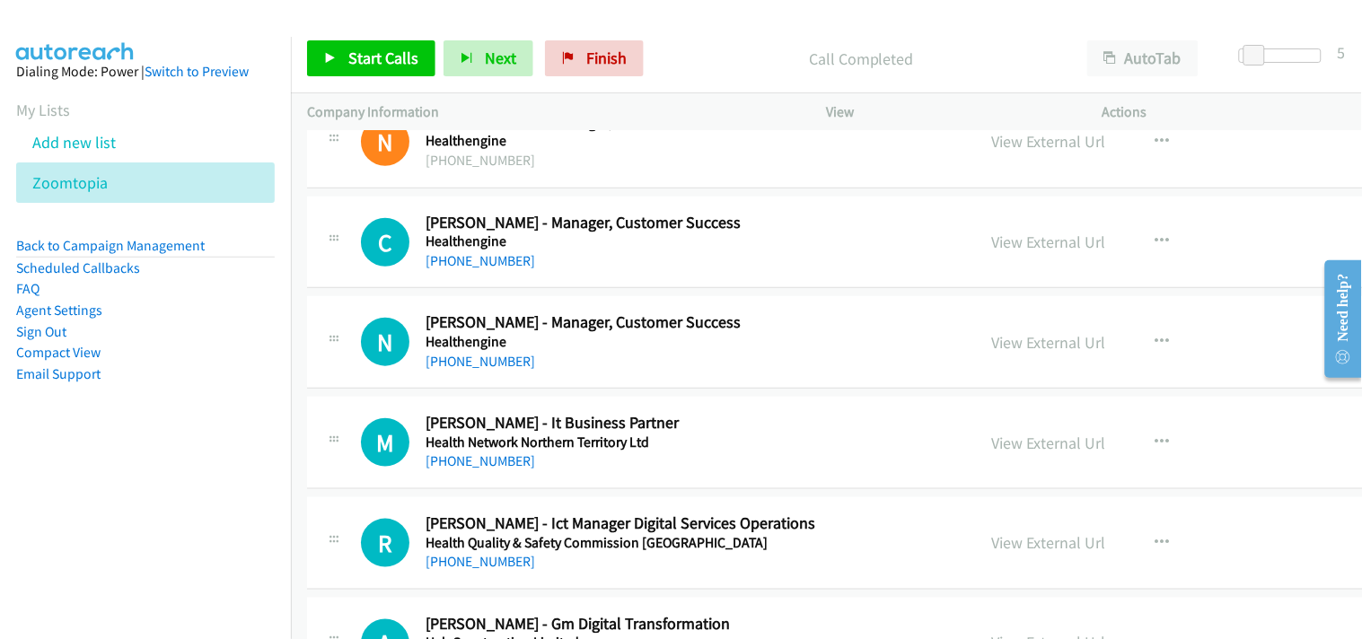
scroll to position [7381, 0]
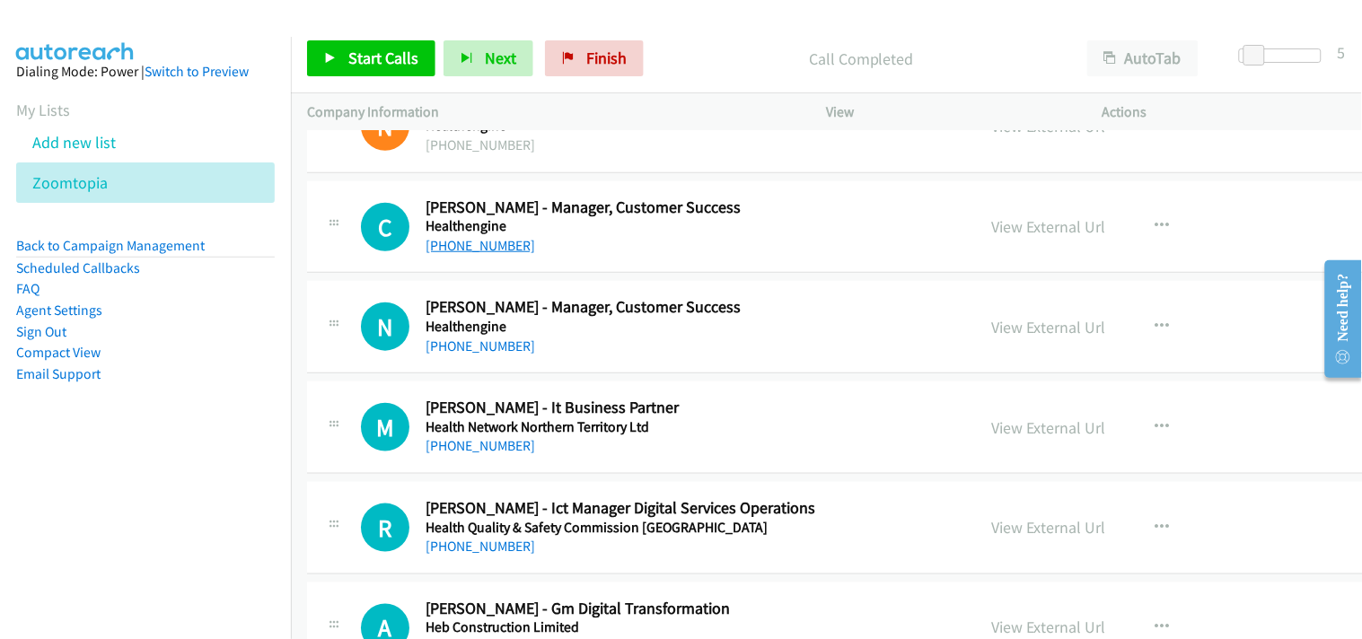
click at [488, 248] on link "[PHONE_NUMBER]" at bounding box center [480, 245] width 110 height 17
click at [467, 346] on link "[PHONE_NUMBER]" at bounding box center [480, 346] width 110 height 17
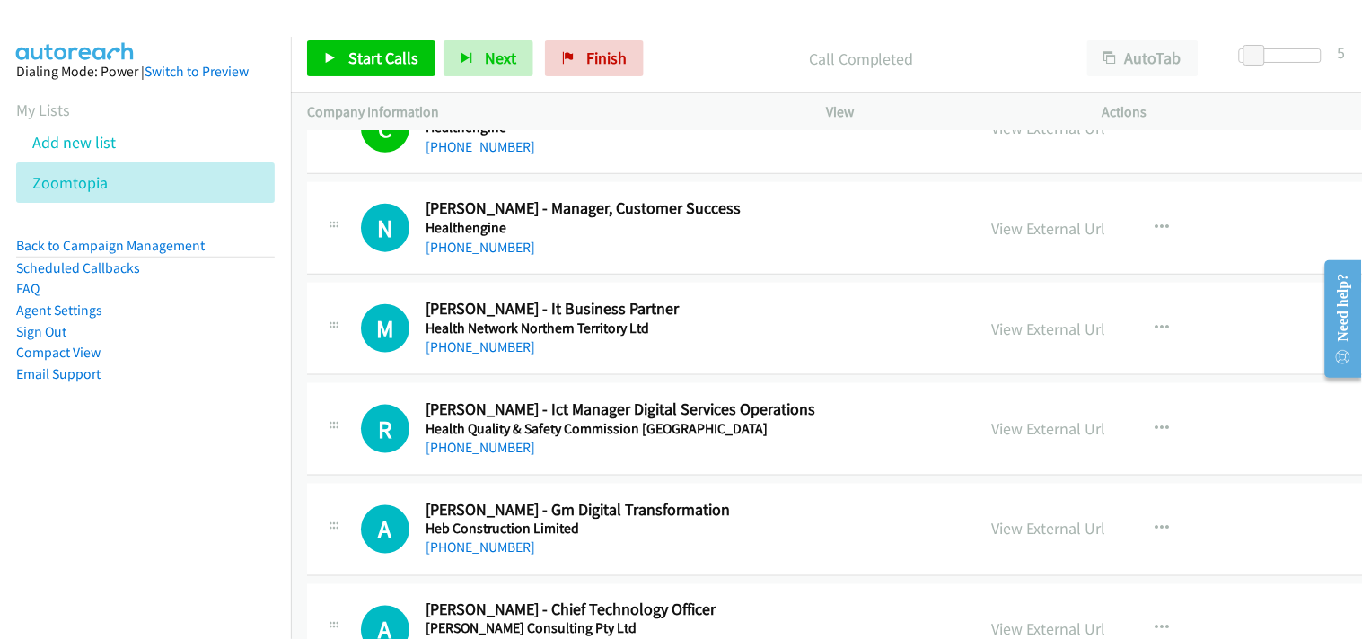
scroll to position [7481, 0]
click at [474, 252] on link "[PHONE_NUMBER]" at bounding box center [480, 246] width 110 height 17
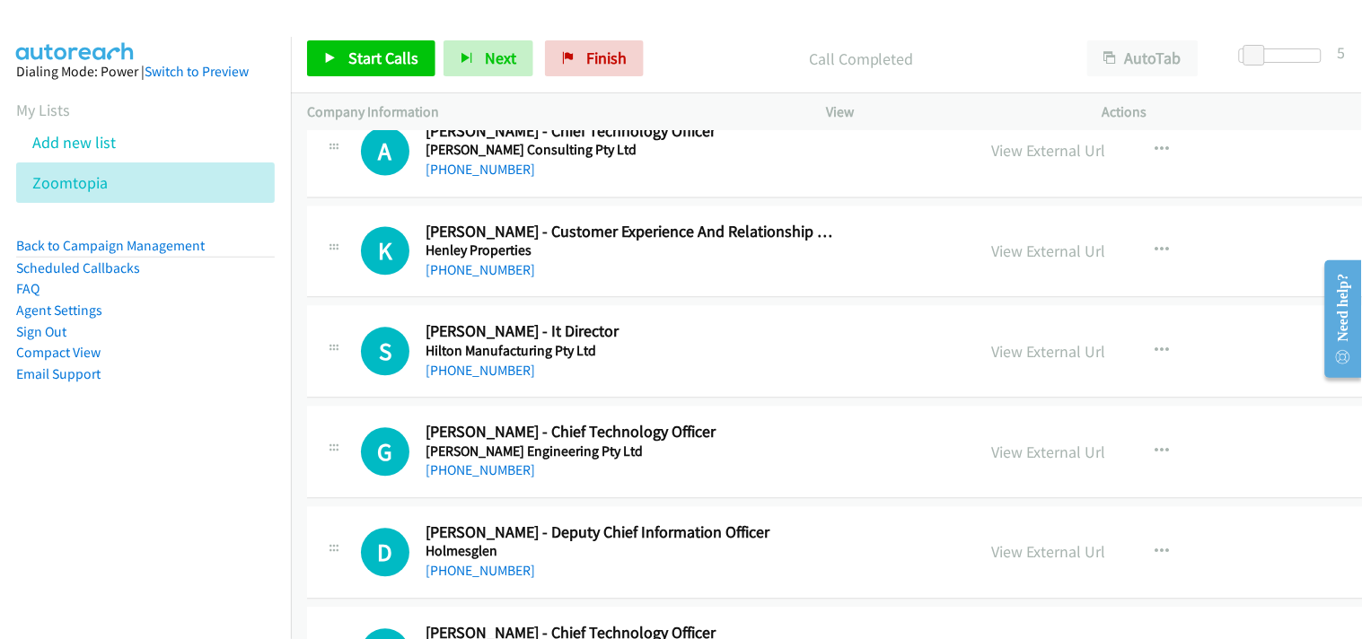
scroll to position [7980, 0]
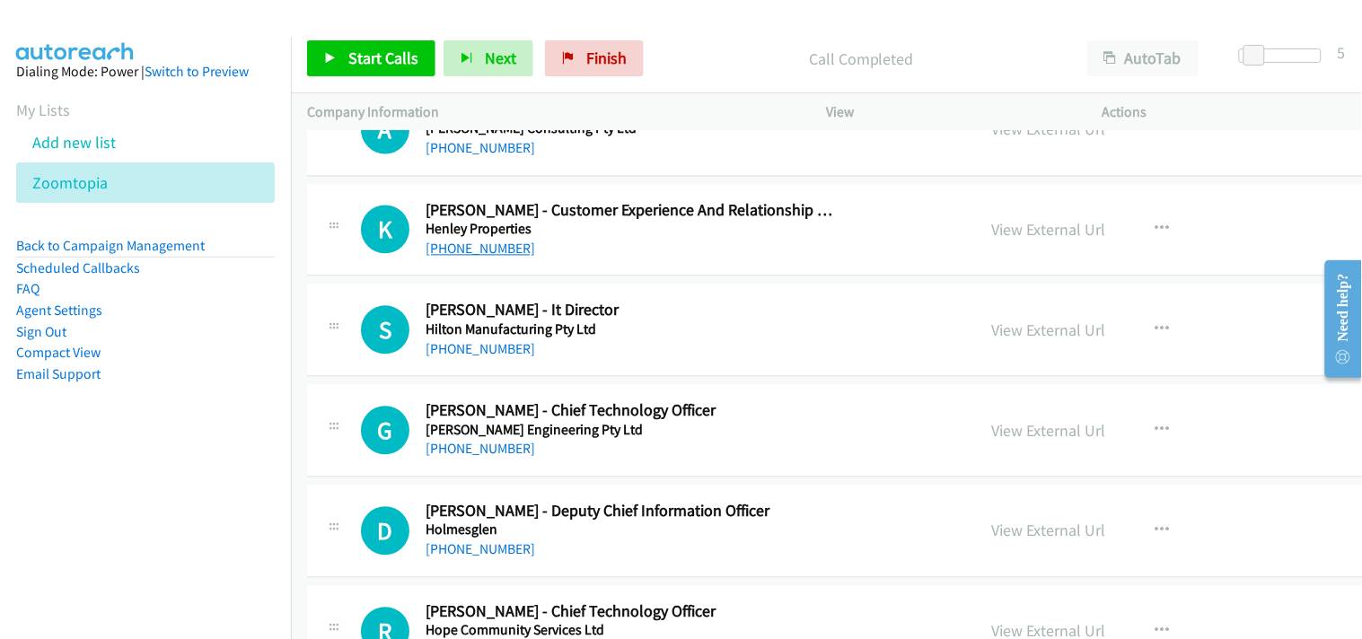
click at [490, 254] on link "[PHONE_NUMBER]" at bounding box center [480, 249] width 110 height 17
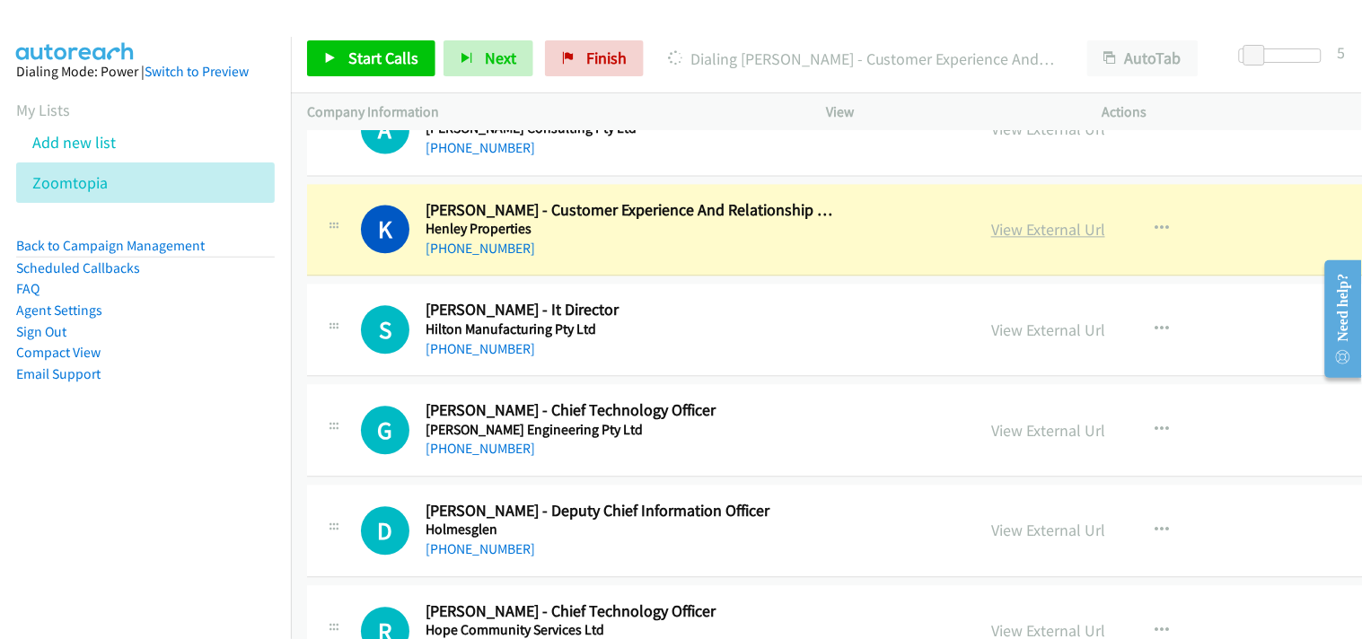
click at [991, 236] on link "View External Url" at bounding box center [1048, 230] width 114 height 21
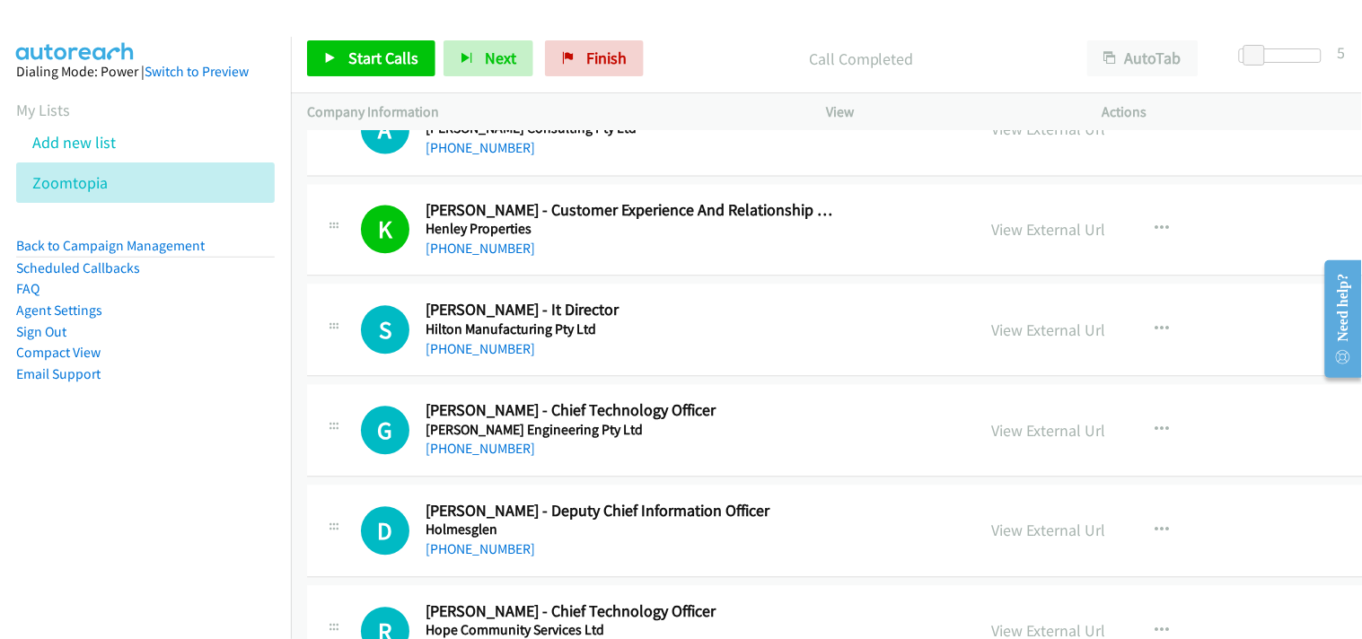
scroll to position [8080, 0]
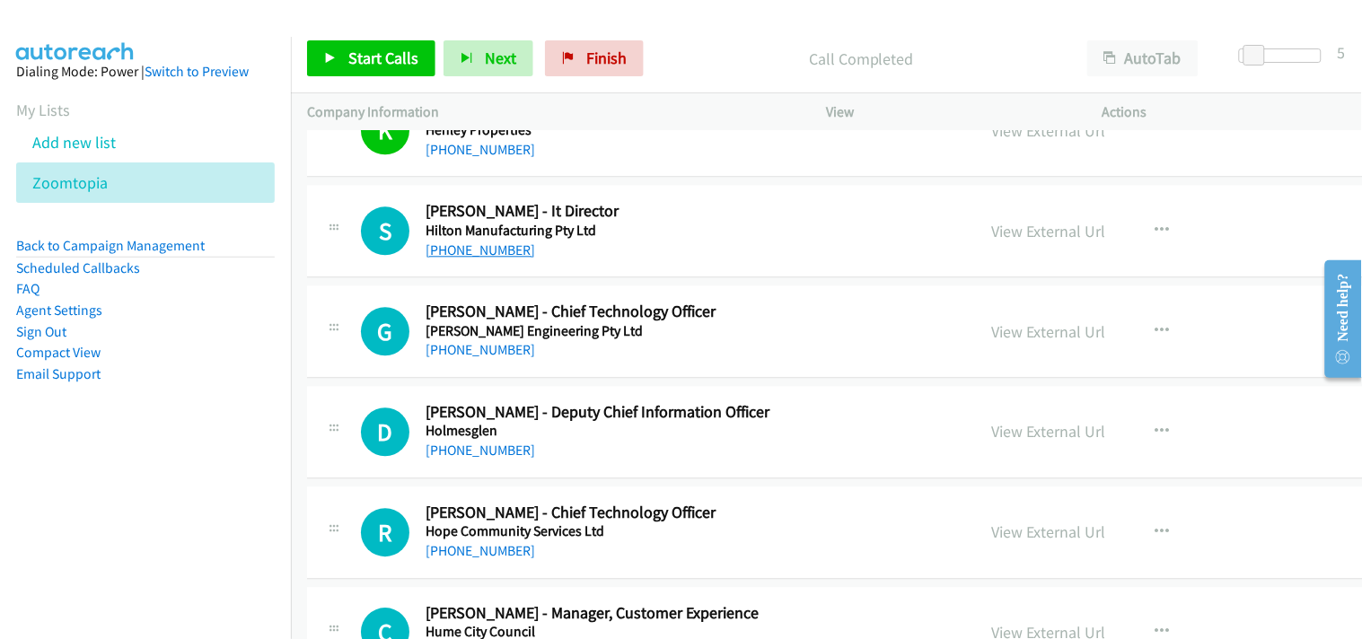
click at [478, 251] on link "[PHONE_NUMBER]" at bounding box center [480, 249] width 110 height 17
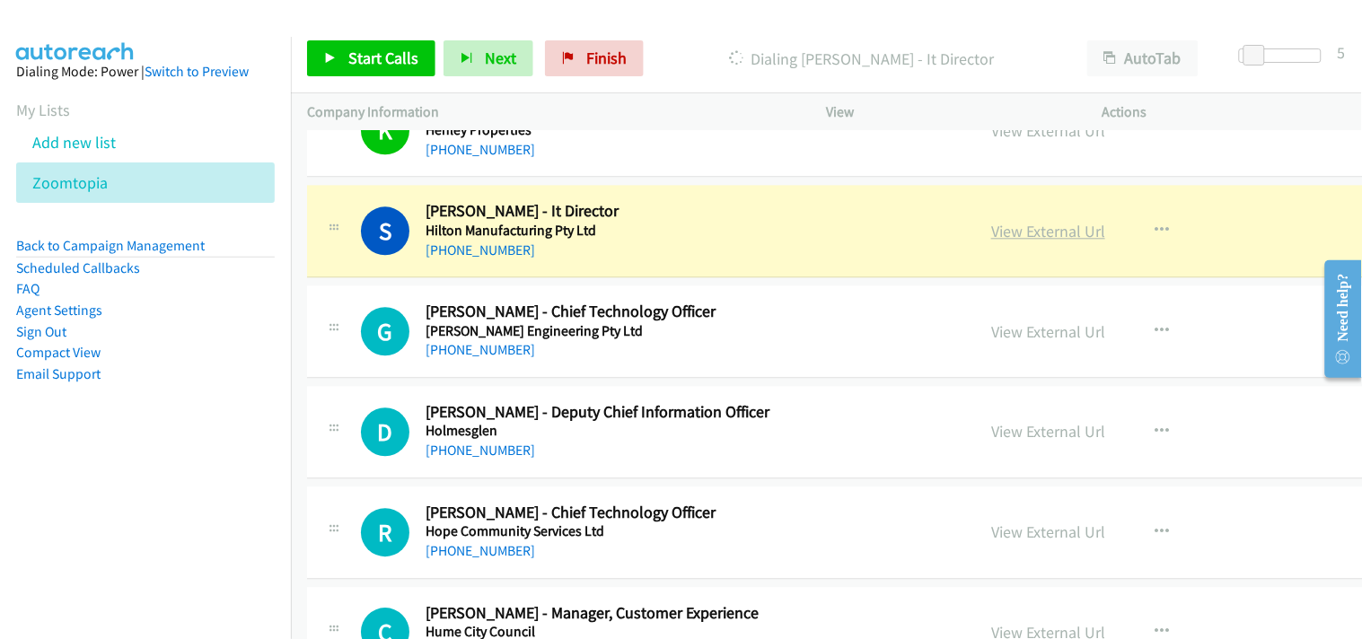
click at [991, 229] on link "View External Url" at bounding box center [1048, 231] width 114 height 21
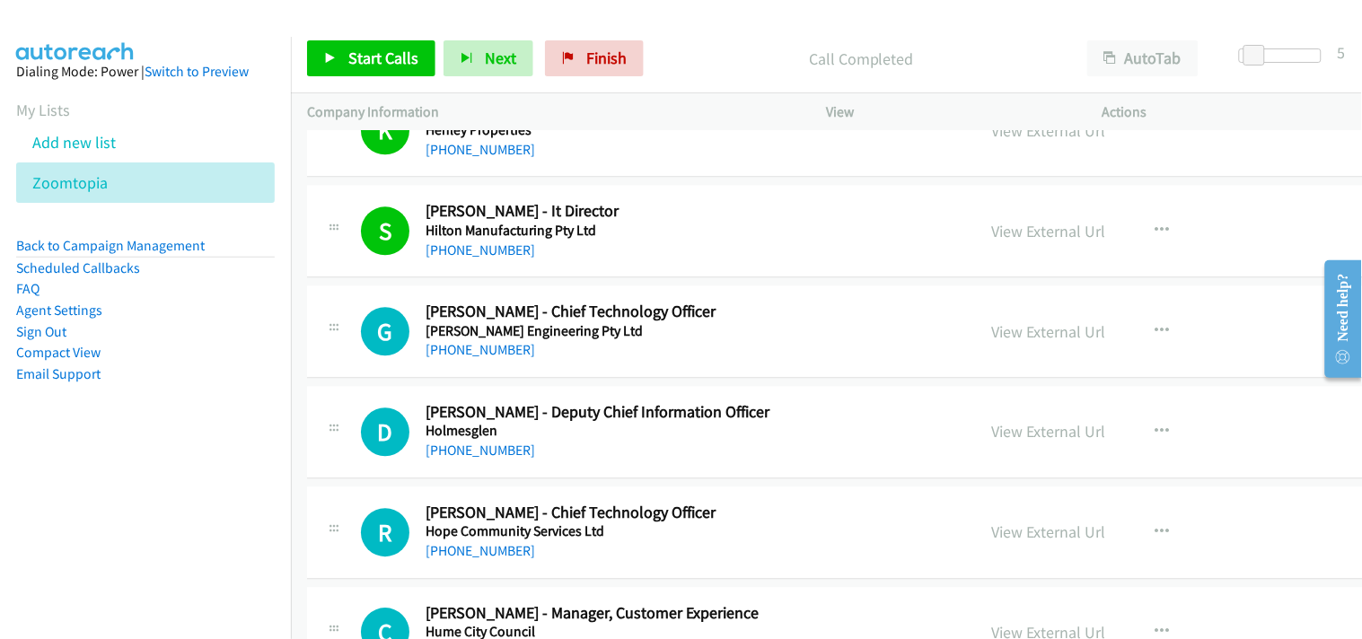
scroll to position [8179, 0]
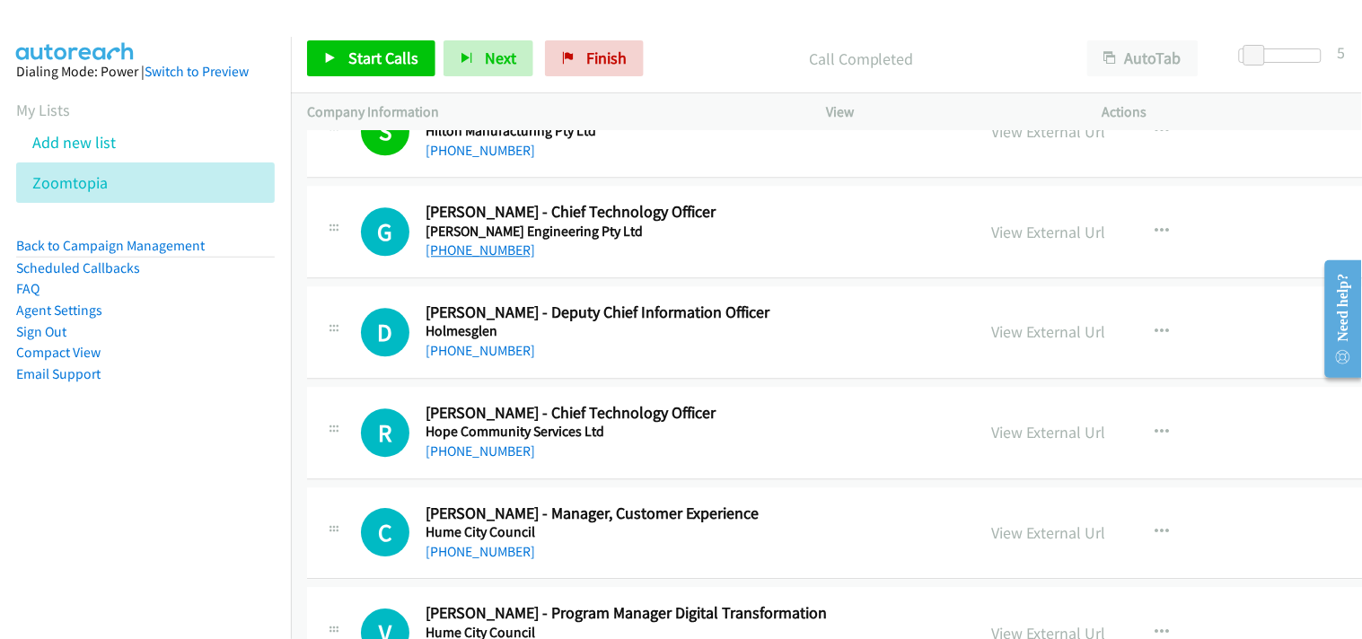
click at [473, 253] on link "[PHONE_NUMBER]" at bounding box center [480, 249] width 110 height 17
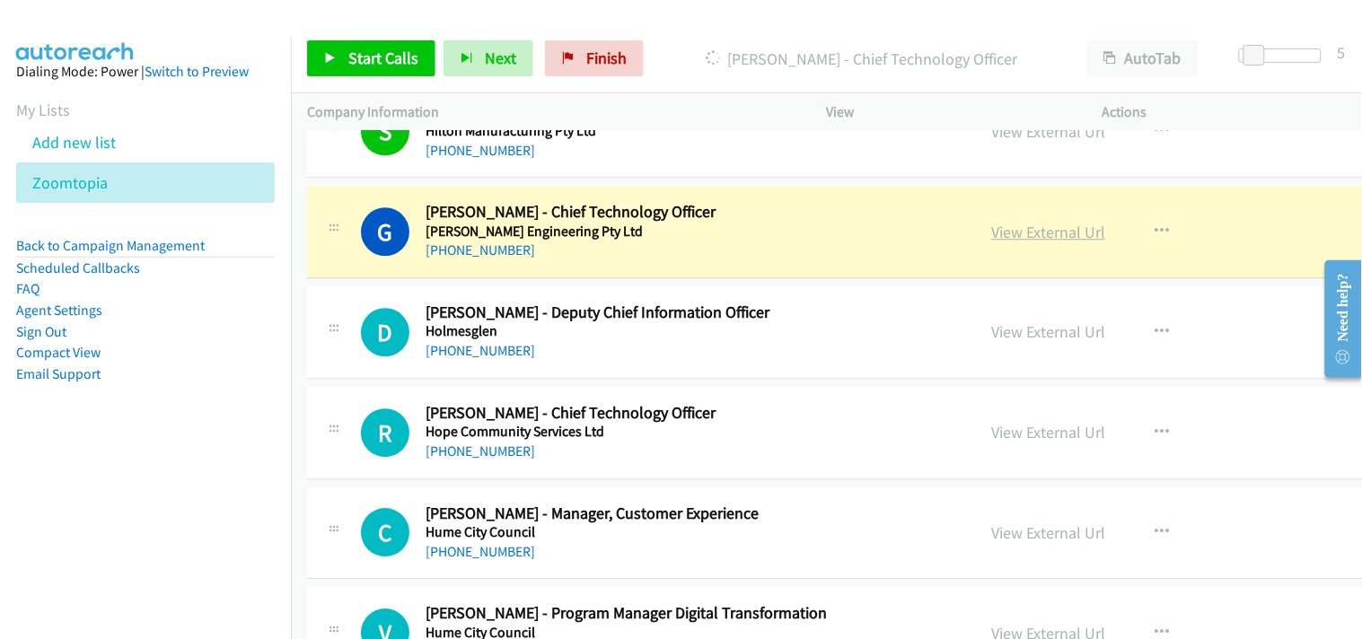
click at [991, 235] on link "View External Url" at bounding box center [1048, 232] width 114 height 21
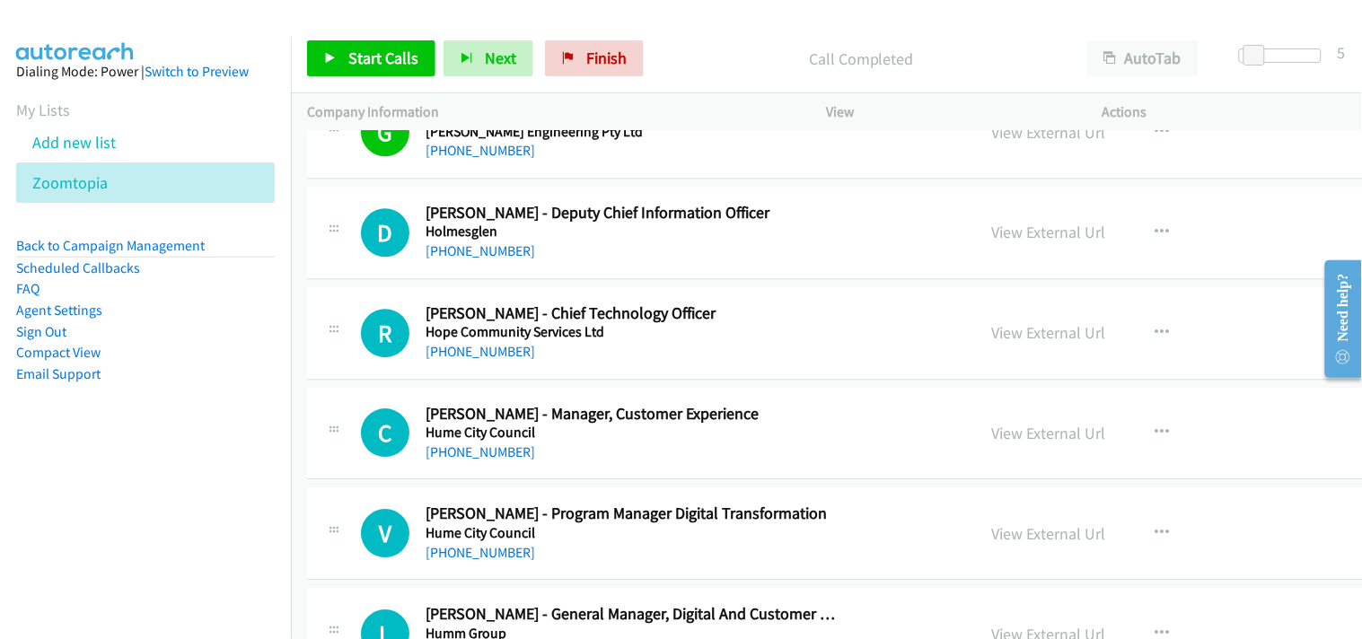
scroll to position [8379, 0]
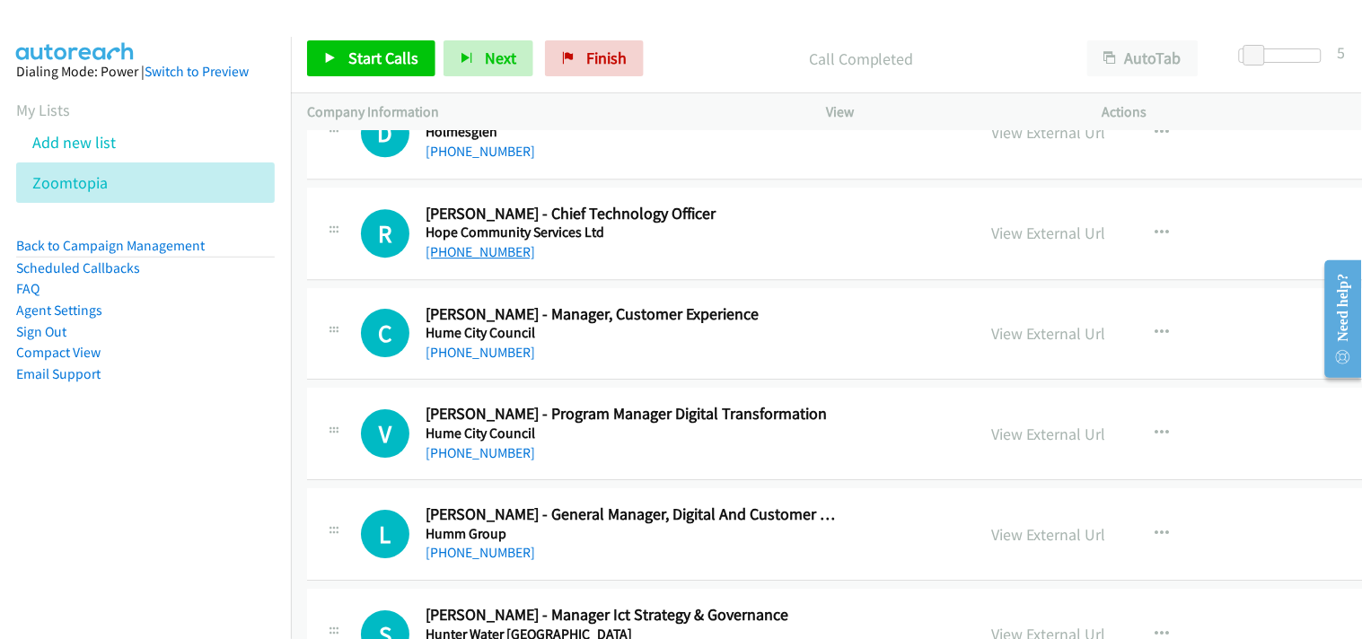
click at [469, 258] on link "[PHONE_NUMBER]" at bounding box center [480, 251] width 110 height 17
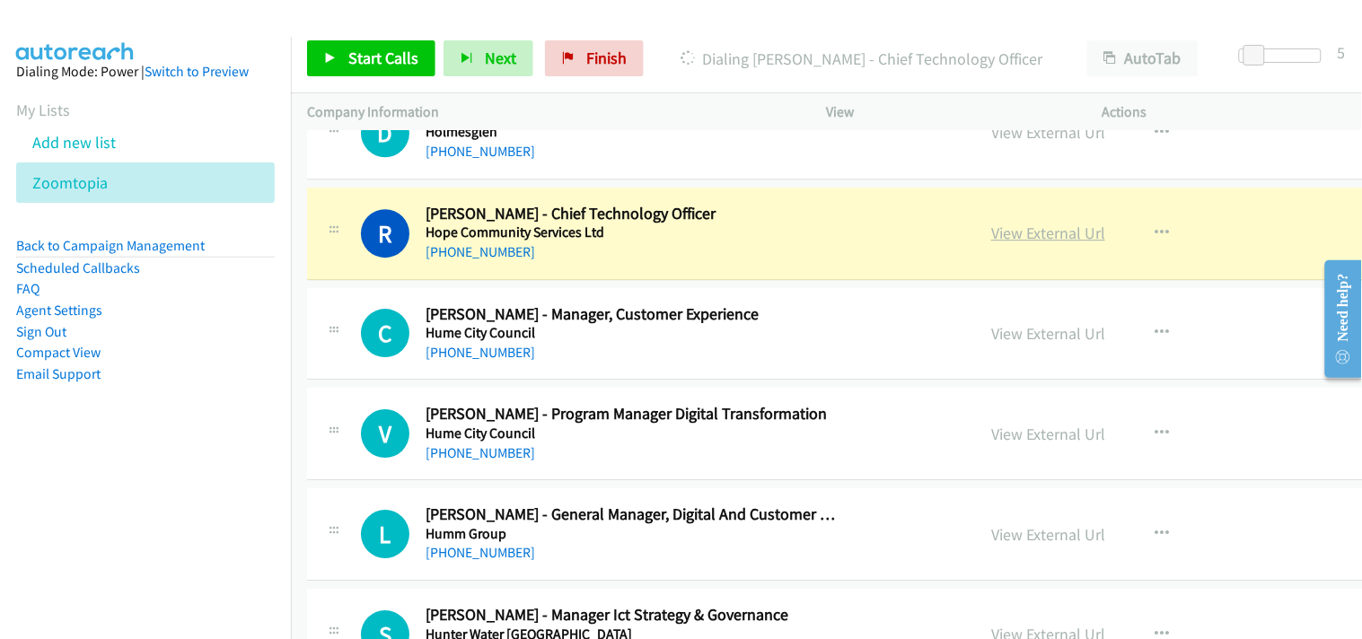
click at [991, 239] on link "View External Url" at bounding box center [1048, 233] width 114 height 21
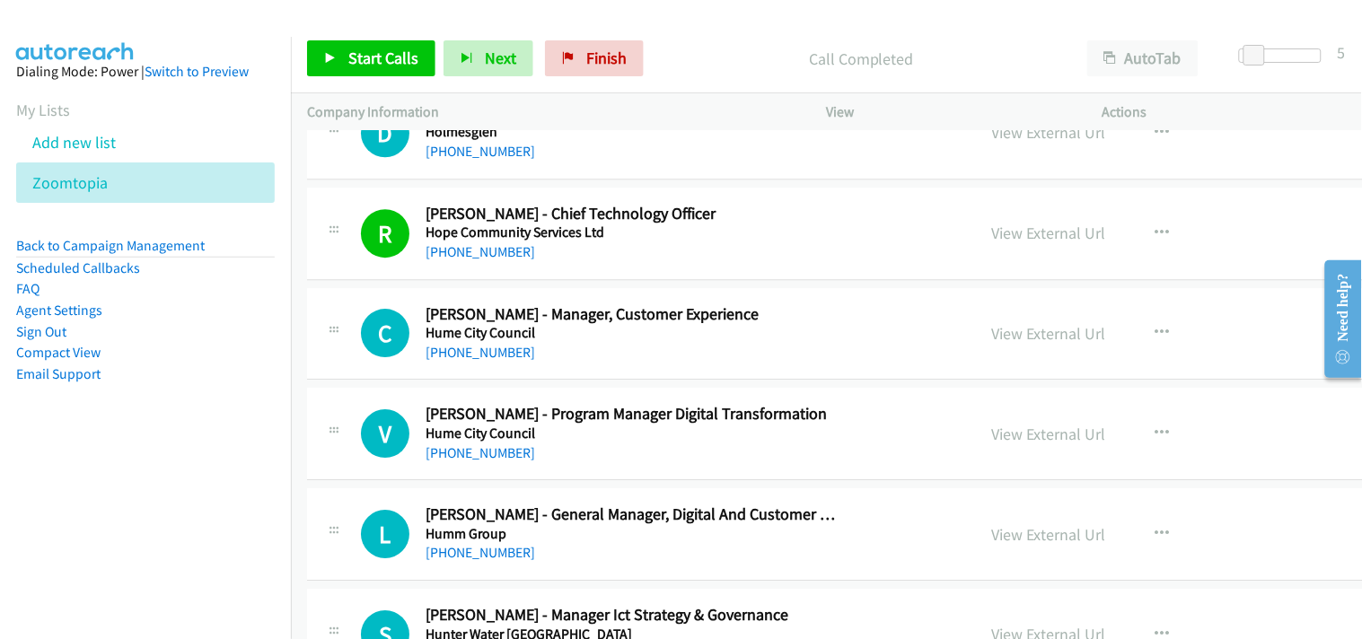
scroll to position [8478, 0]
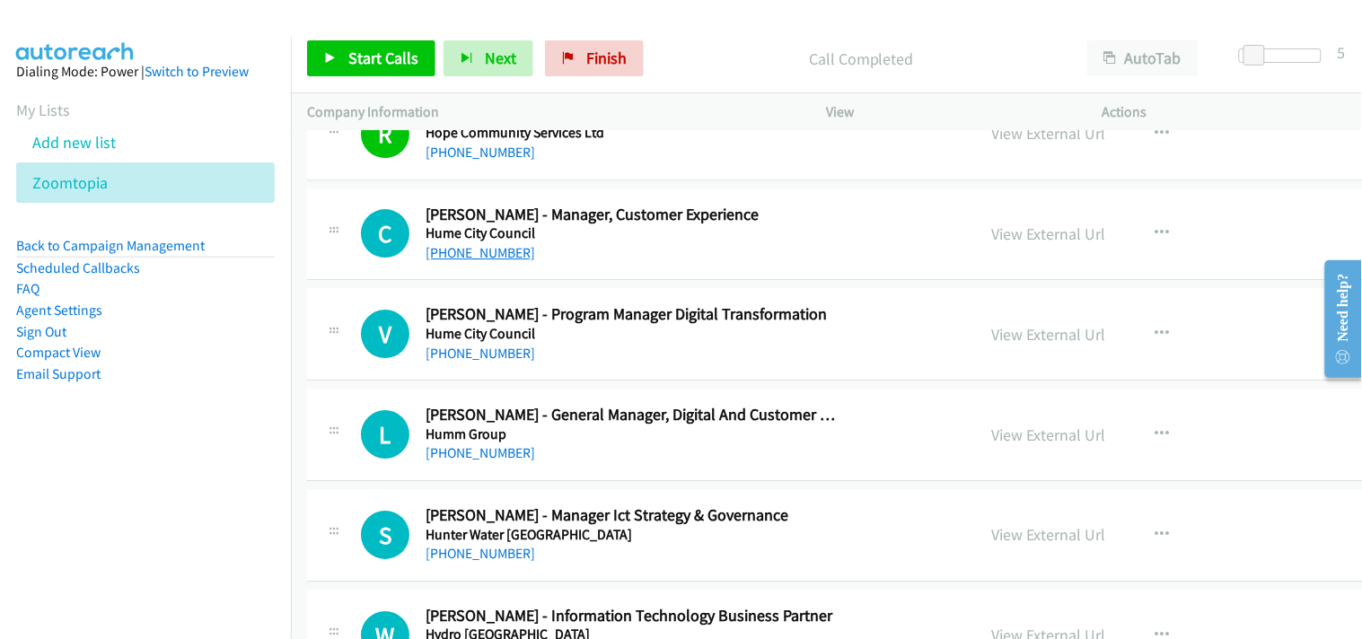
click at [449, 255] on link "[PHONE_NUMBER]" at bounding box center [480, 252] width 110 height 17
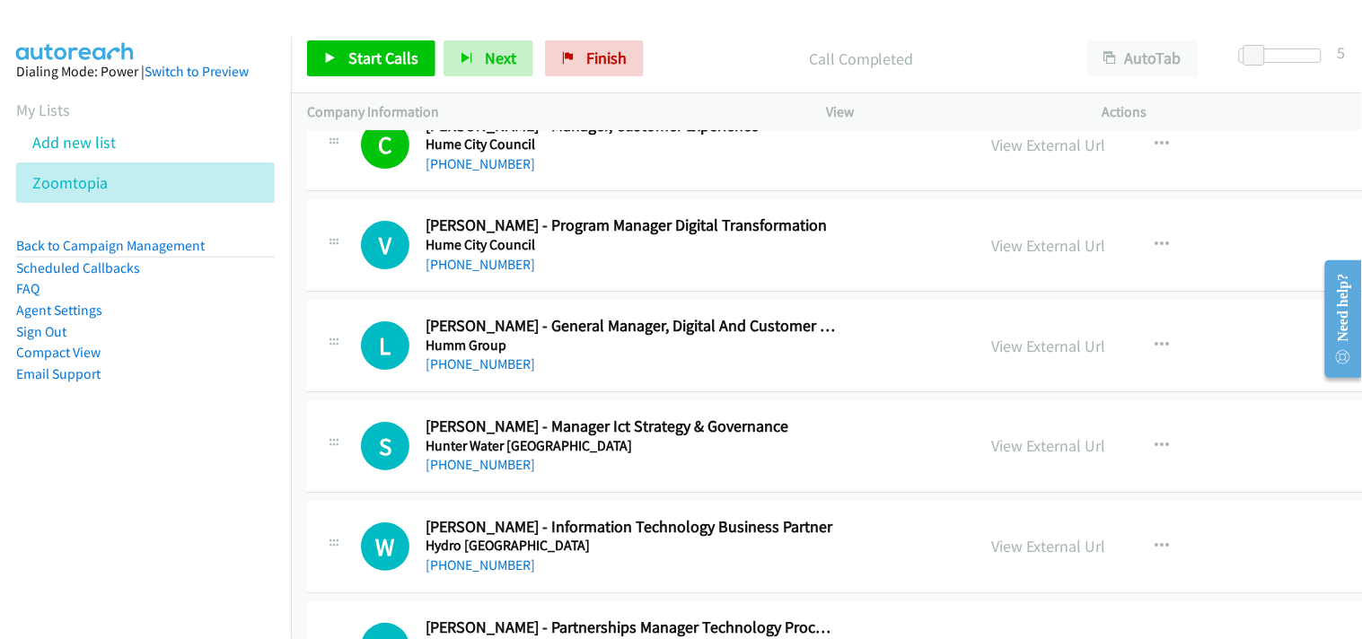
scroll to position [8578, 0]
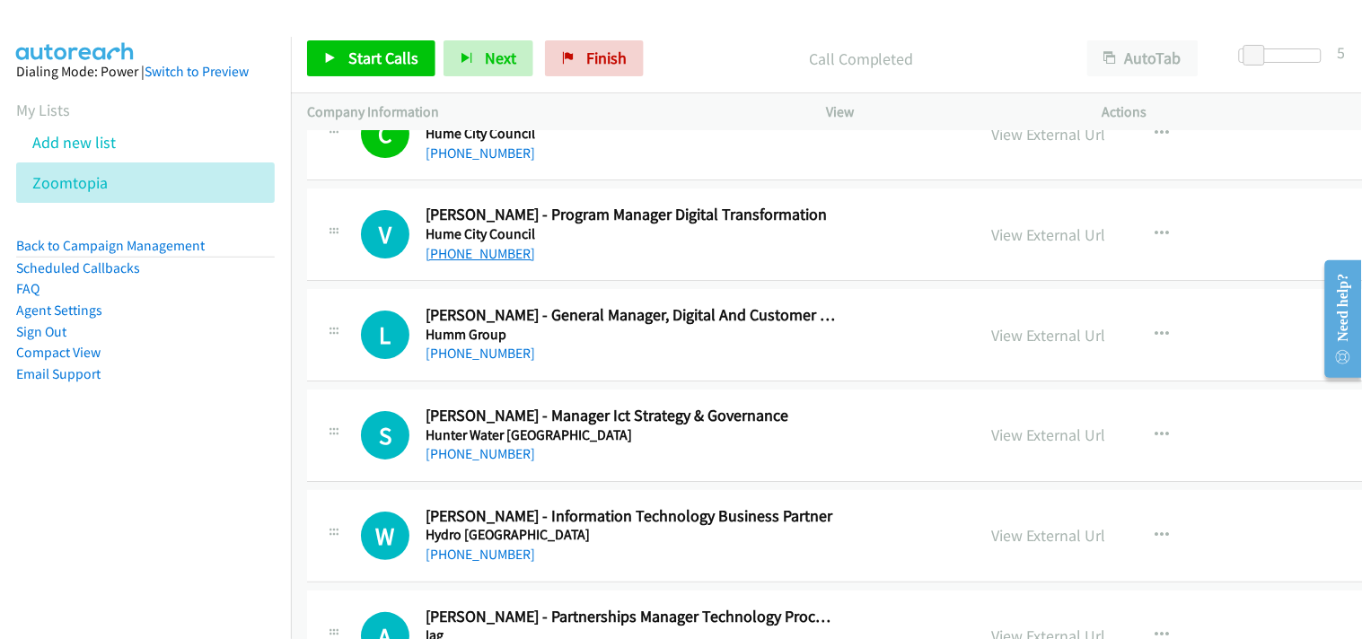
click at [456, 261] on link "[PHONE_NUMBER]" at bounding box center [480, 253] width 110 height 17
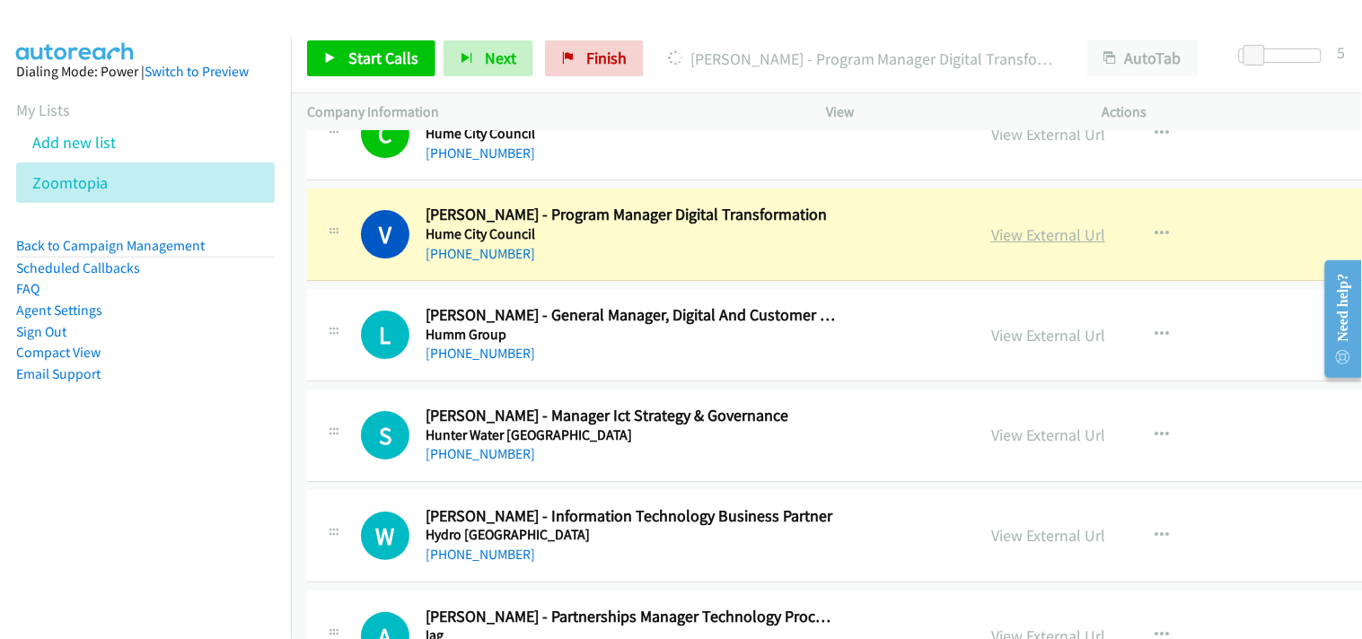
click at [991, 232] on link "View External Url" at bounding box center [1048, 234] width 114 height 21
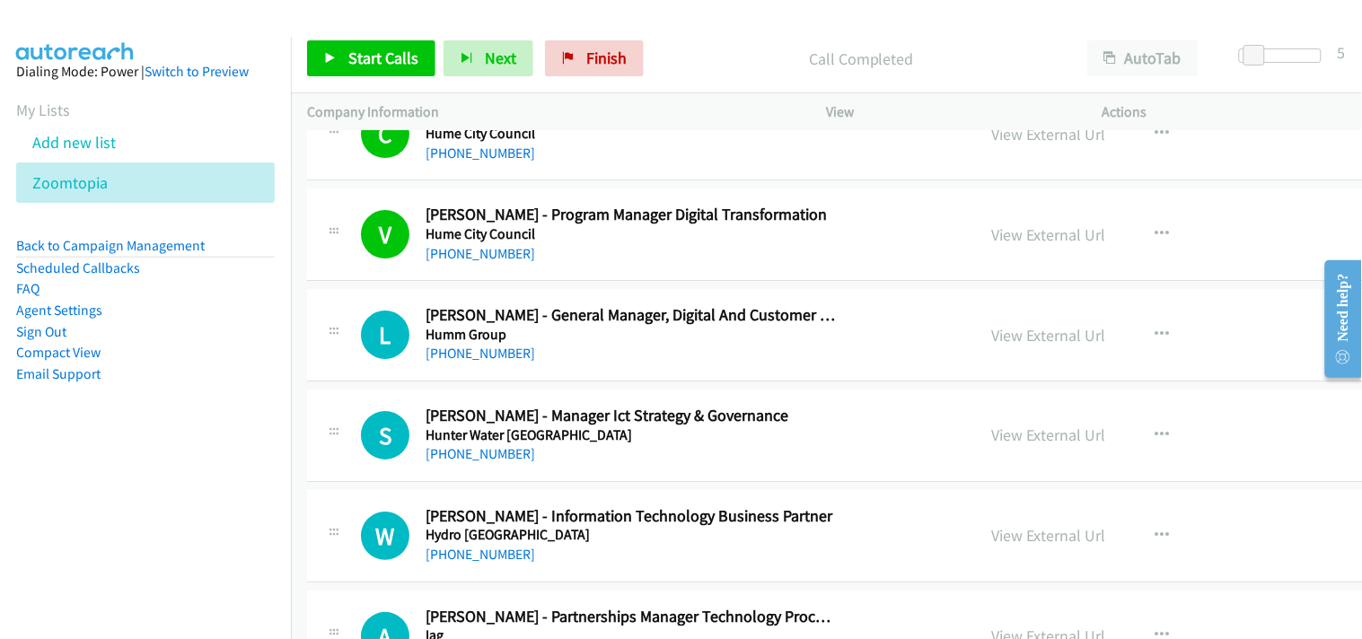
scroll to position [8678, 0]
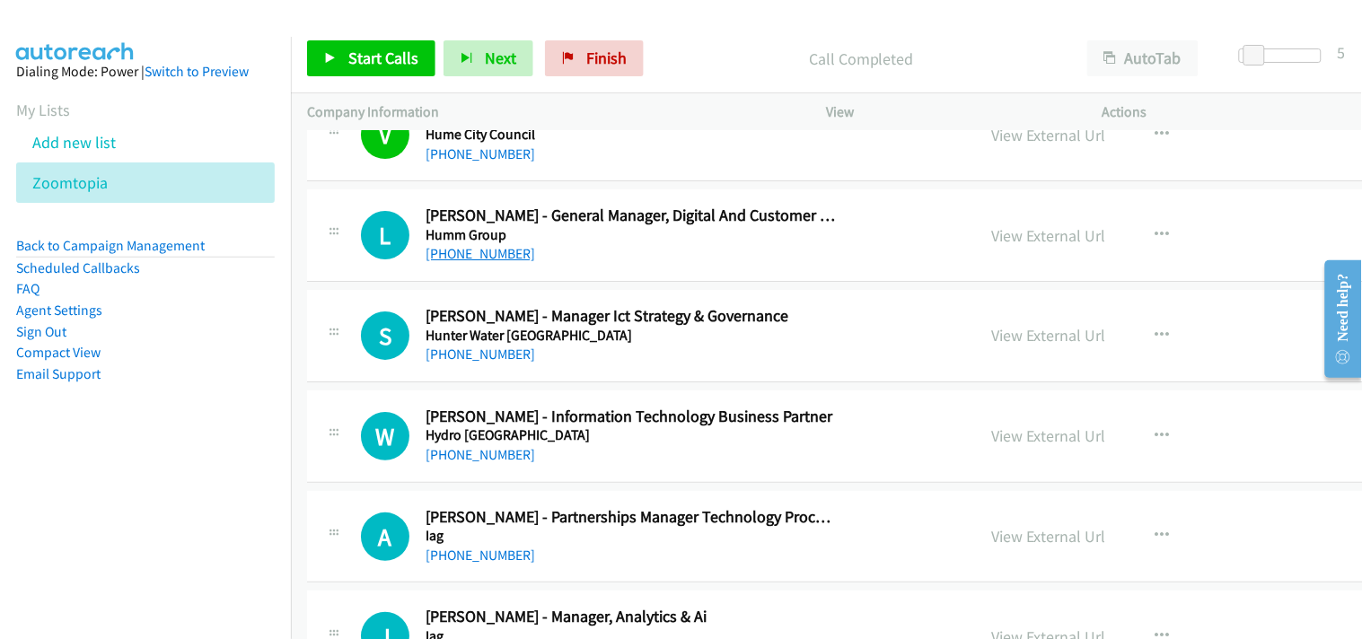
click at [462, 256] on link "[PHONE_NUMBER]" at bounding box center [480, 253] width 110 height 17
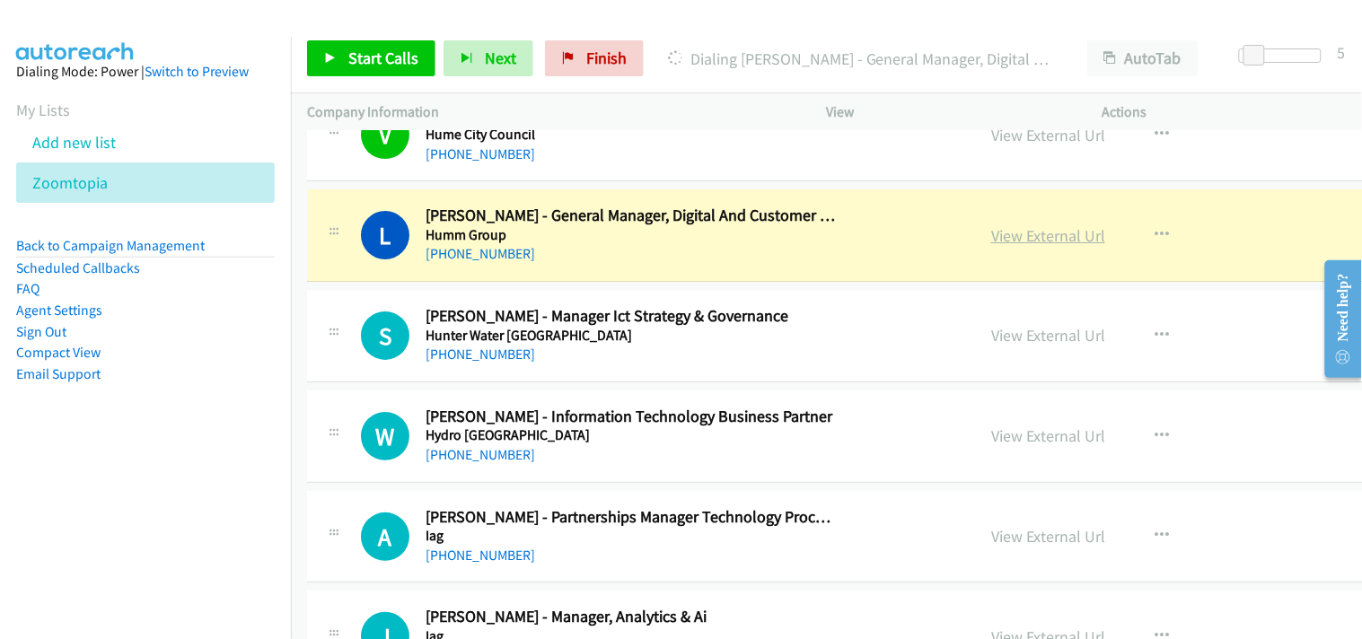
click at [991, 242] on link "View External Url" at bounding box center [1048, 235] width 114 height 21
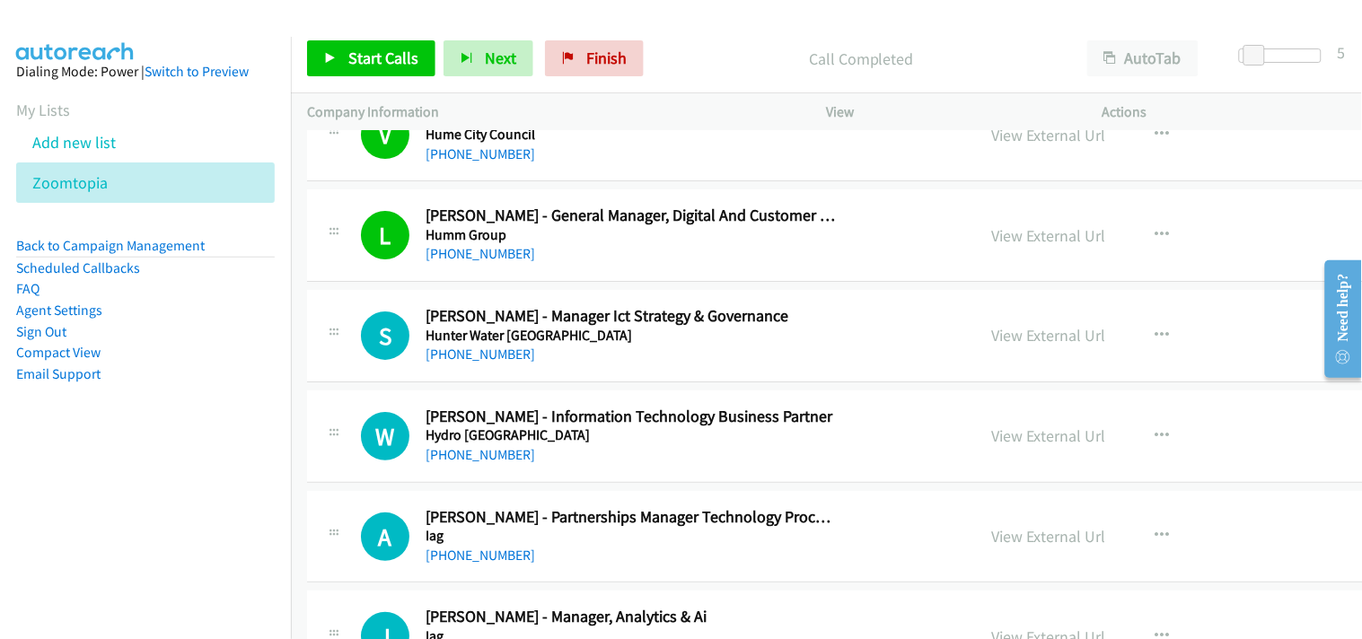
scroll to position [8777, 0]
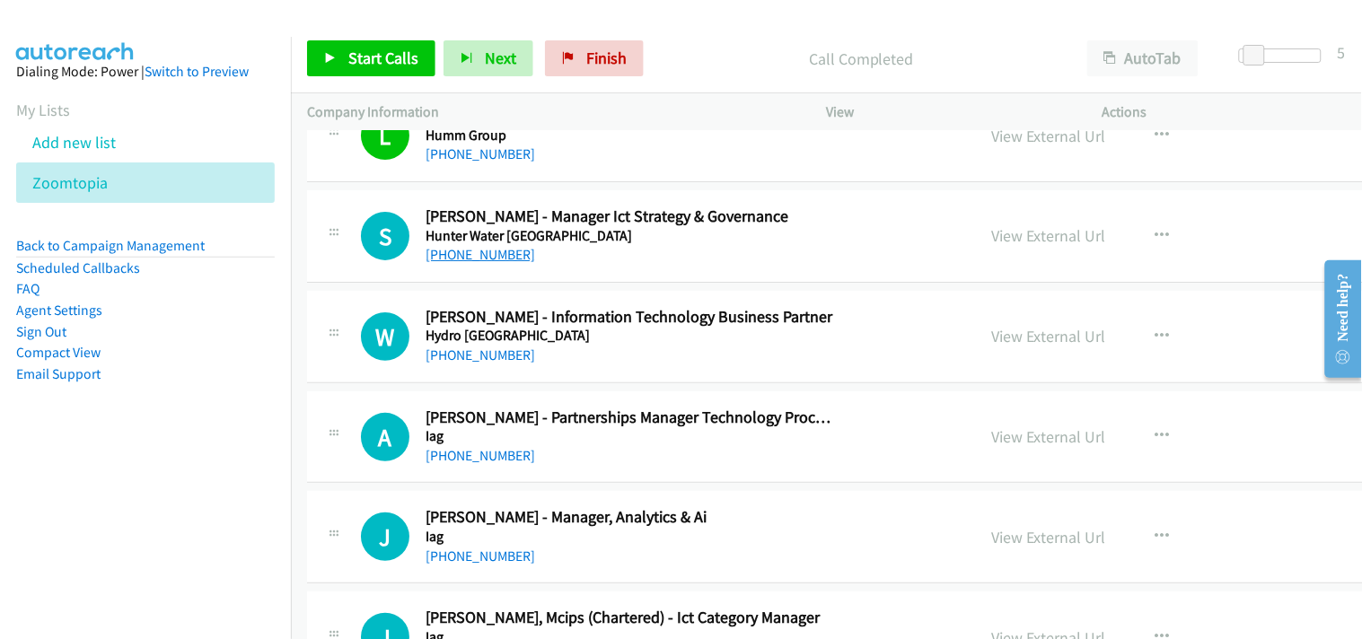
click at [456, 255] on link "[PHONE_NUMBER]" at bounding box center [480, 254] width 110 height 17
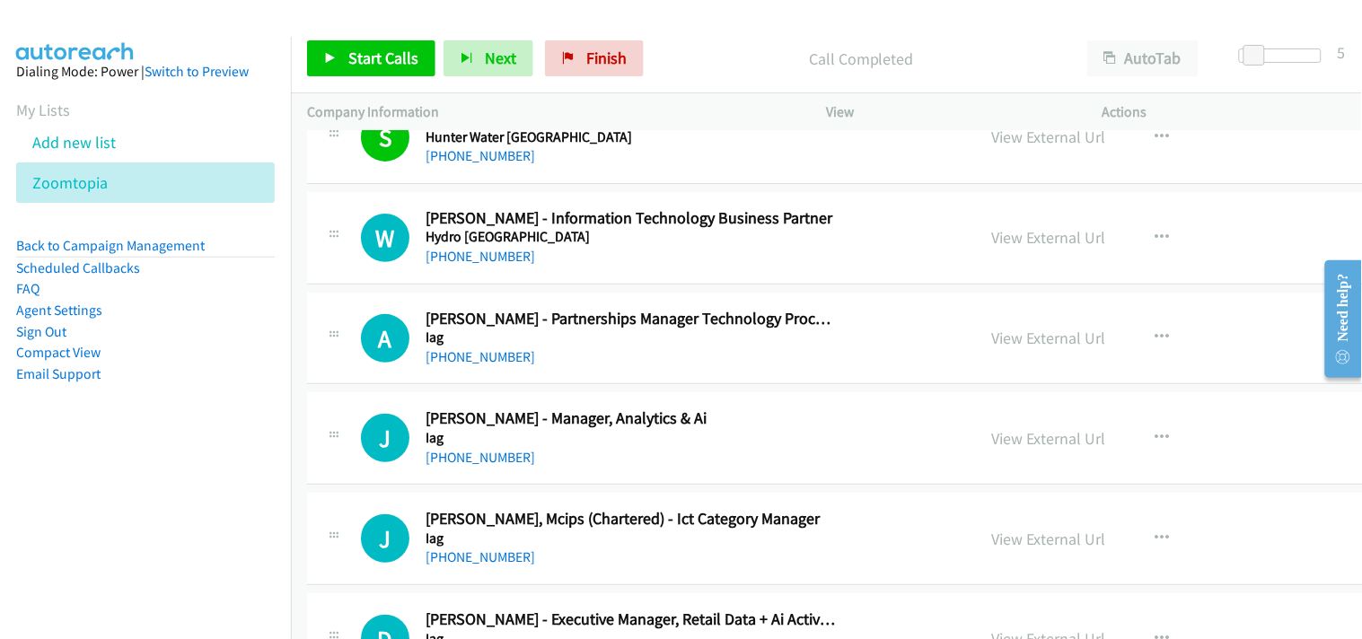
scroll to position [8878, 0]
click at [472, 256] on link "[PHONE_NUMBER]" at bounding box center [480, 254] width 110 height 17
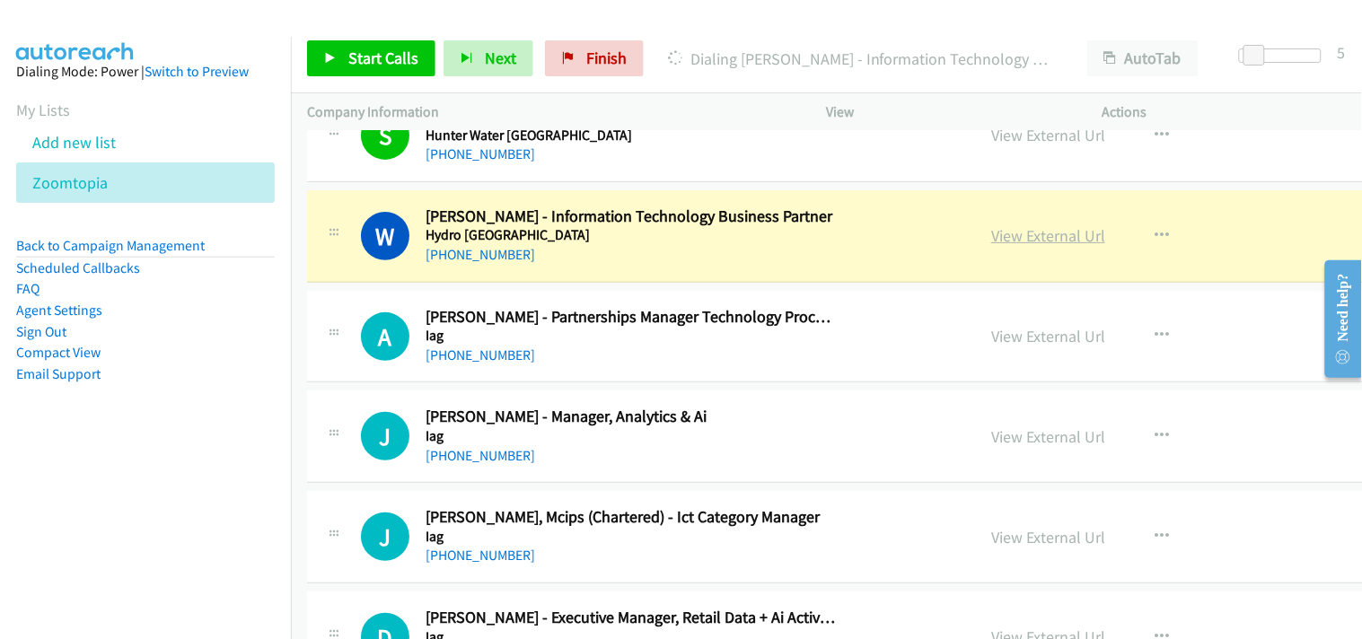
click at [991, 241] on link "View External Url" at bounding box center [1048, 235] width 114 height 21
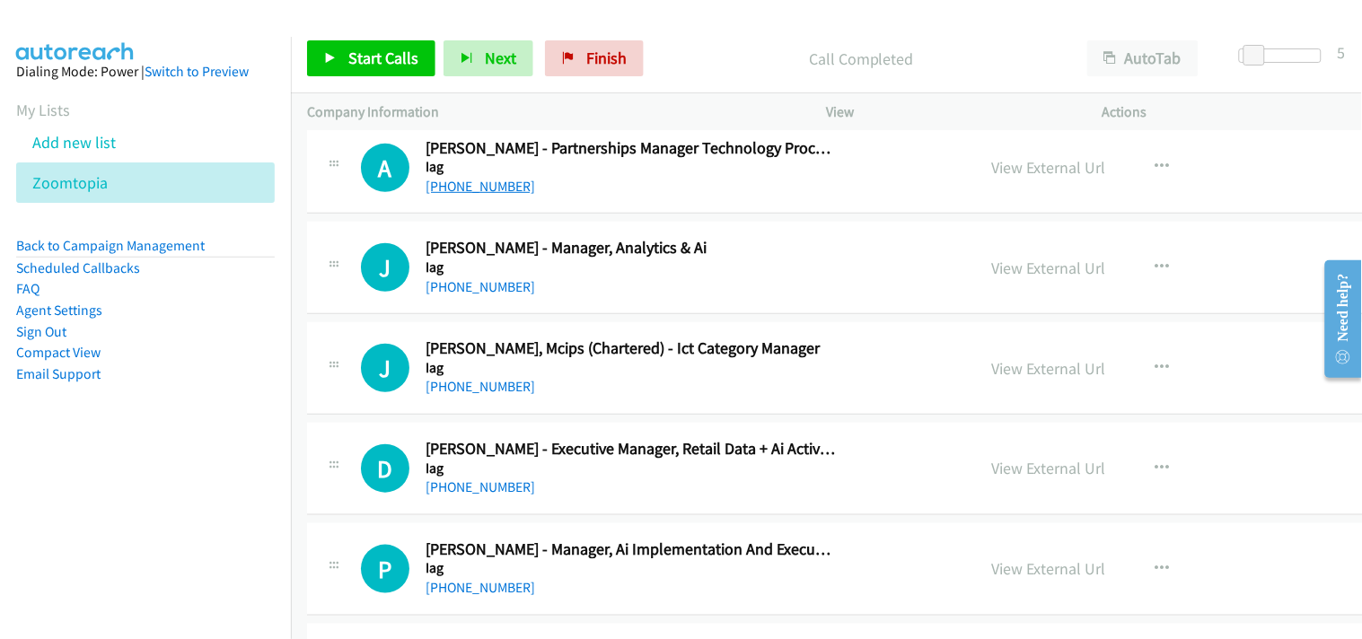
scroll to position [9077, 0]
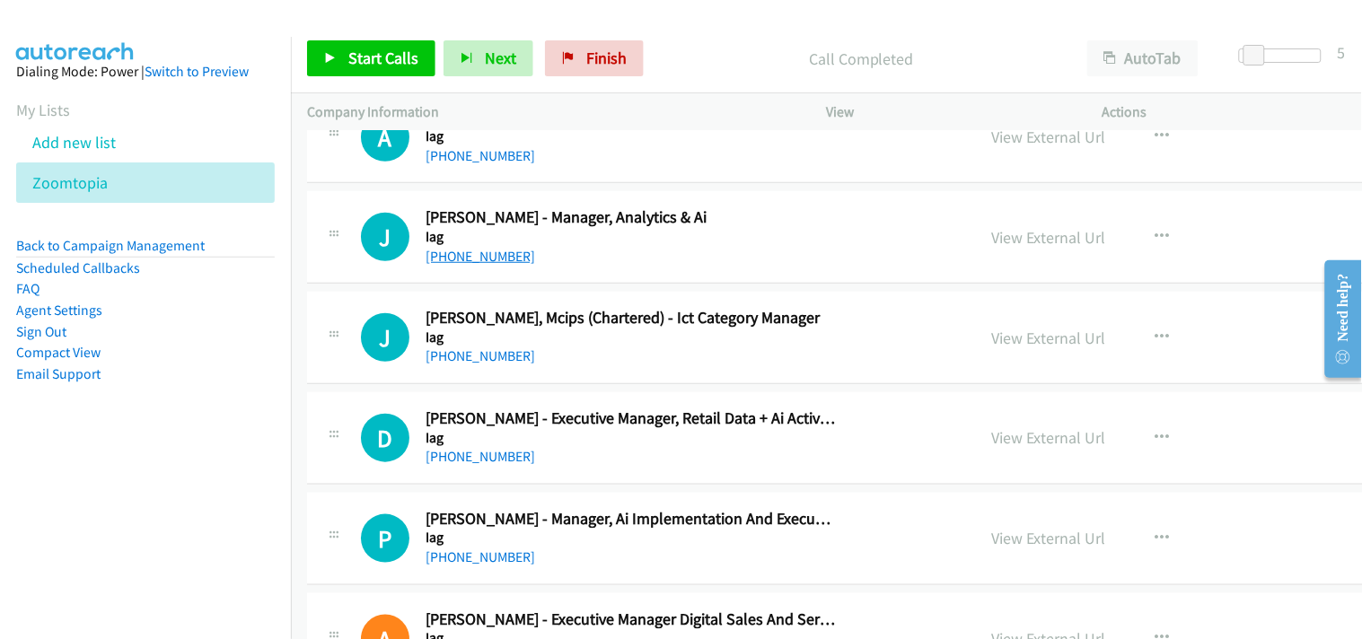
click at [464, 257] on link "[PHONE_NUMBER]" at bounding box center [480, 256] width 110 height 17
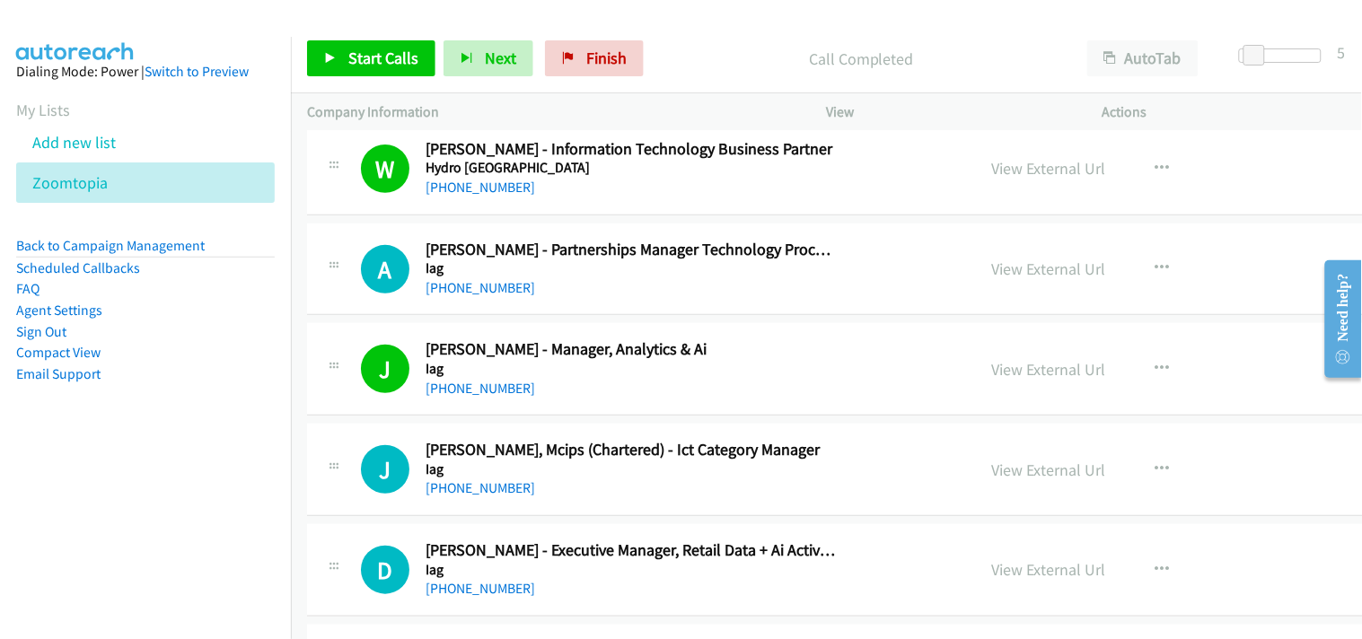
scroll to position [8977, 0]
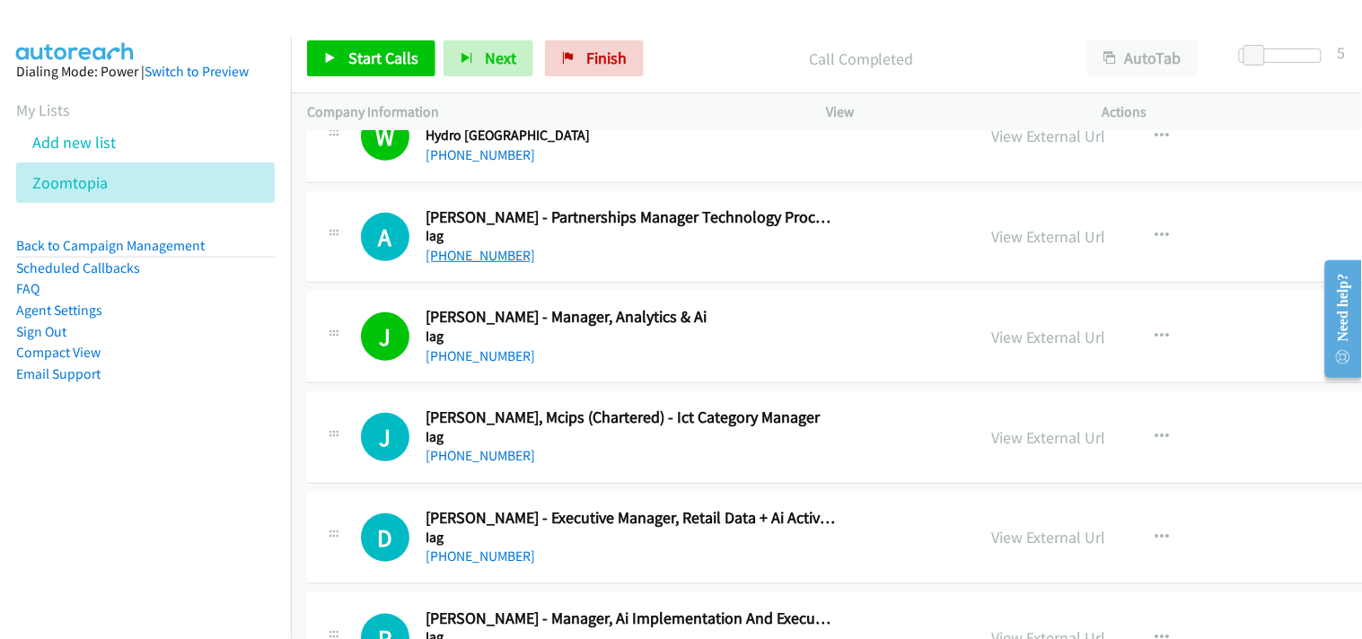
click at [462, 263] on link "[PHONE_NUMBER]" at bounding box center [480, 255] width 110 height 17
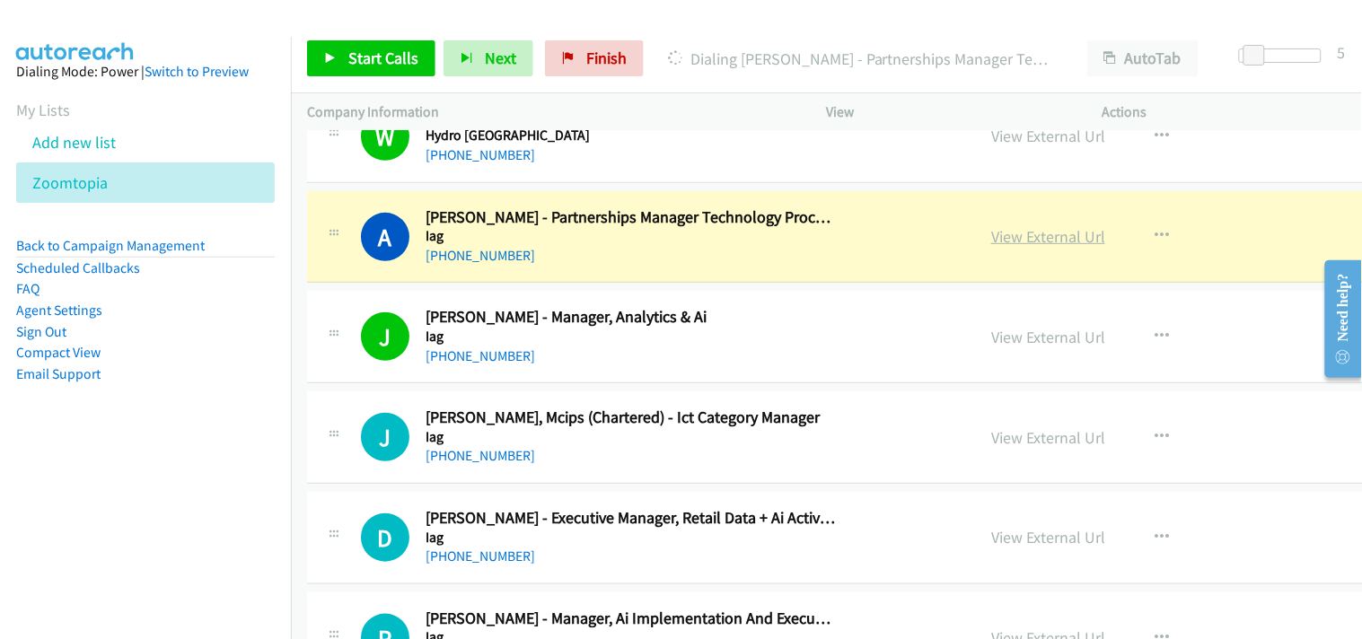
click at [991, 235] on link "View External Url" at bounding box center [1048, 236] width 114 height 21
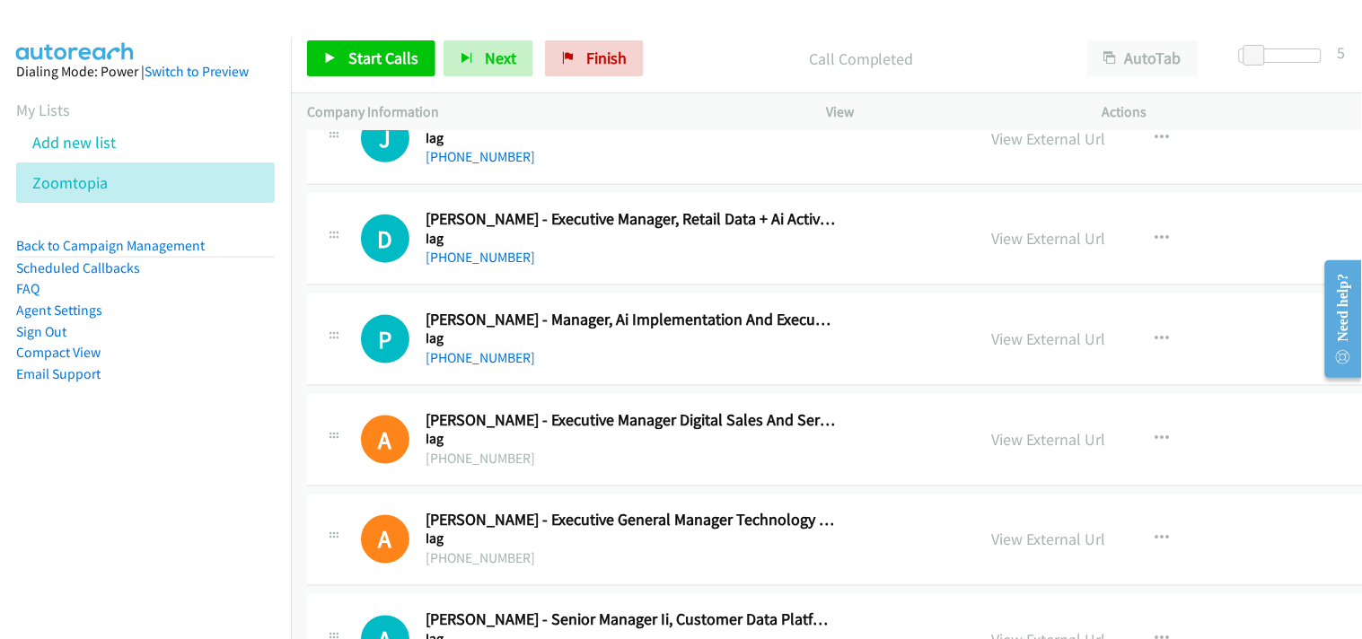
scroll to position [9177, 0]
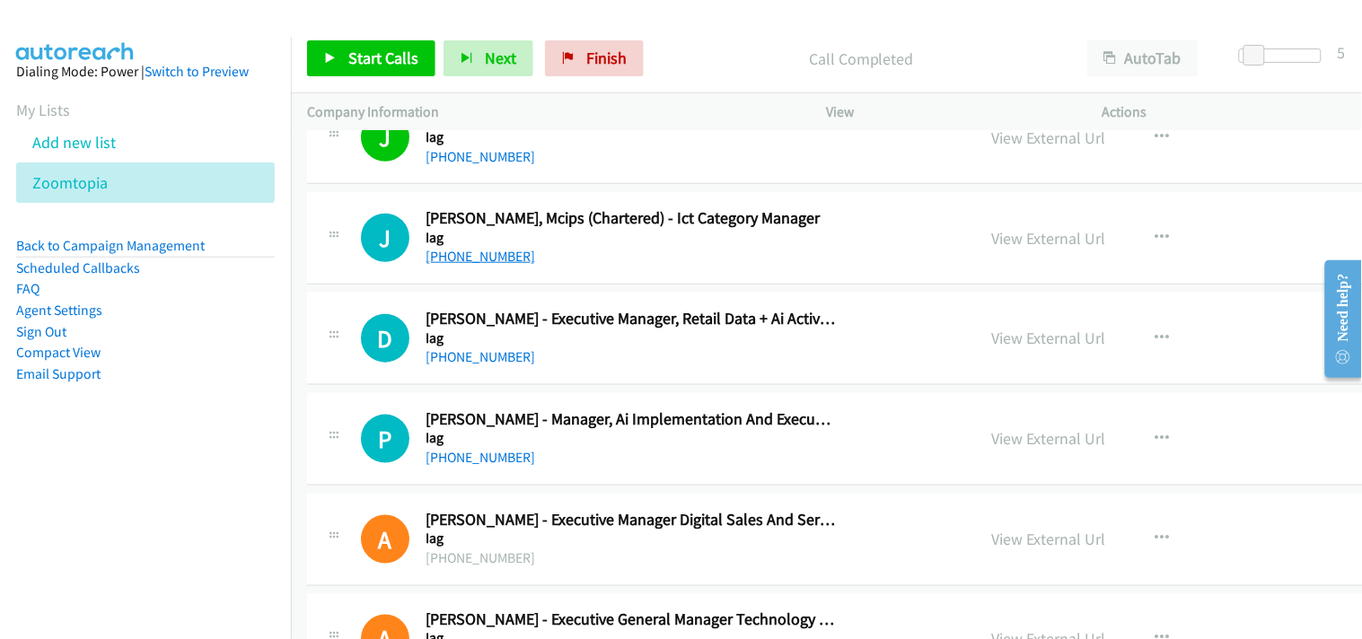
click at [467, 259] on link "[PHONE_NUMBER]" at bounding box center [480, 256] width 110 height 17
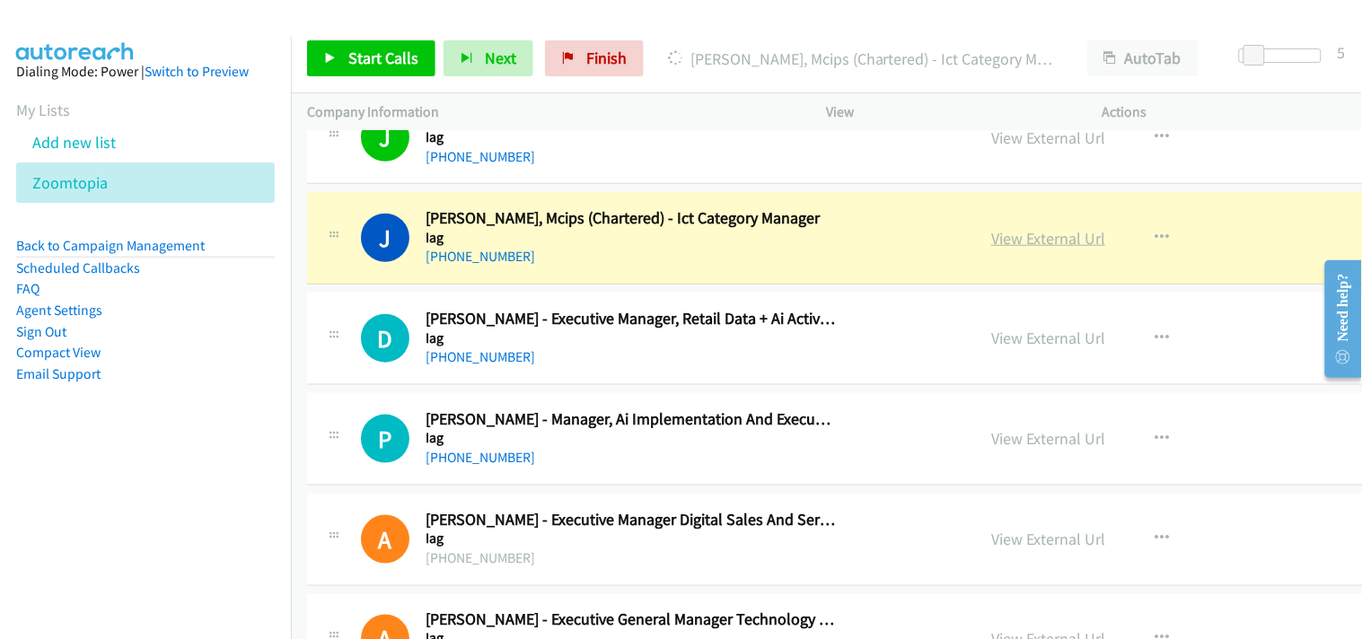
click at [991, 248] on link "View External Url" at bounding box center [1048, 238] width 114 height 21
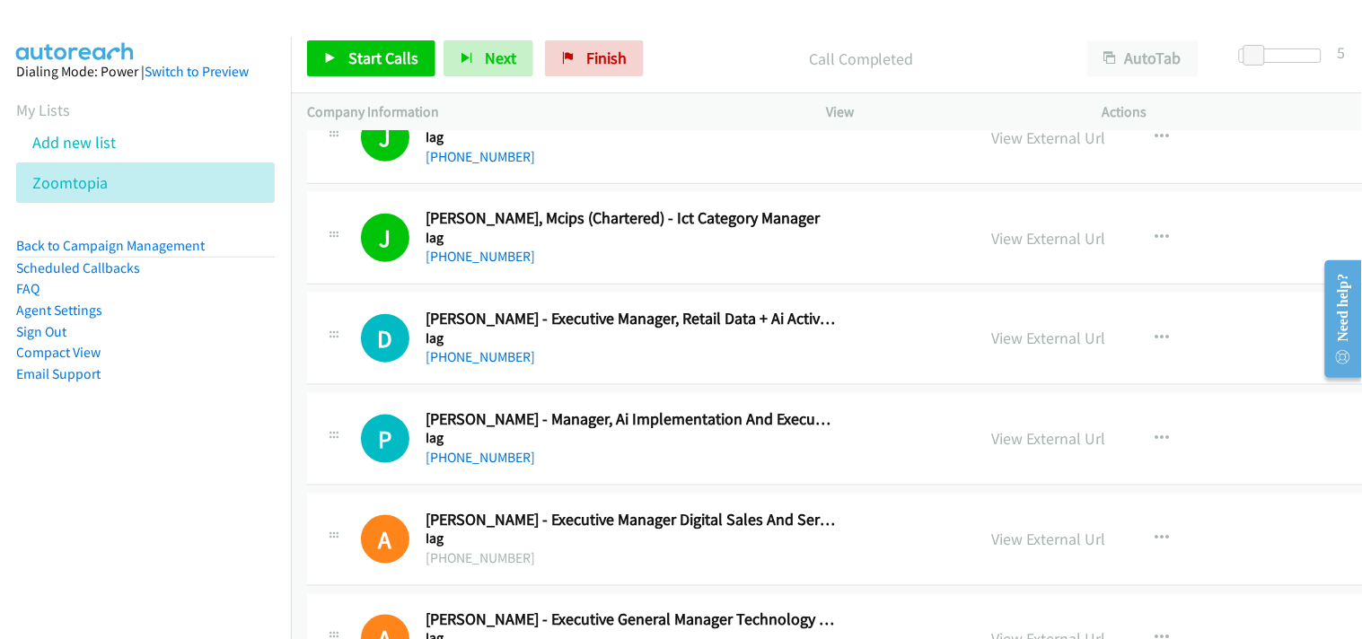
scroll to position [9276, 0]
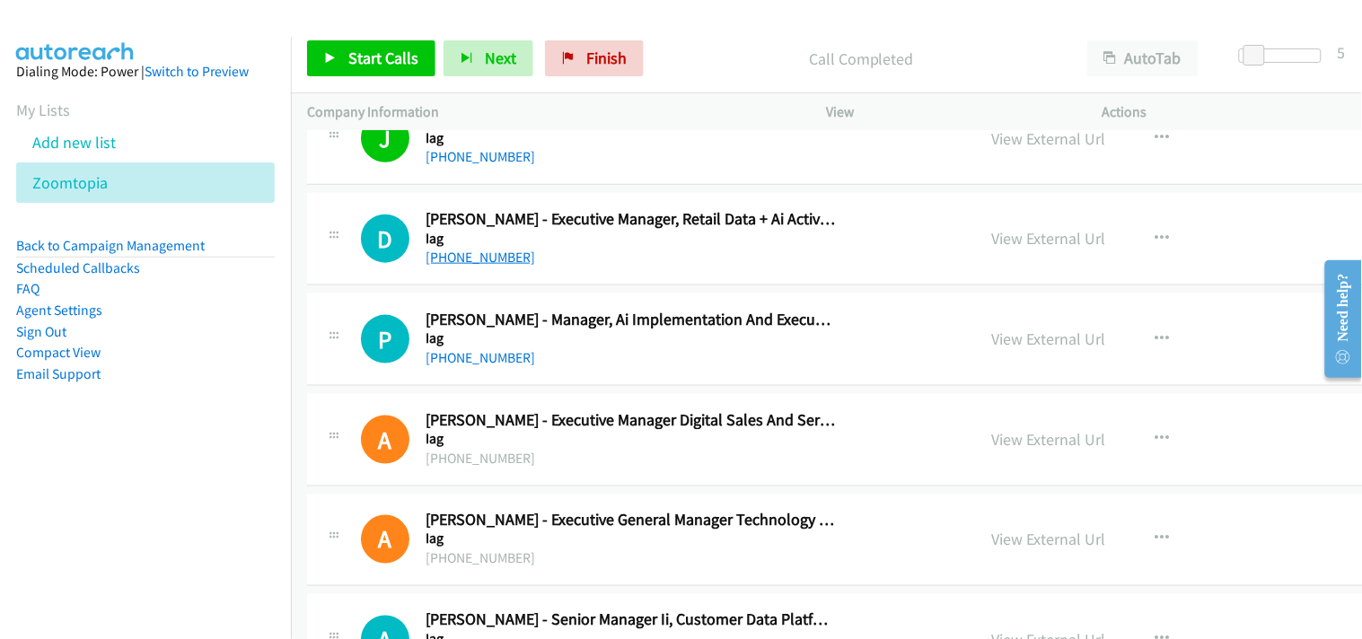
click at [478, 253] on link "[PHONE_NUMBER]" at bounding box center [480, 257] width 110 height 17
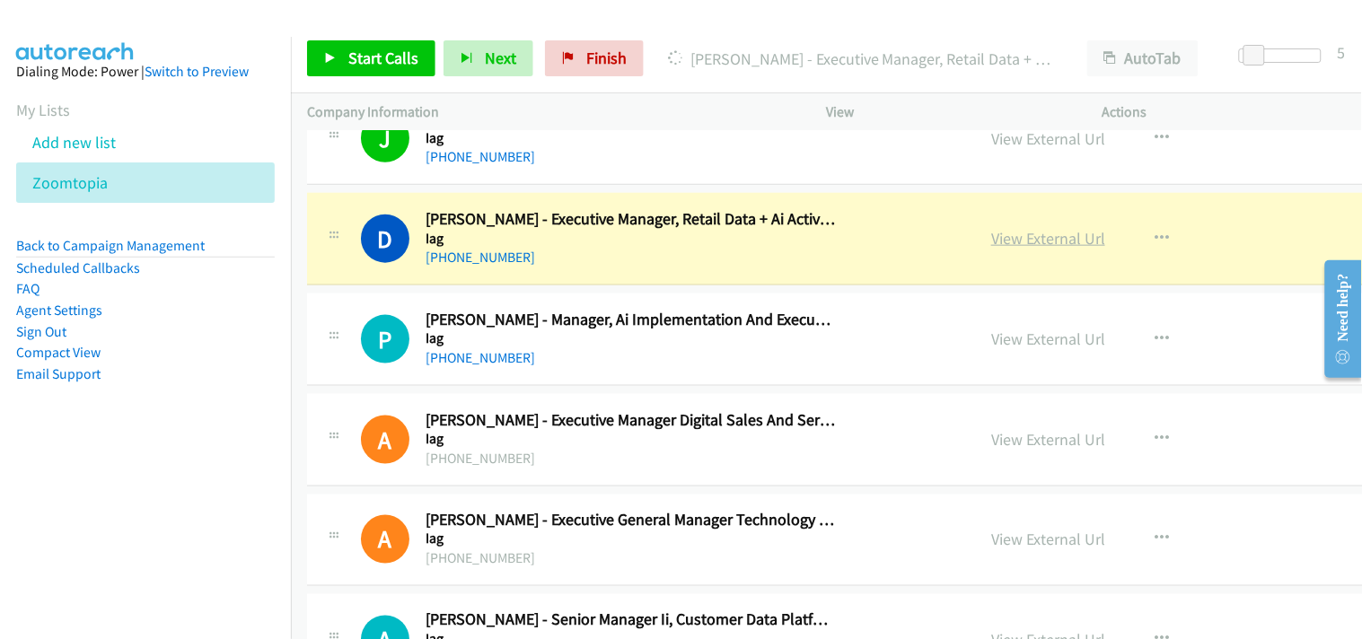
click at [991, 235] on link "View External Url" at bounding box center [1048, 238] width 114 height 21
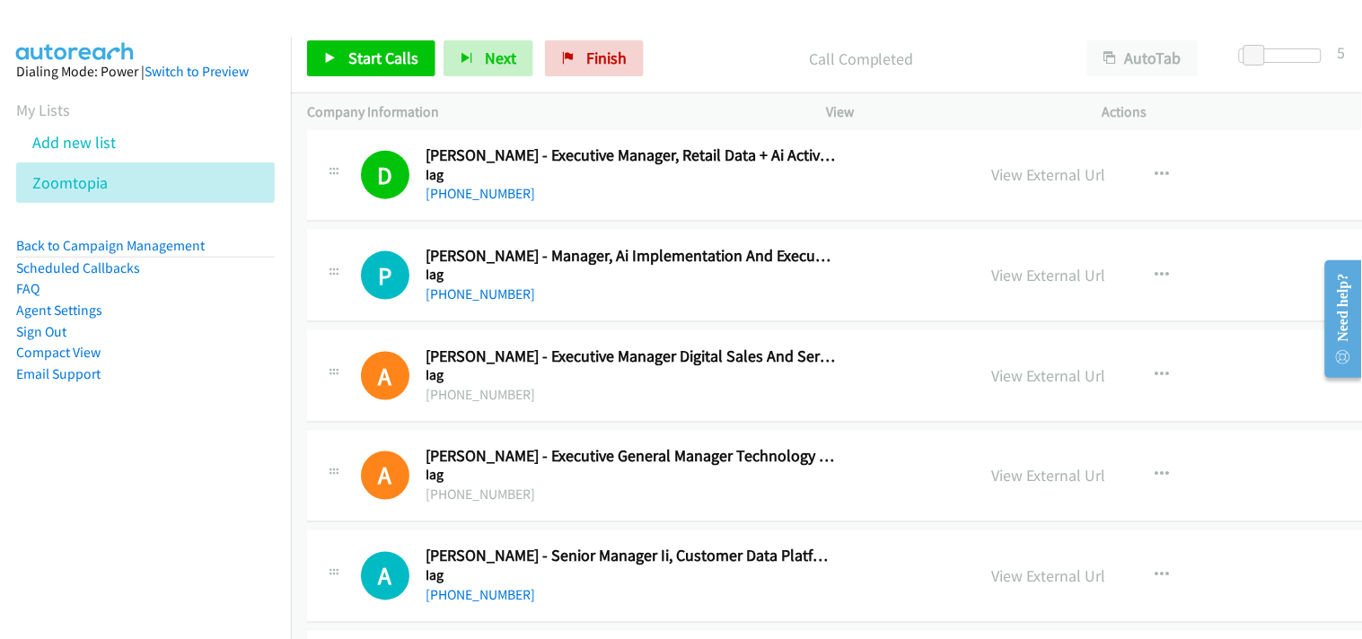
scroll to position [9376, 0]
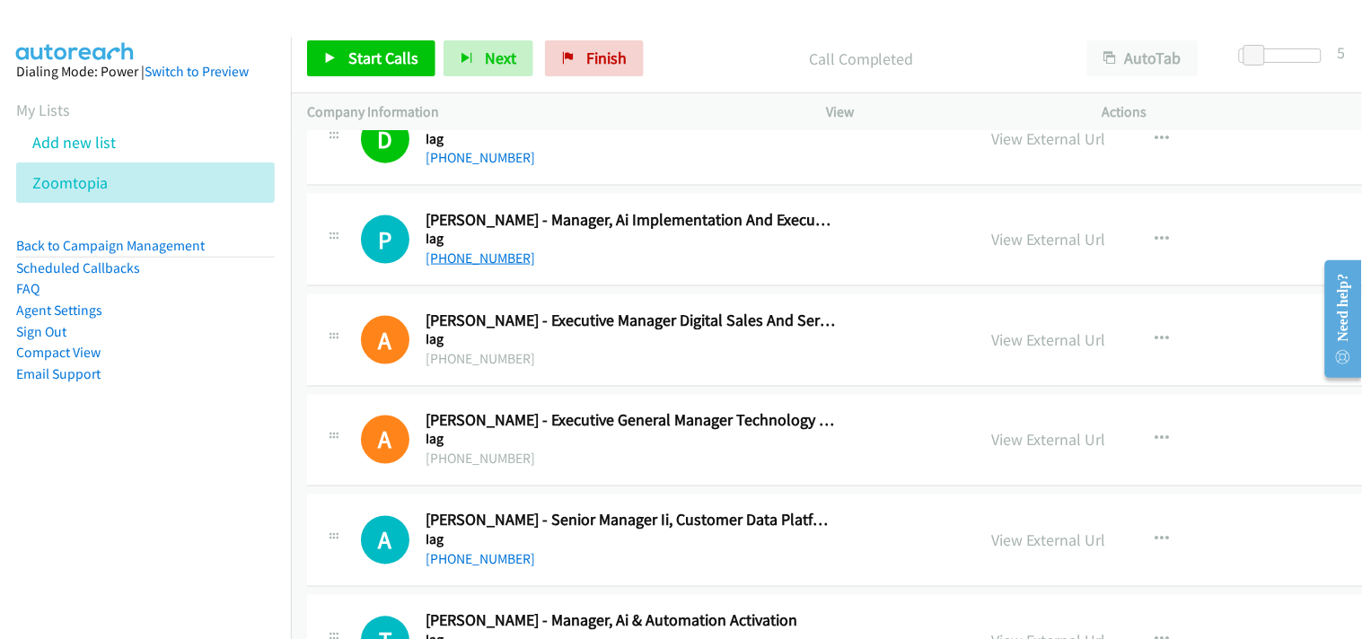
click at [500, 259] on link "[PHONE_NUMBER]" at bounding box center [480, 258] width 110 height 17
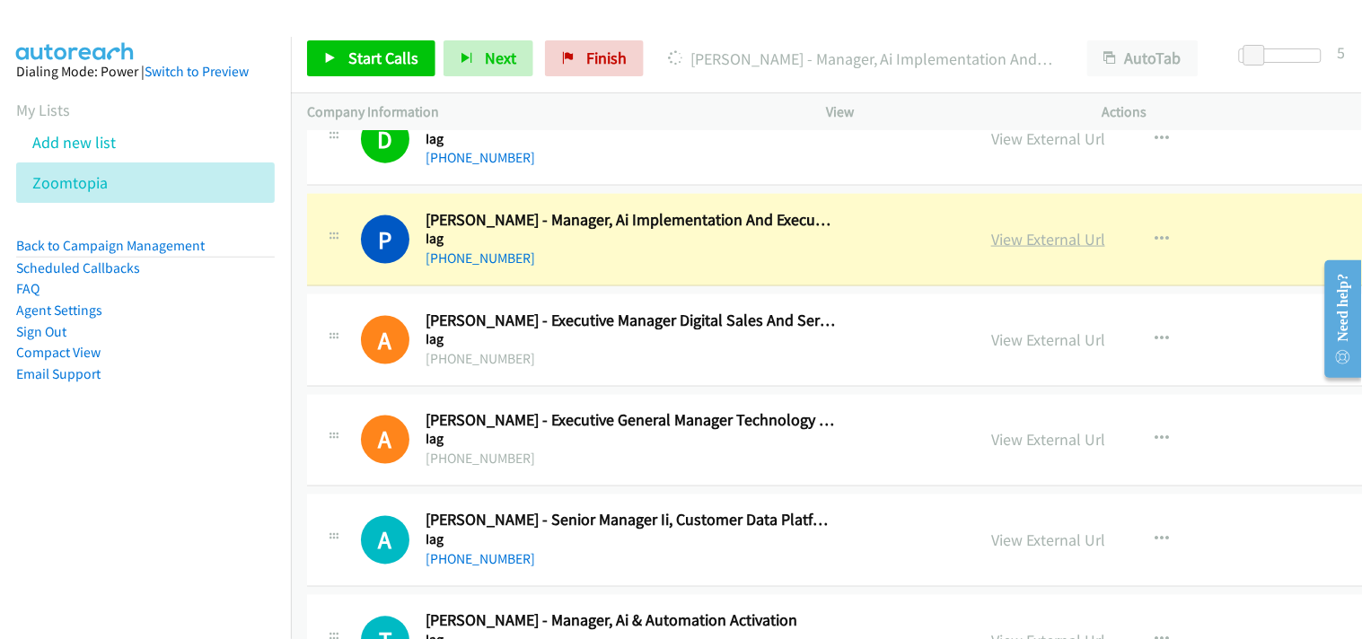
click at [991, 238] on link "View External Url" at bounding box center [1048, 239] width 114 height 21
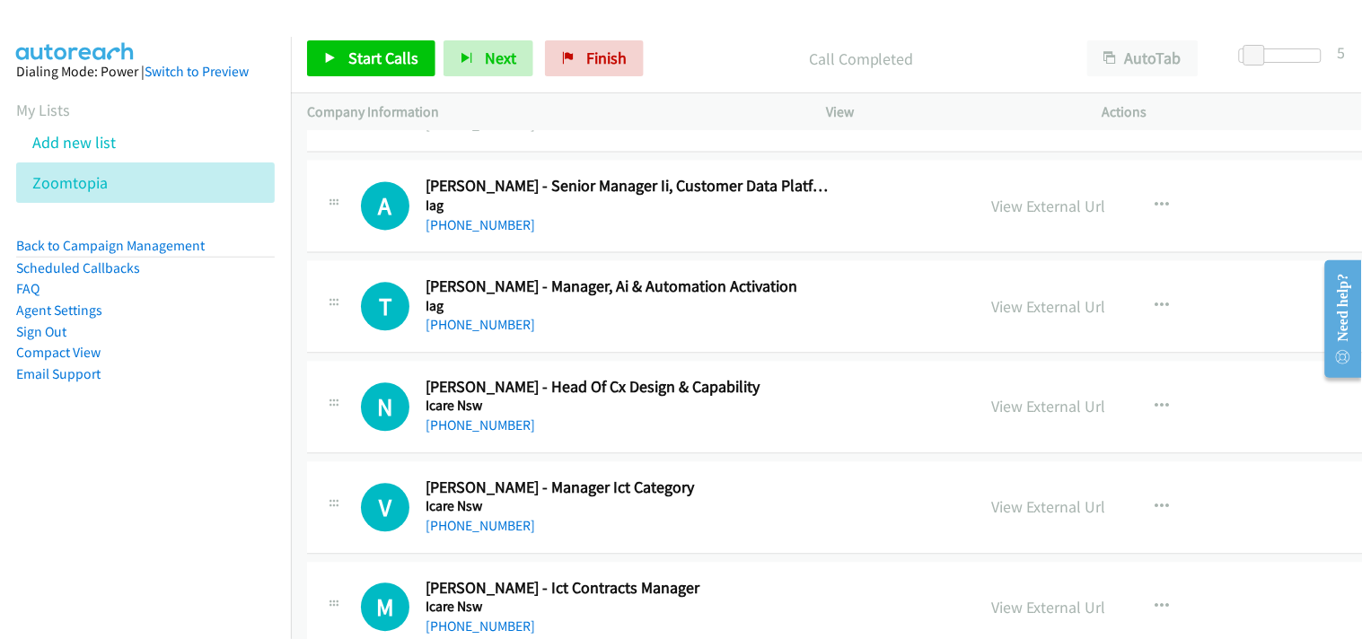
scroll to position [9675, 0]
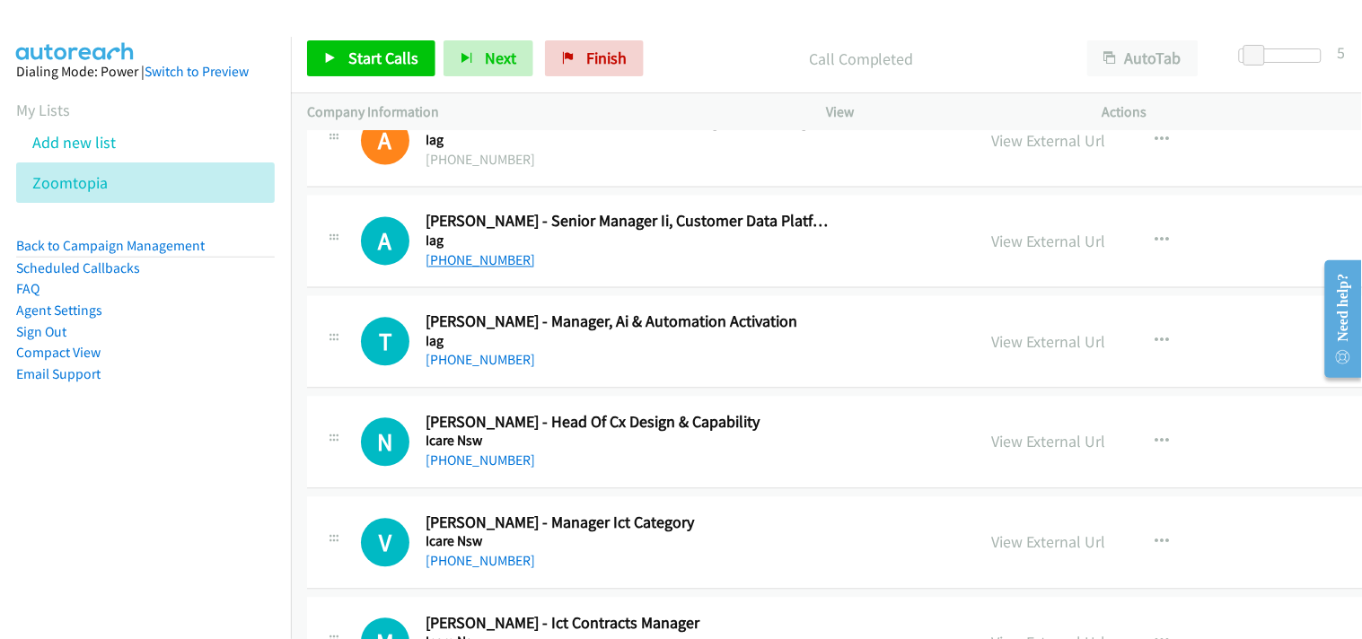
click at [474, 254] on link "[PHONE_NUMBER]" at bounding box center [480, 260] width 110 height 17
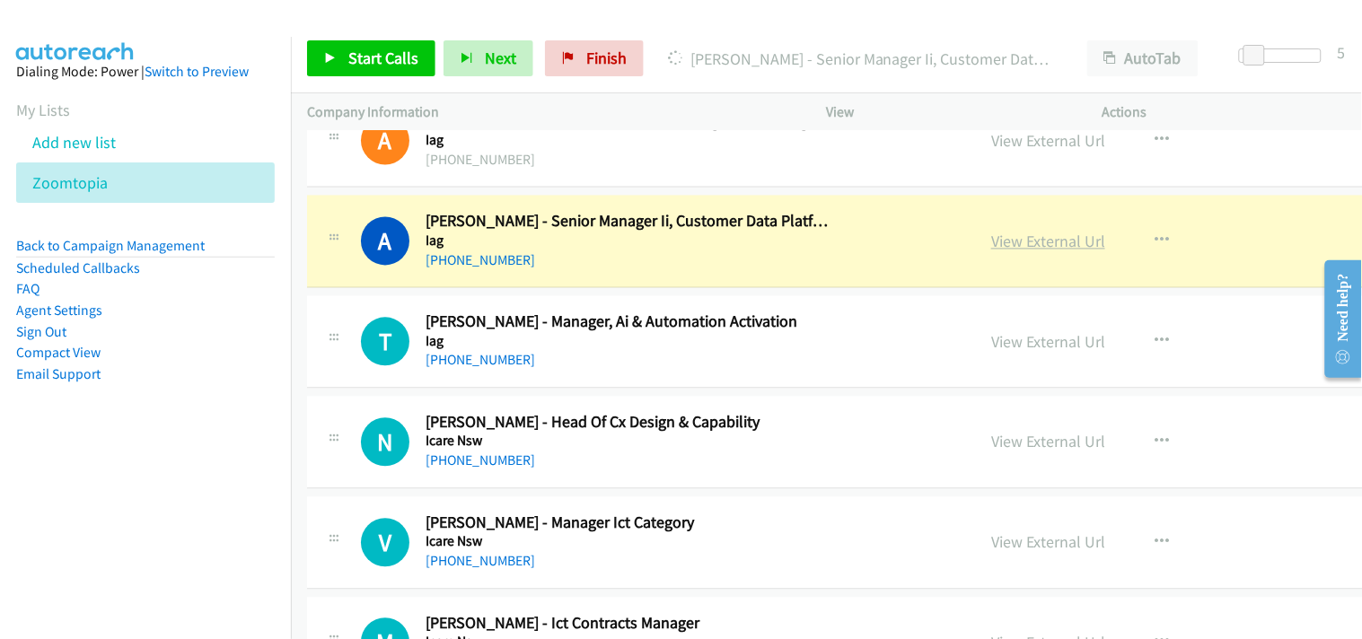
click at [991, 245] on link "View External Url" at bounding box center [1048, 242] width 114 height 21
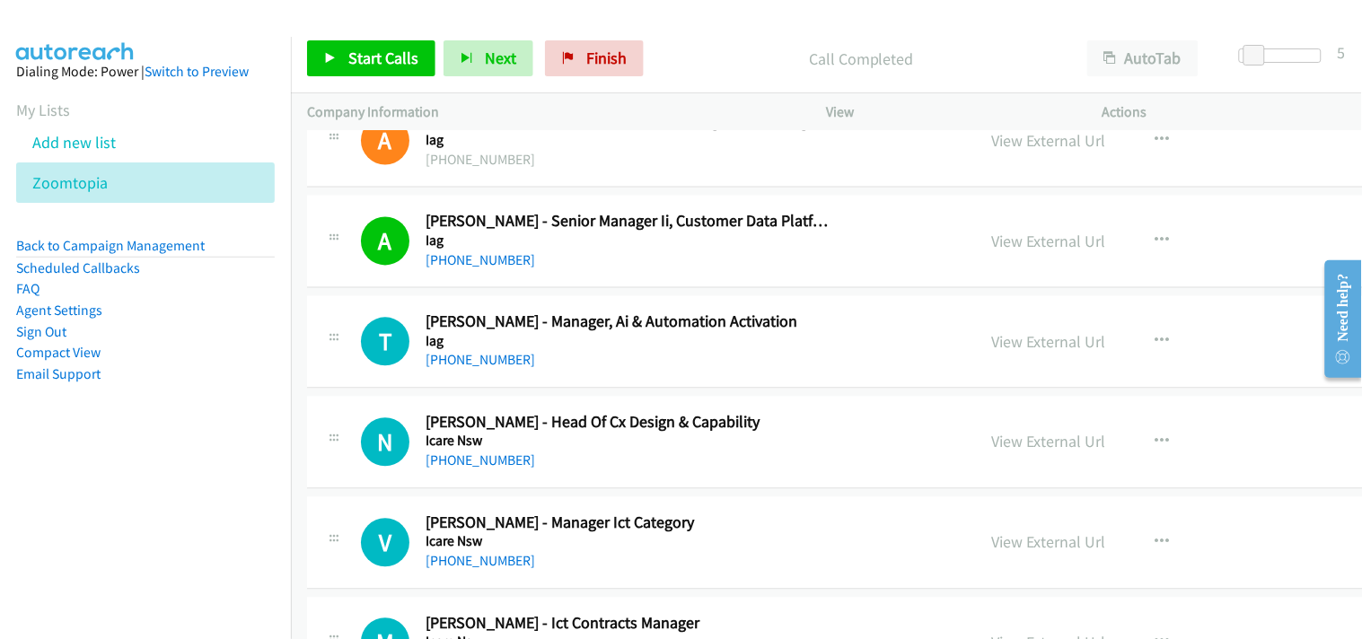
scroll to position [9775, 0]
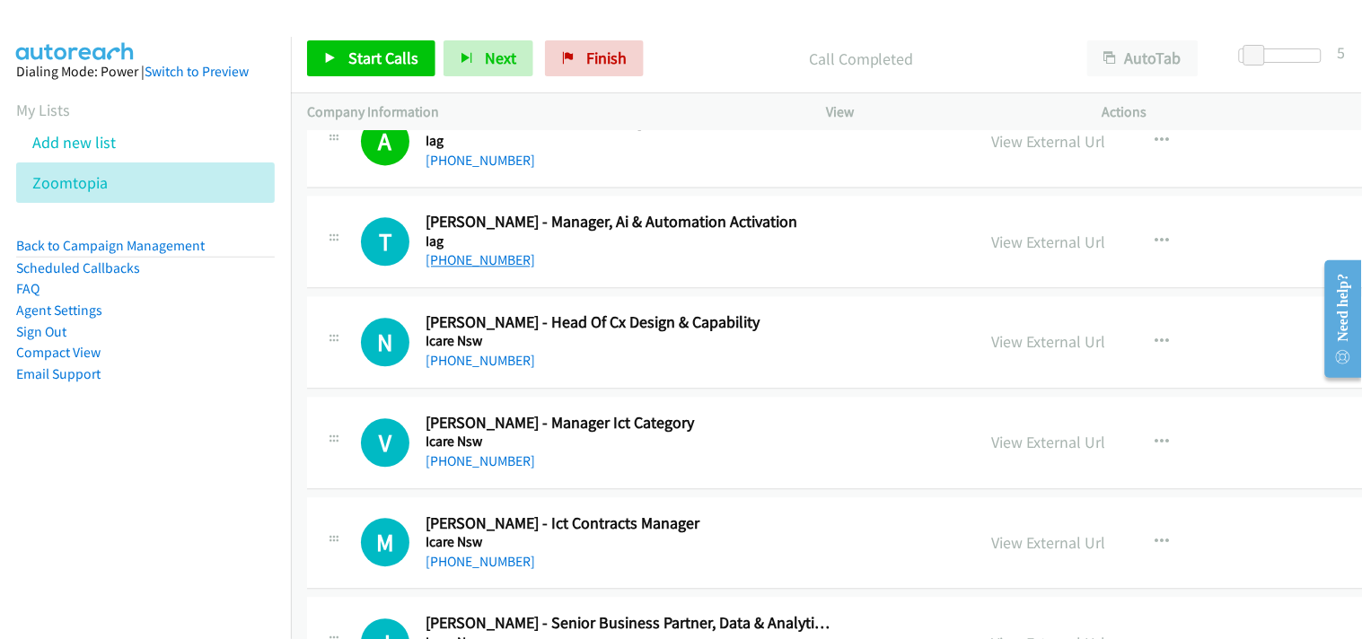
click at [486, 265] on link "[PHONE_NUMBER]" at bounding box center [480, 259] width 110 height 17
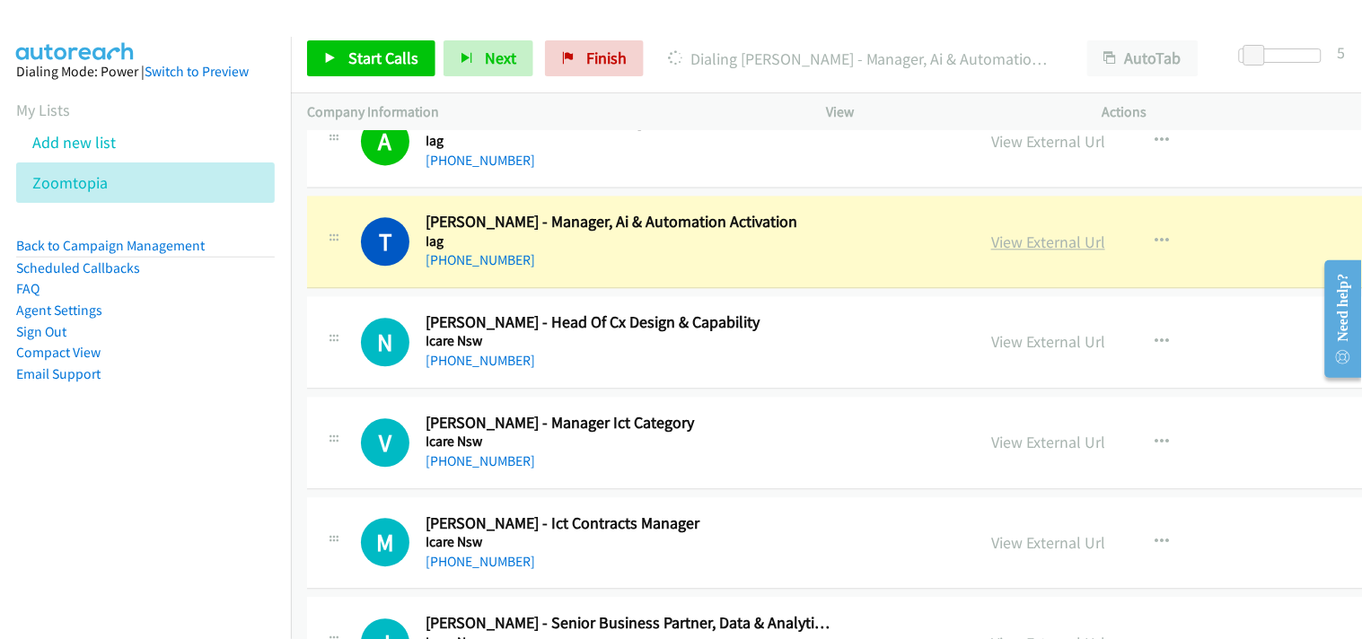
click at [991, 240] on link "View External Url" at bounding box center [1048, 242] width 114 height 21
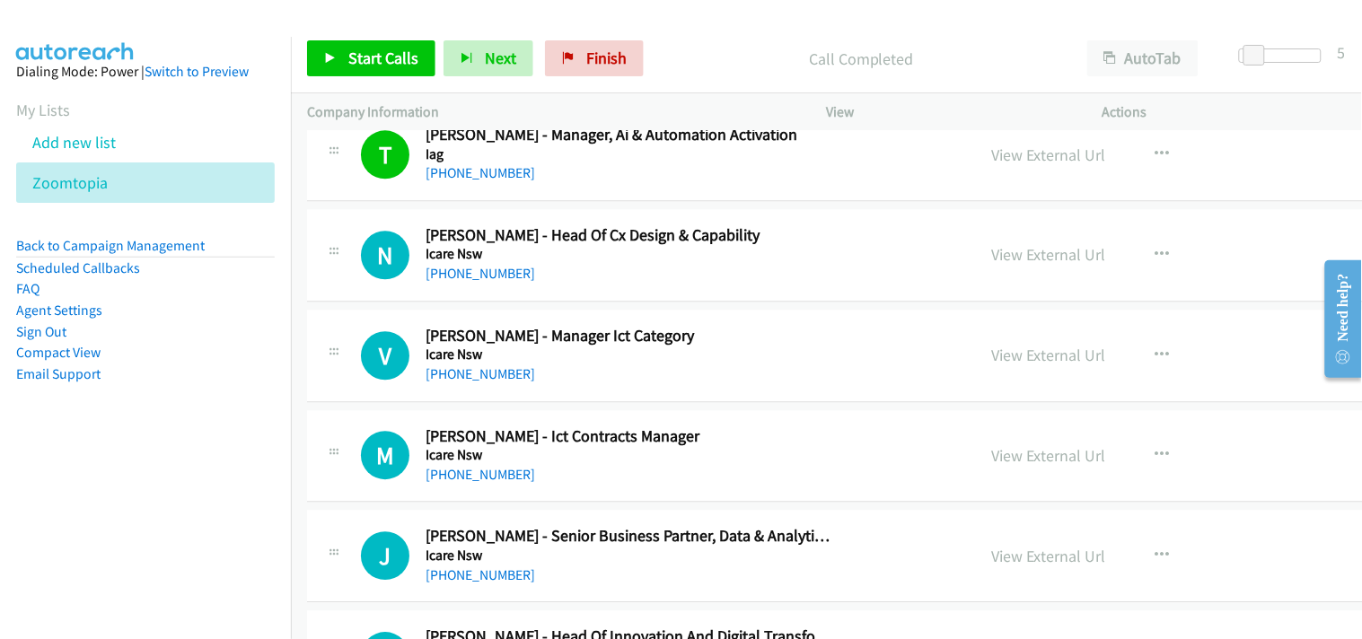
scroll to position [9875, 0]
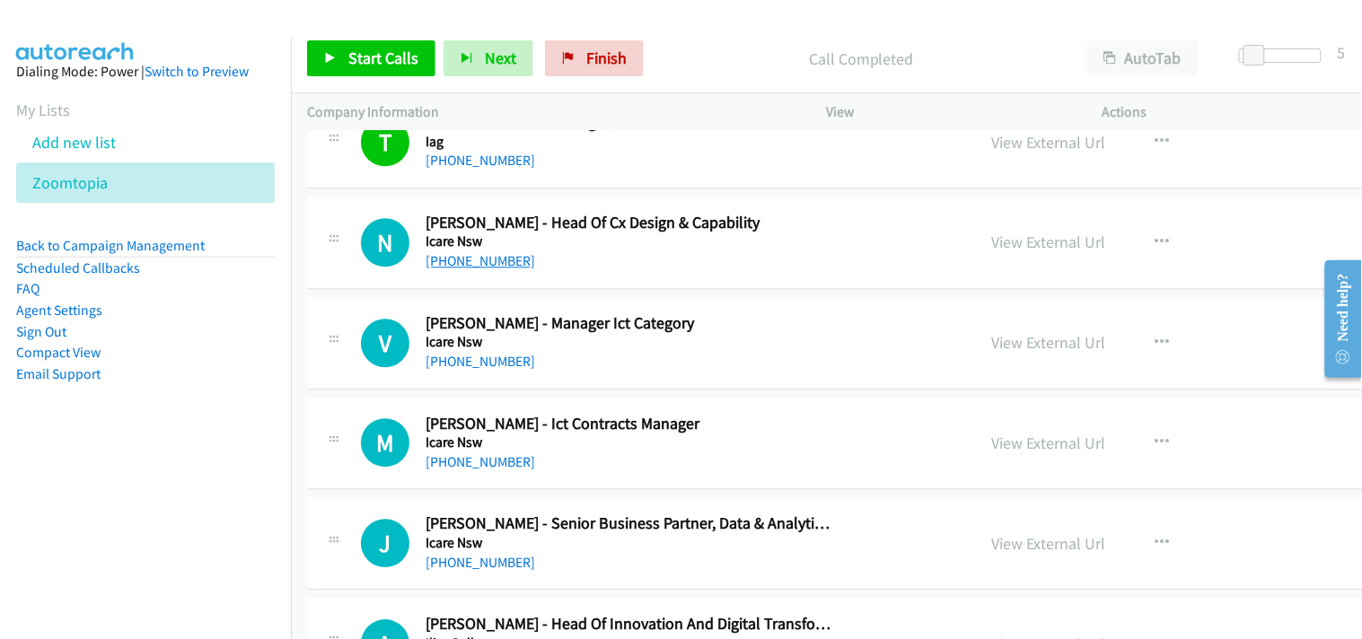
click at [461, 266] on link "[PHONE_NUMBER]" at bounding box center [480, 260] width 110 height 17
click at [447, 368] on link "[PHONE_NUMBER]" at bounding box center [480, 361] width 110 height 17
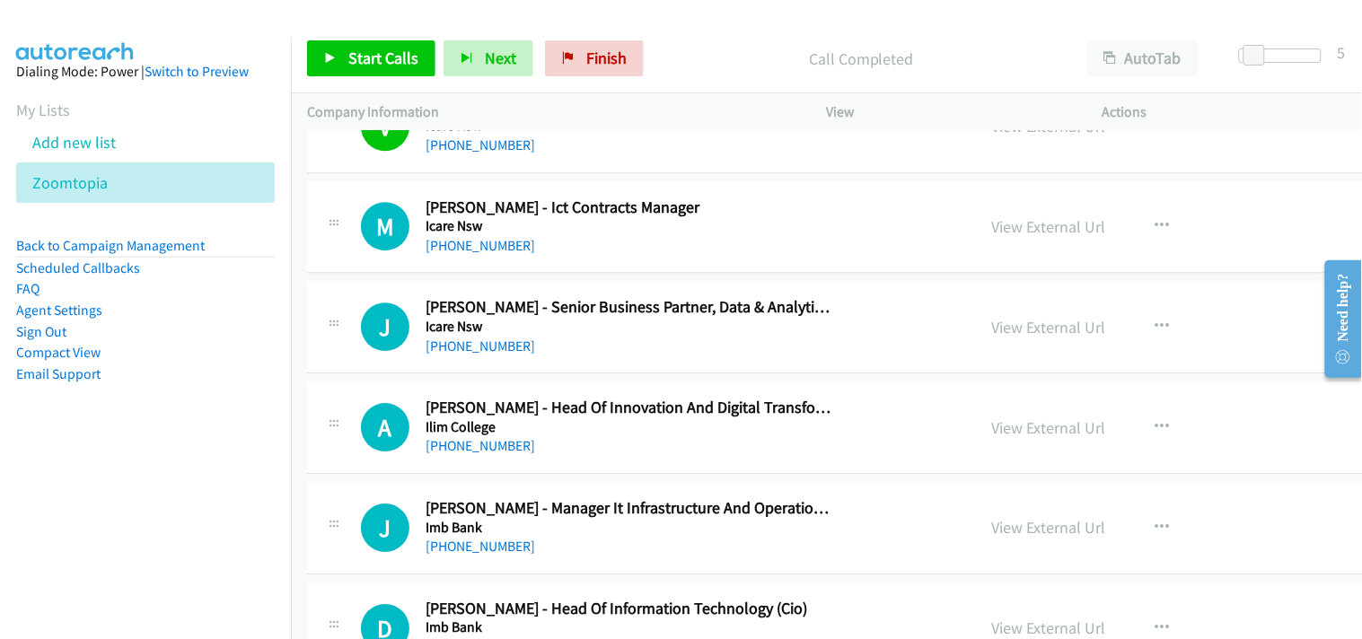
scroll to position [10074, 0]
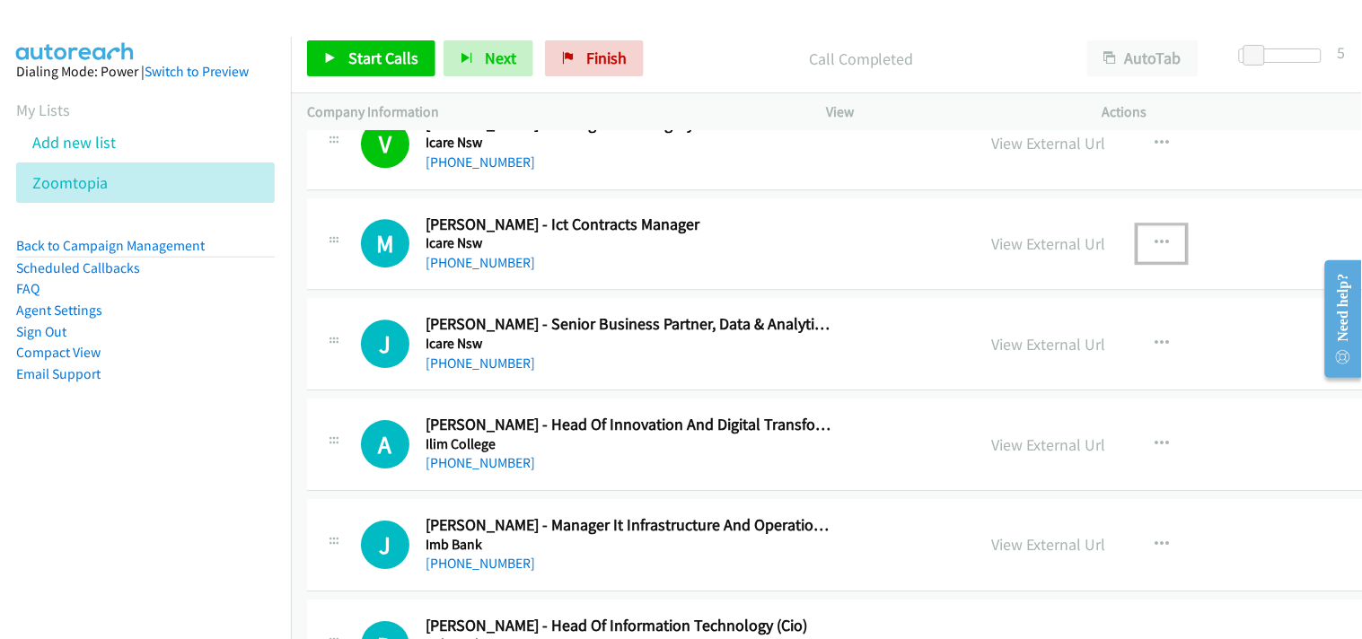
click at [1154, 245] on icon "button" at bounding box center [1161, 243] width 14 height 14
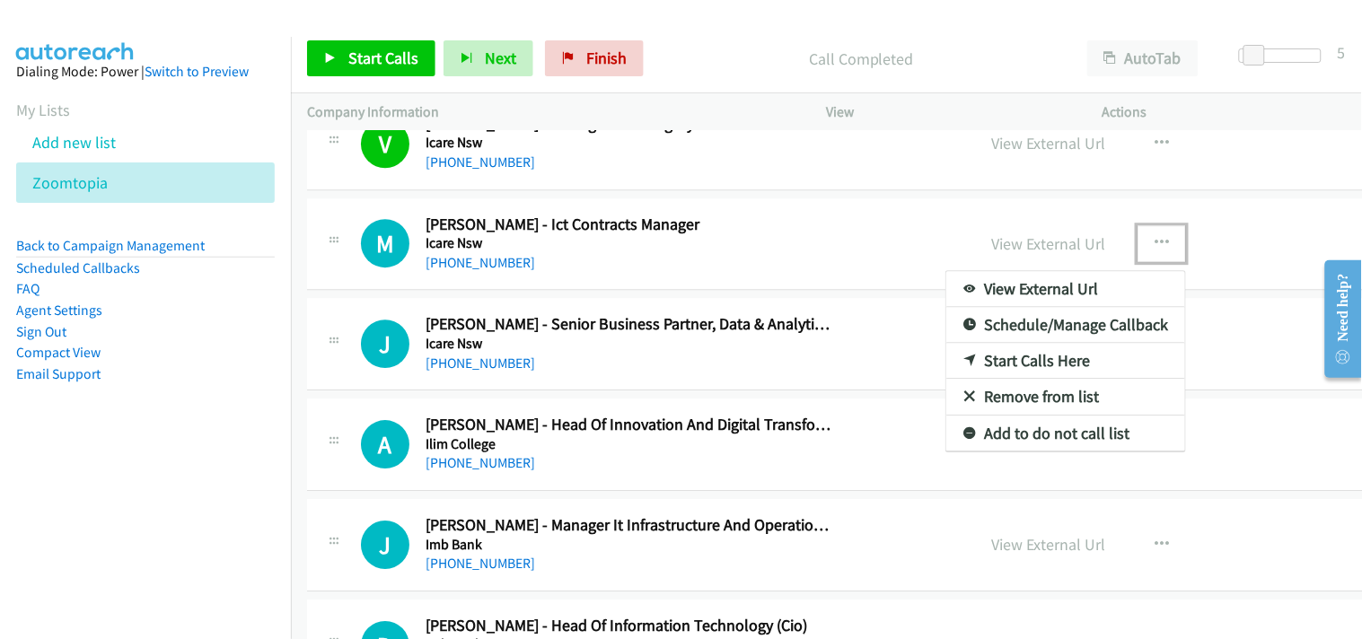
click at [946, 360] on link "Start Calls Here" at bounding box center [1065, 361] width 239 height 36
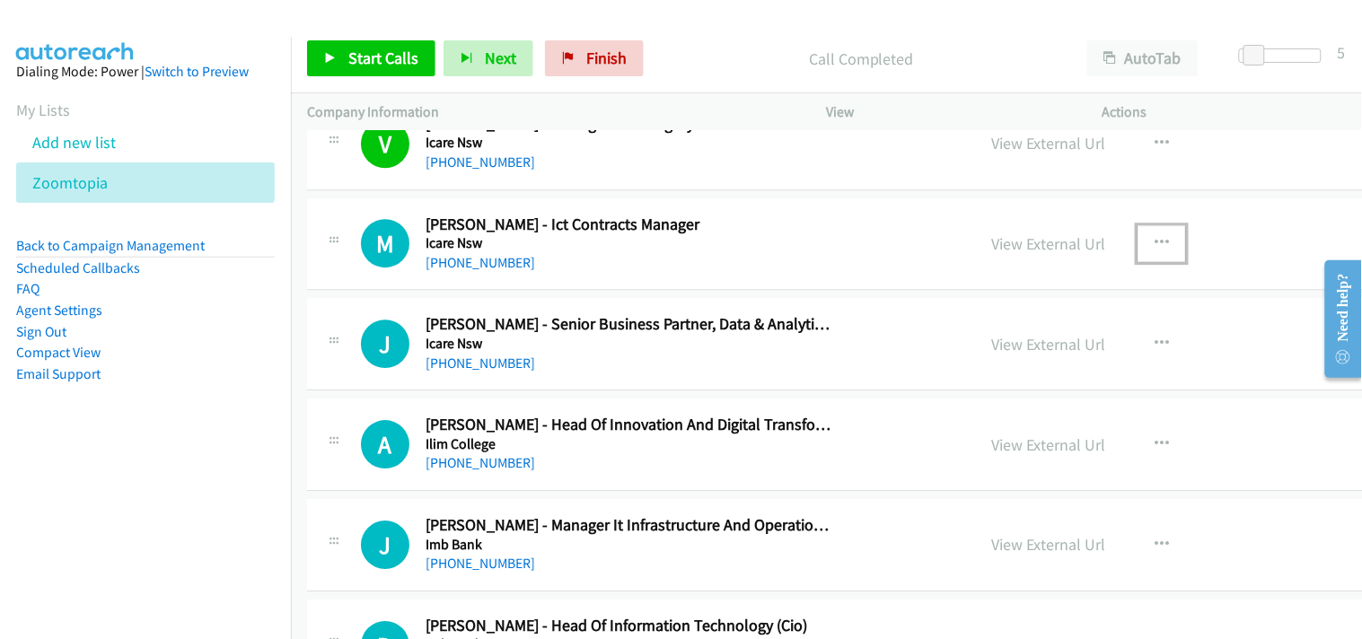
scroll to position [10174, 0]
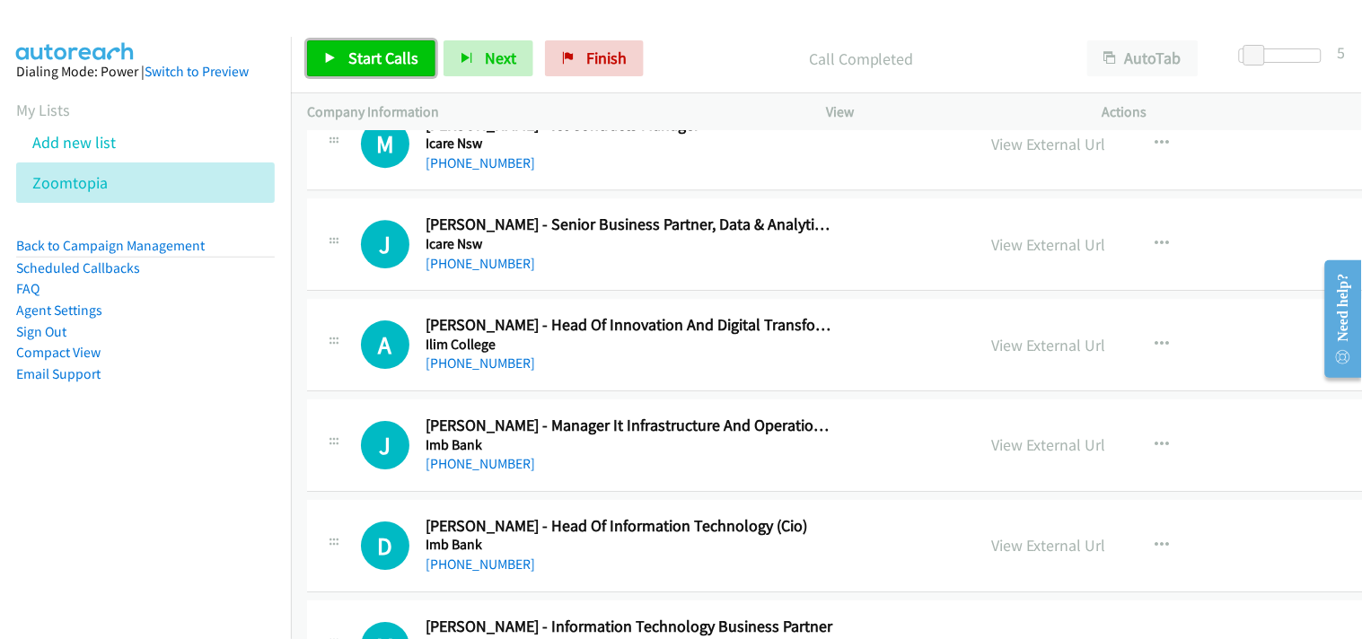
click at [371, 56] on span "Start Calls" at bounding box center [383, 58] width 70 height 21
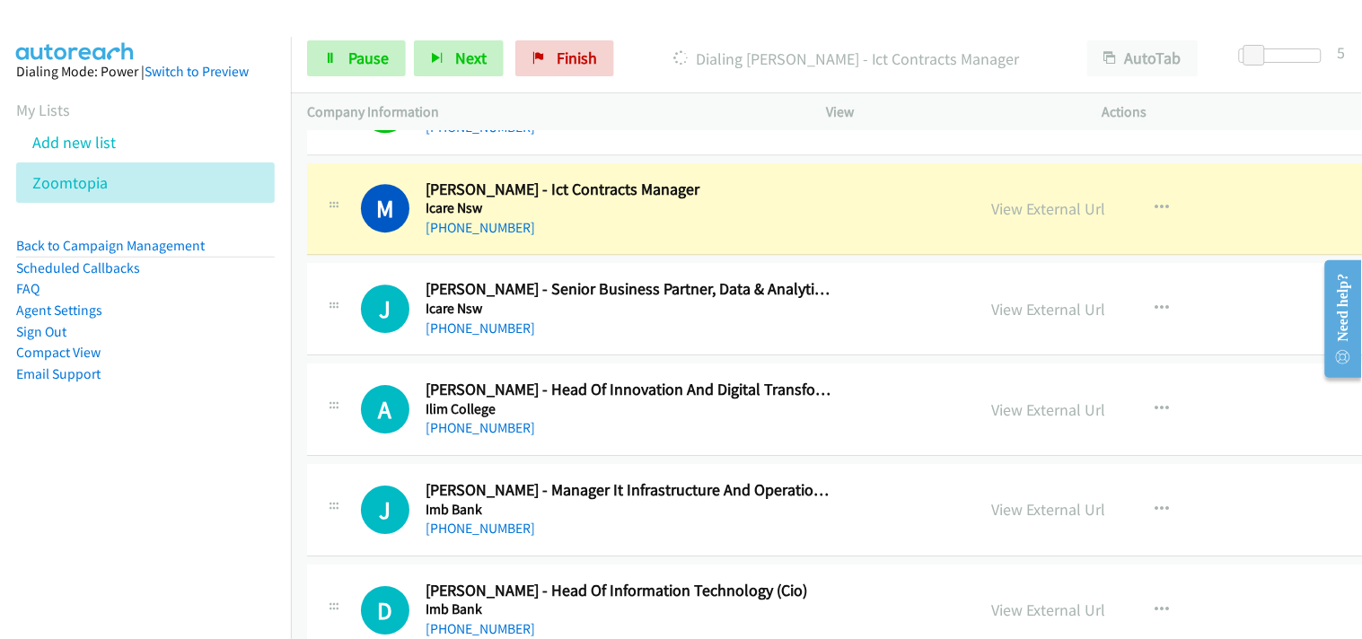
scroll to position [10074, 0]
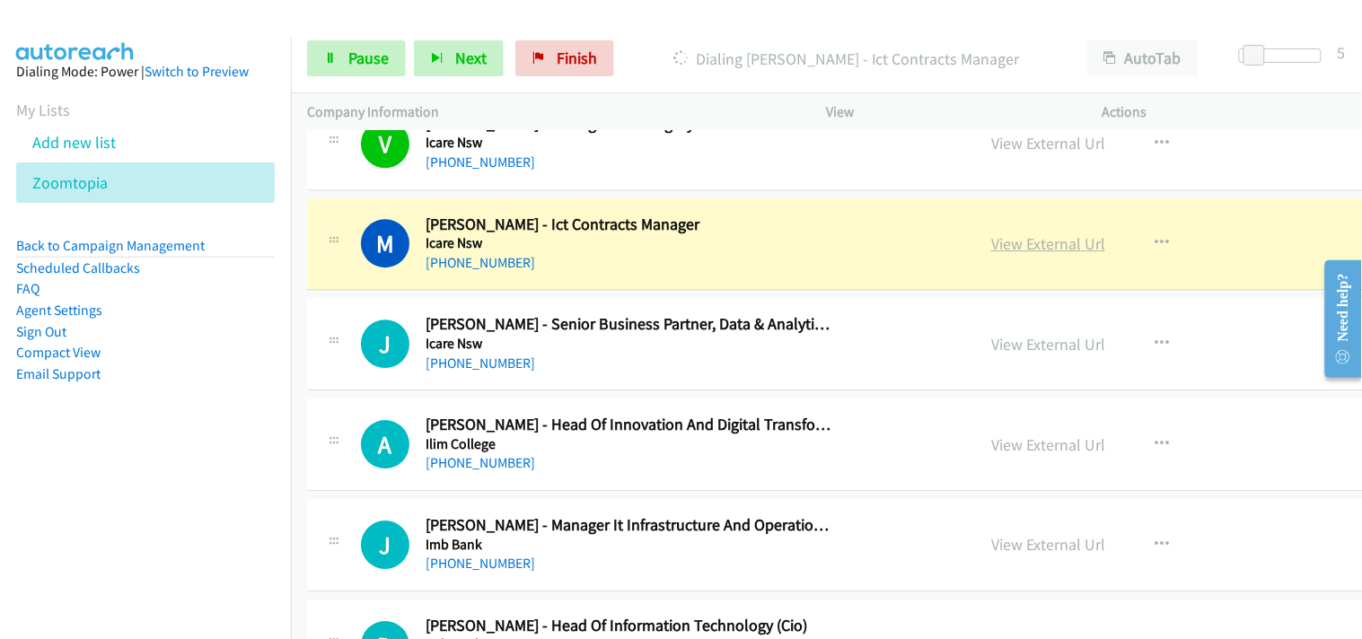
click at [991, 247] on link "View External Url" at bounding box center [1048, 243] width 114 height 21
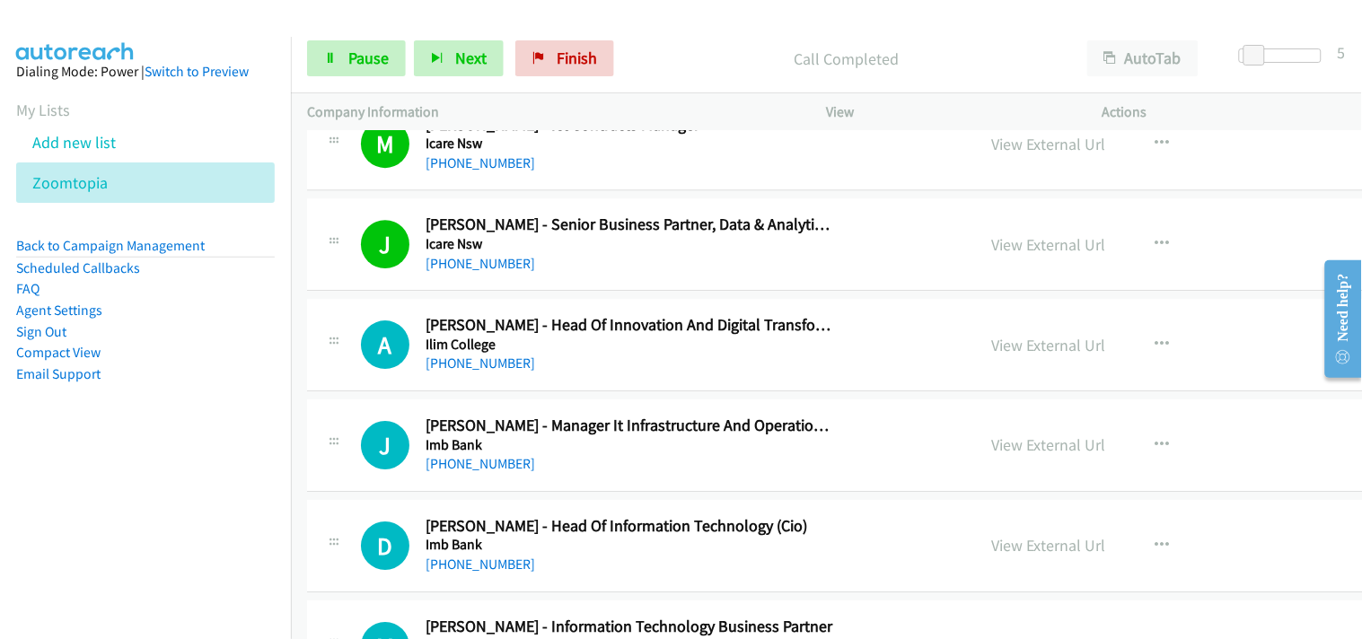
scroll to position [10274, 0]
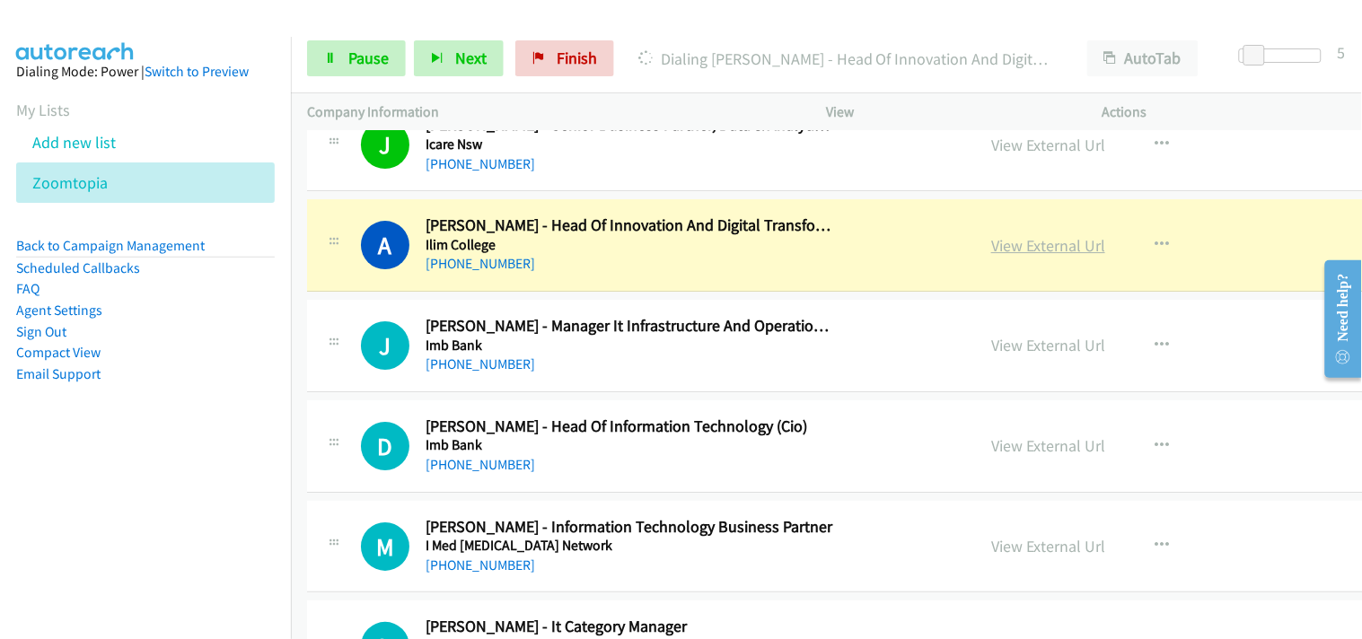
click at [991, 254] on link "View External Url" at bounding box center [1048, 245] width 114 height 21
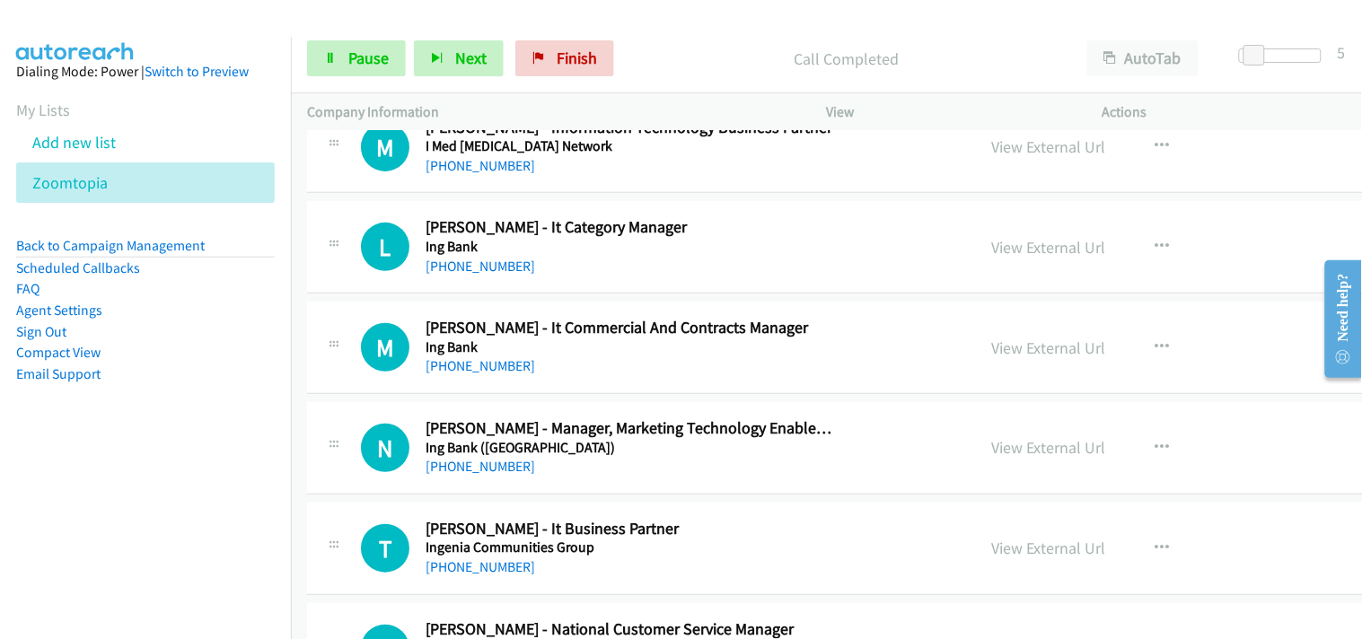
scroll to position [10573, 0]
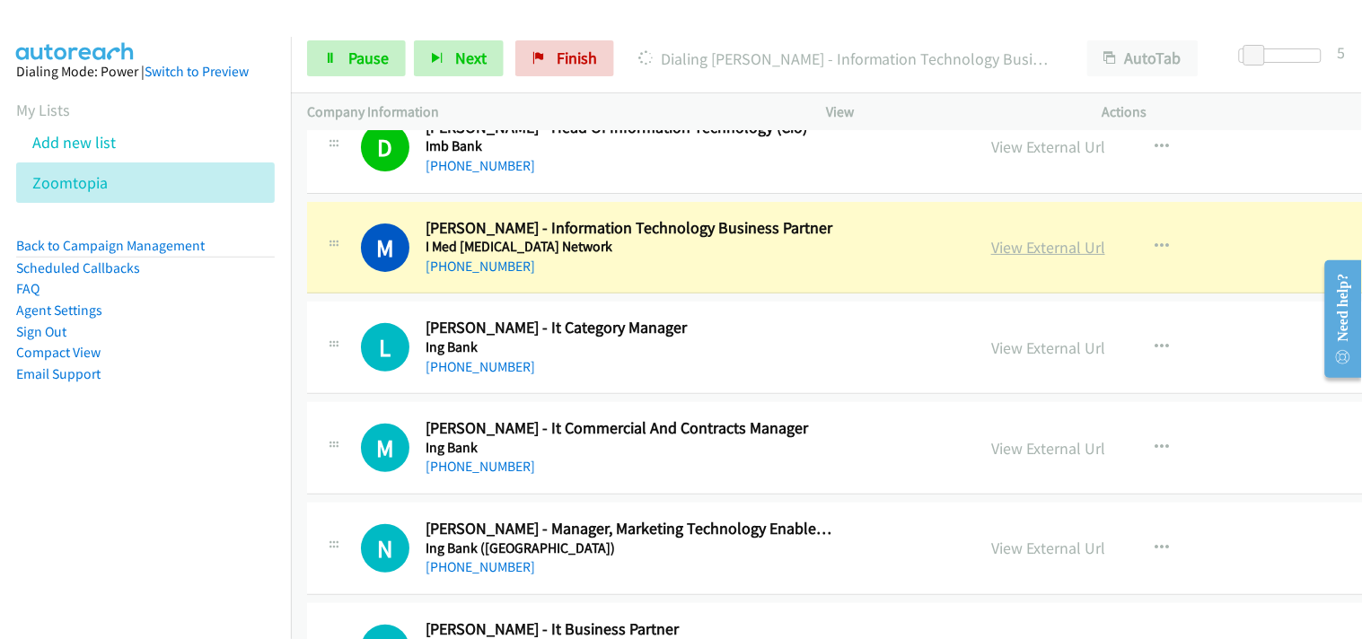
click at [991, 253] on link "View External Url" at bounding box center [1048, 247] width 114 height 21
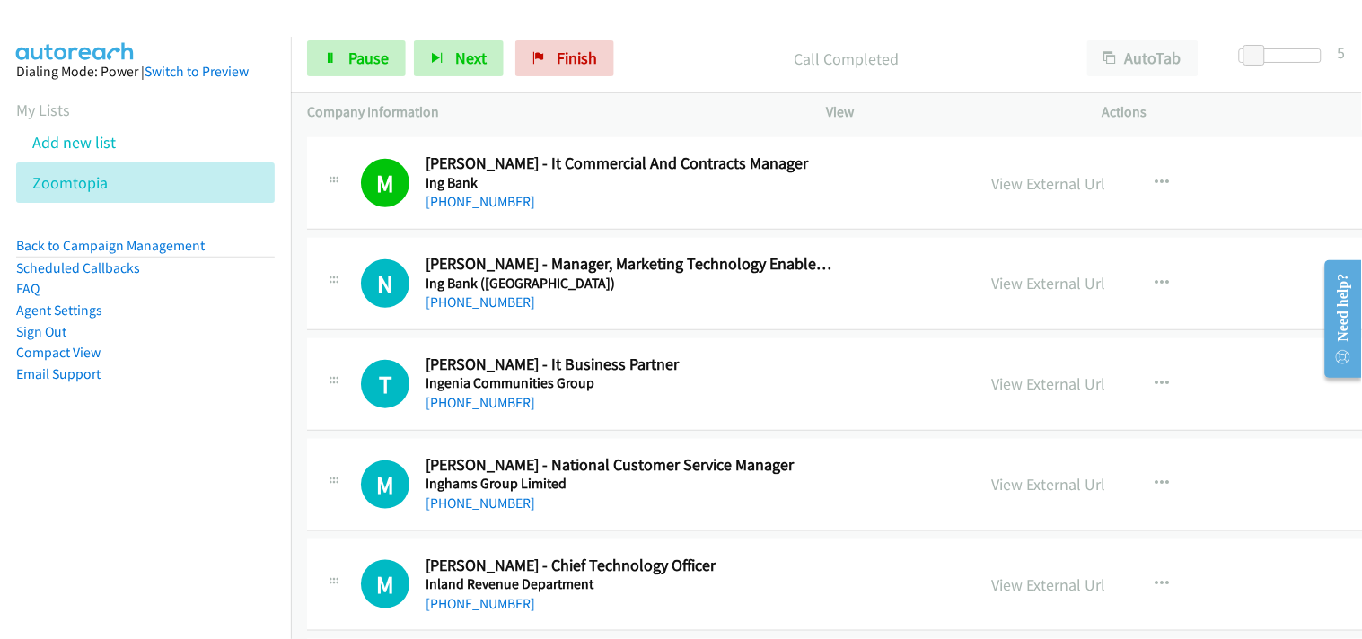
scroll to position [10872, 0]
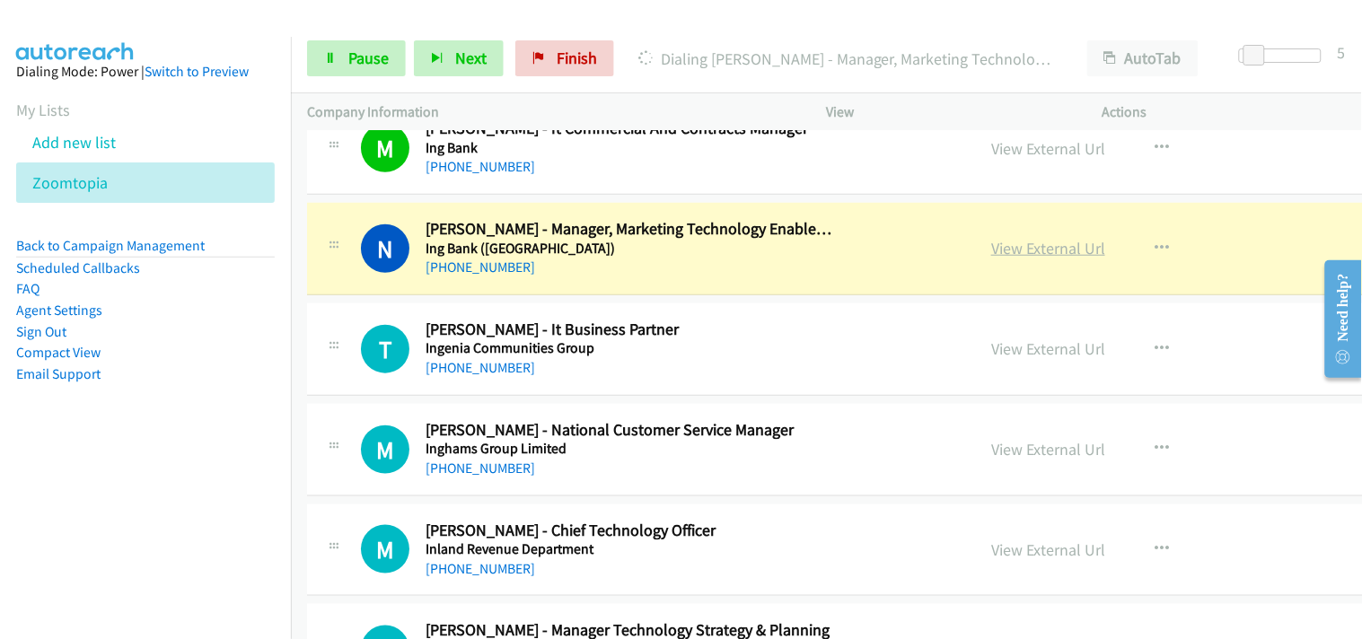
click at [991, 253] on link "View External Url" at bounding box center [1048, 248] width 114 height 21
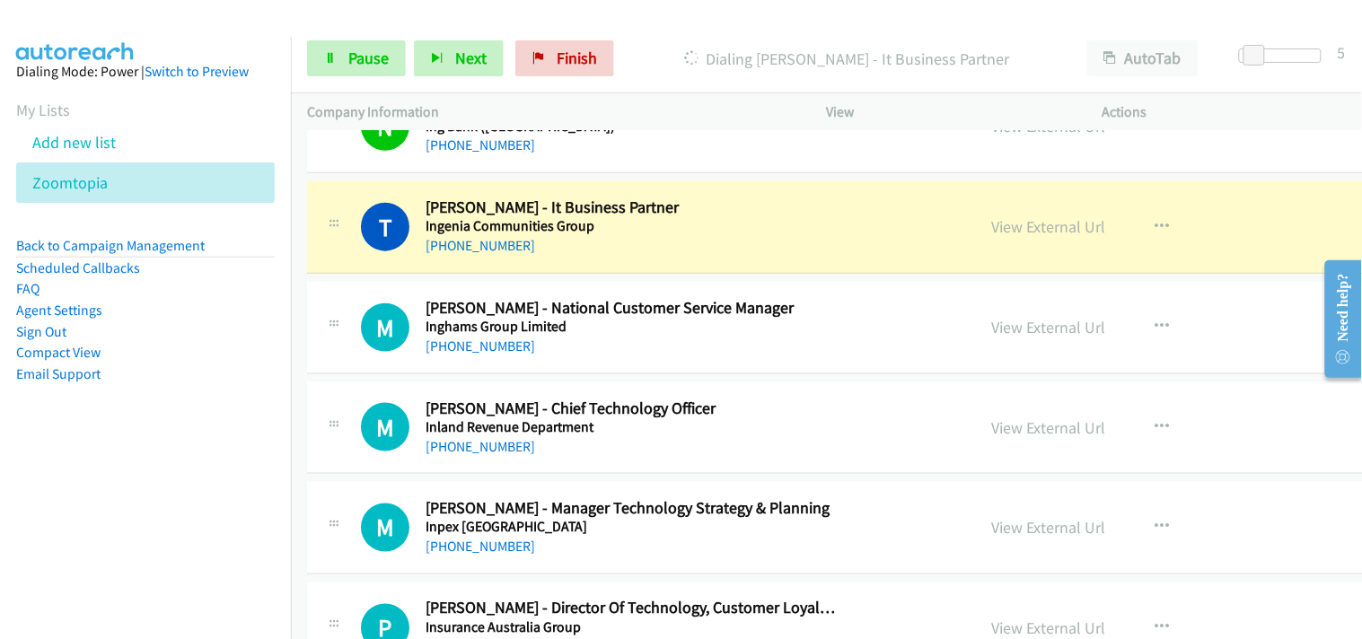
scroll to position [10972, 0]
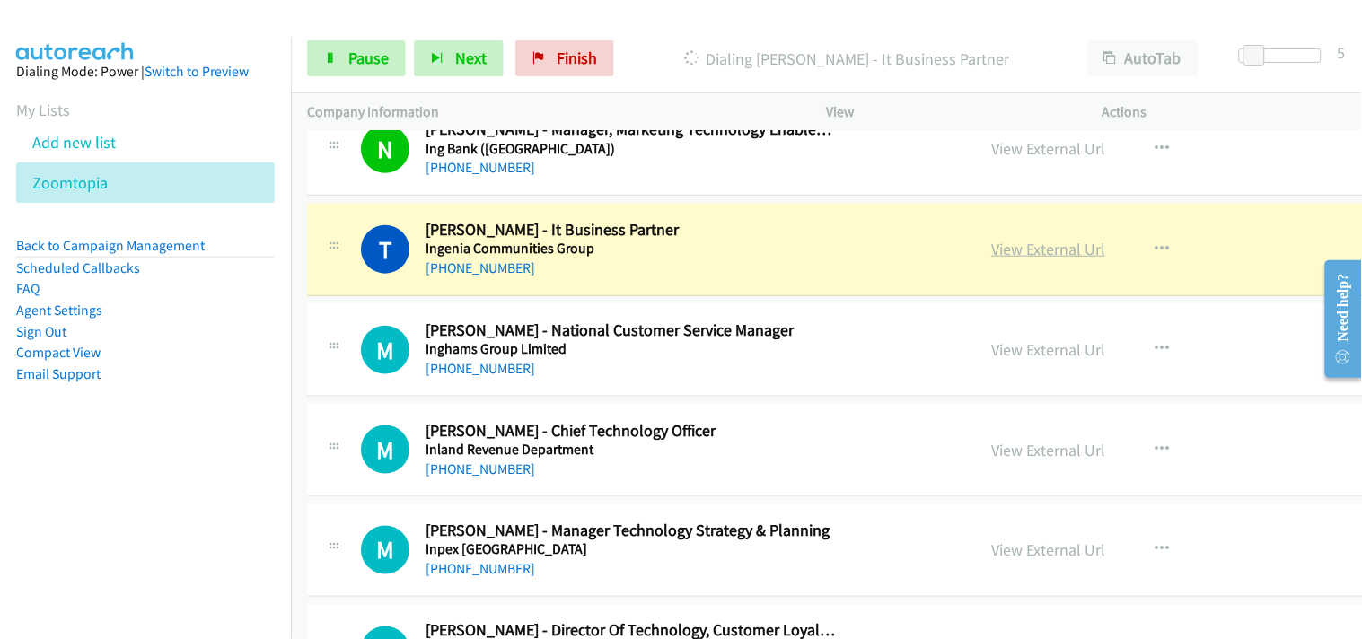
click at [991, 253] on link "View External Url" at bounding box center [1048, 249] width 114 height 21
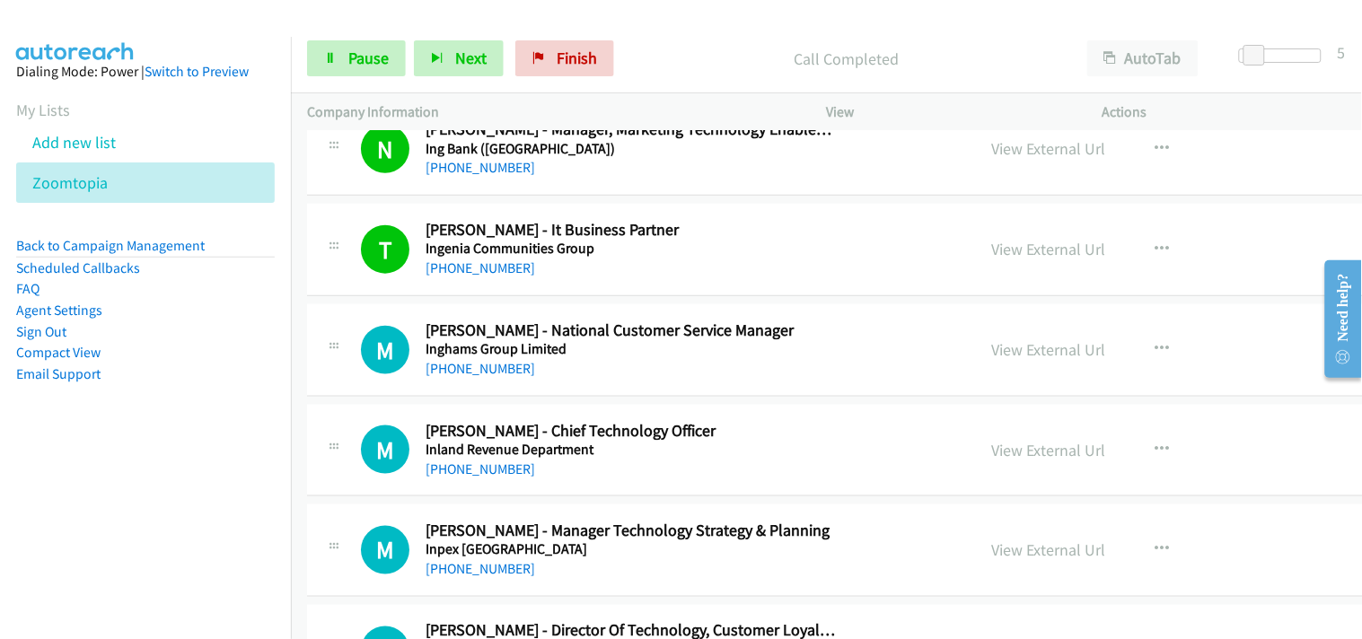
scroll to position [11072, 0]
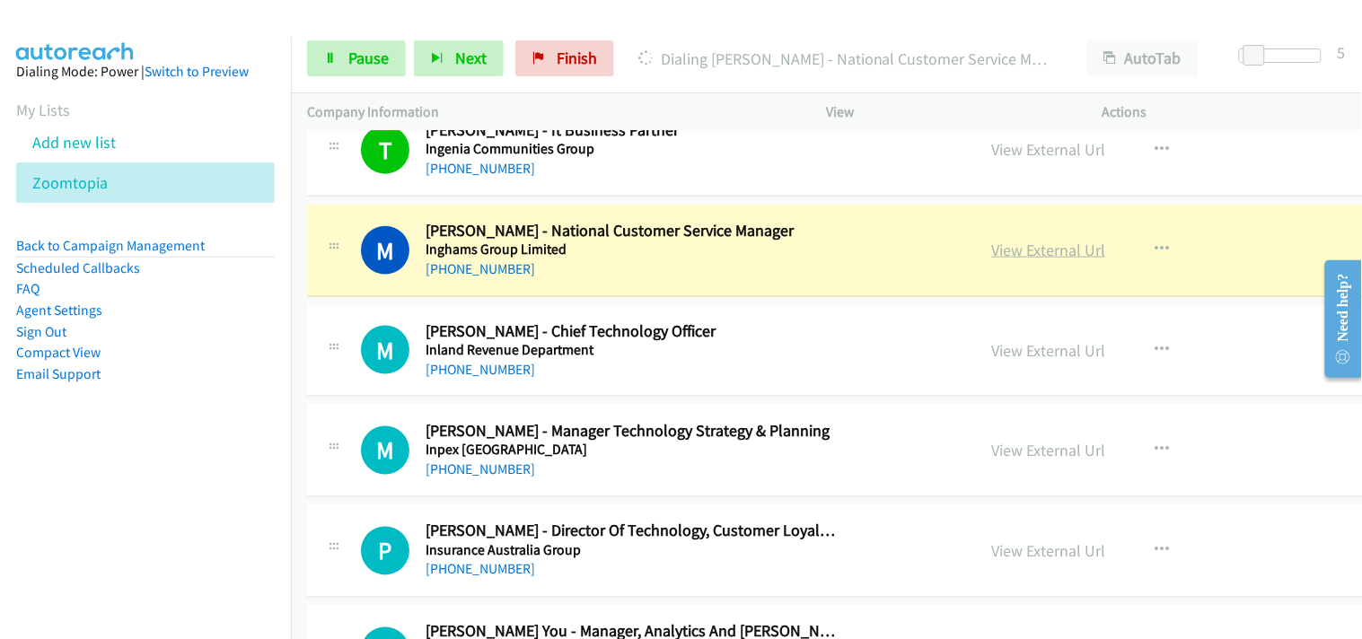
click at [991, 252] on link "View External Url" at bounding box center [1048, 250] width 114 height 21
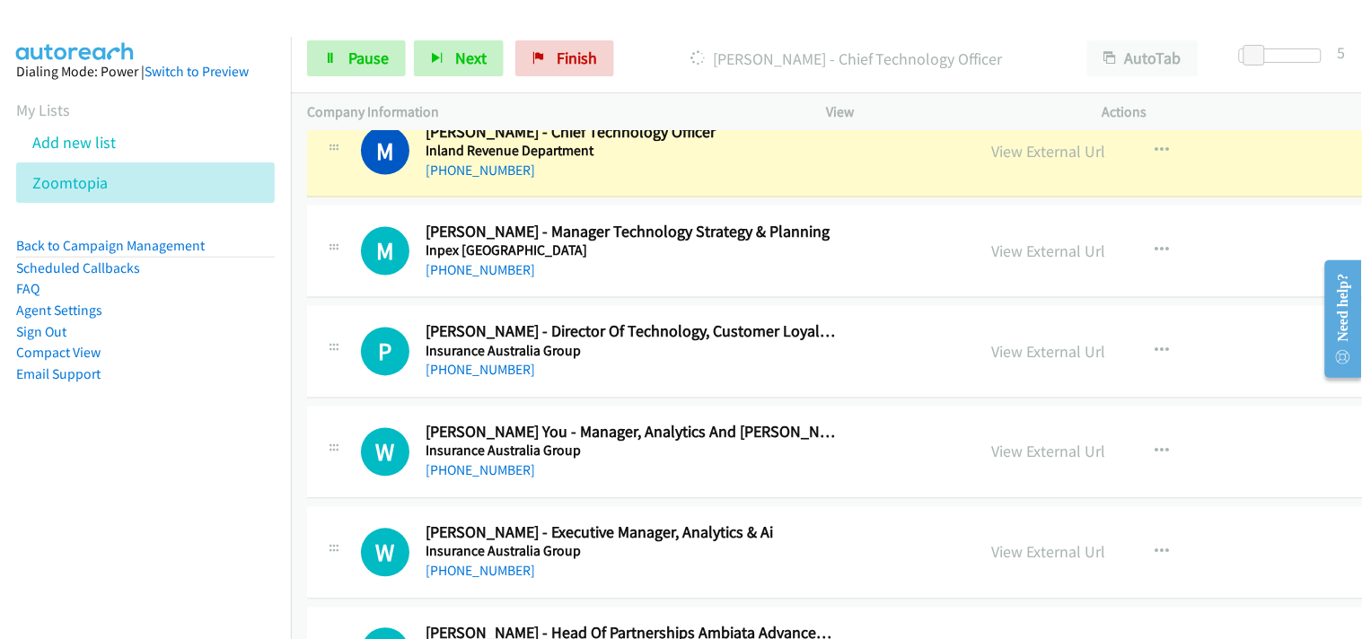
scroll to position [11171, 0]
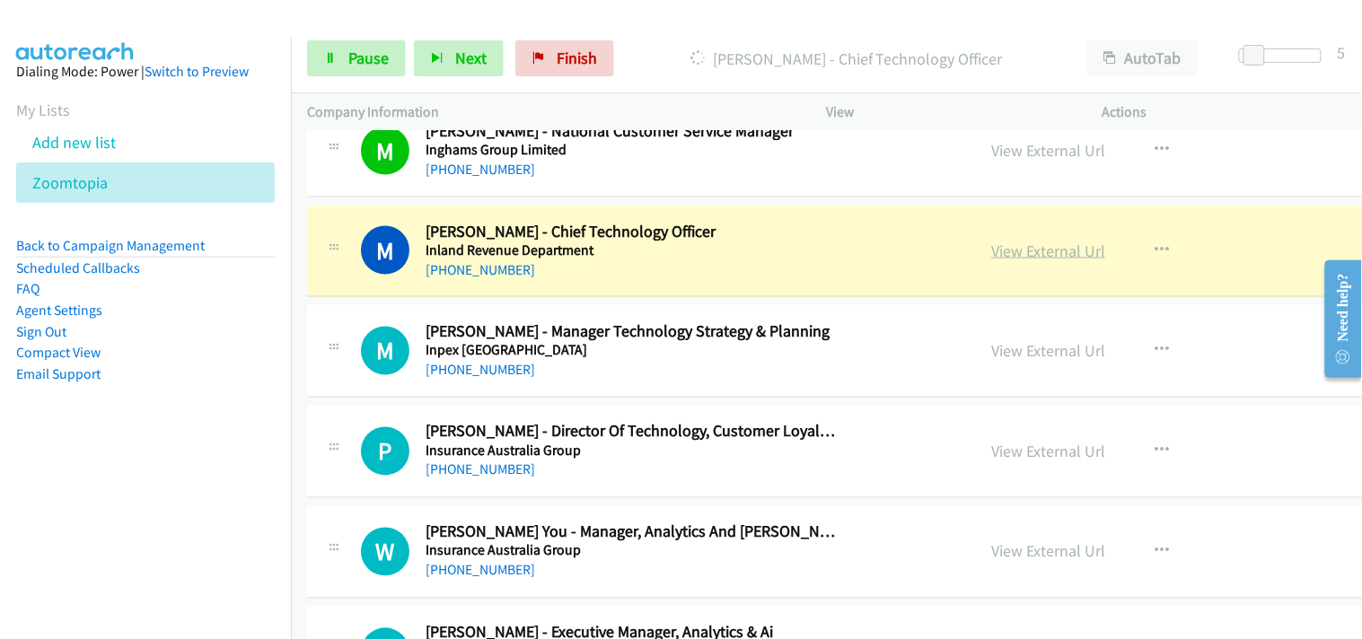
click at [991, 249] on link "View External Url" at bounding box center [1048, 251] width 114 height 21
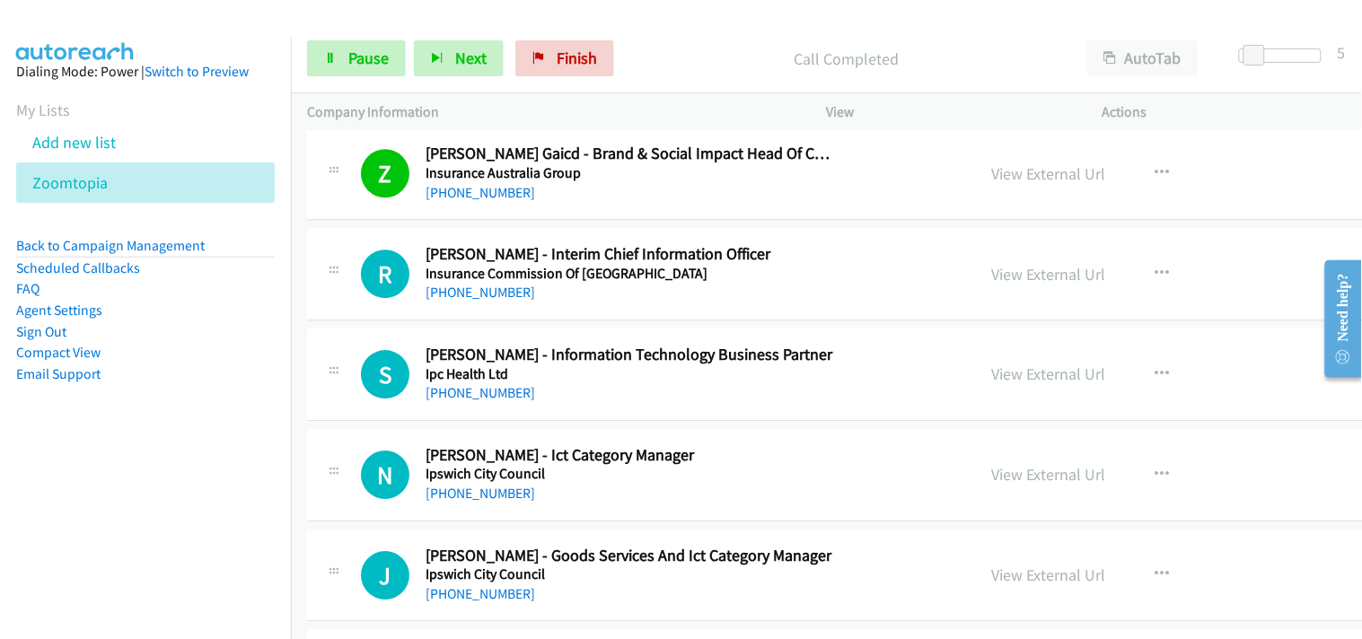
scroll to position [11870, 0]
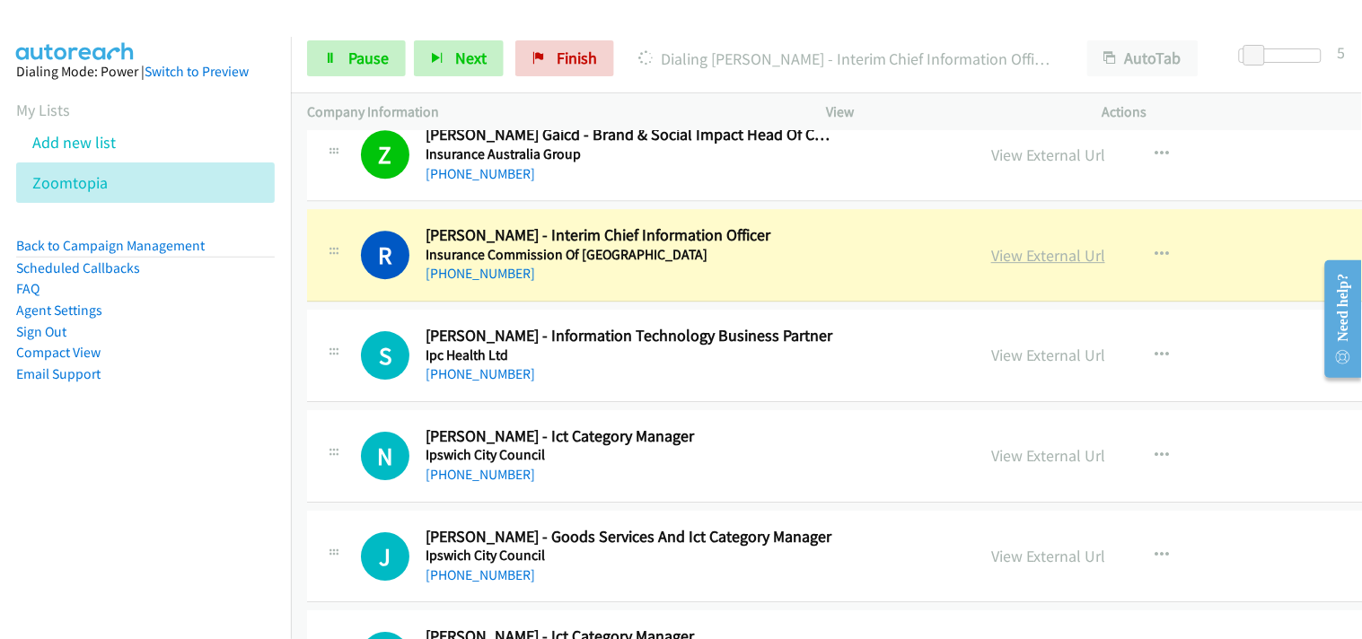
click at [991, 266] on link "View External Url" at bounding box center [1048, 255] width 114 height 21
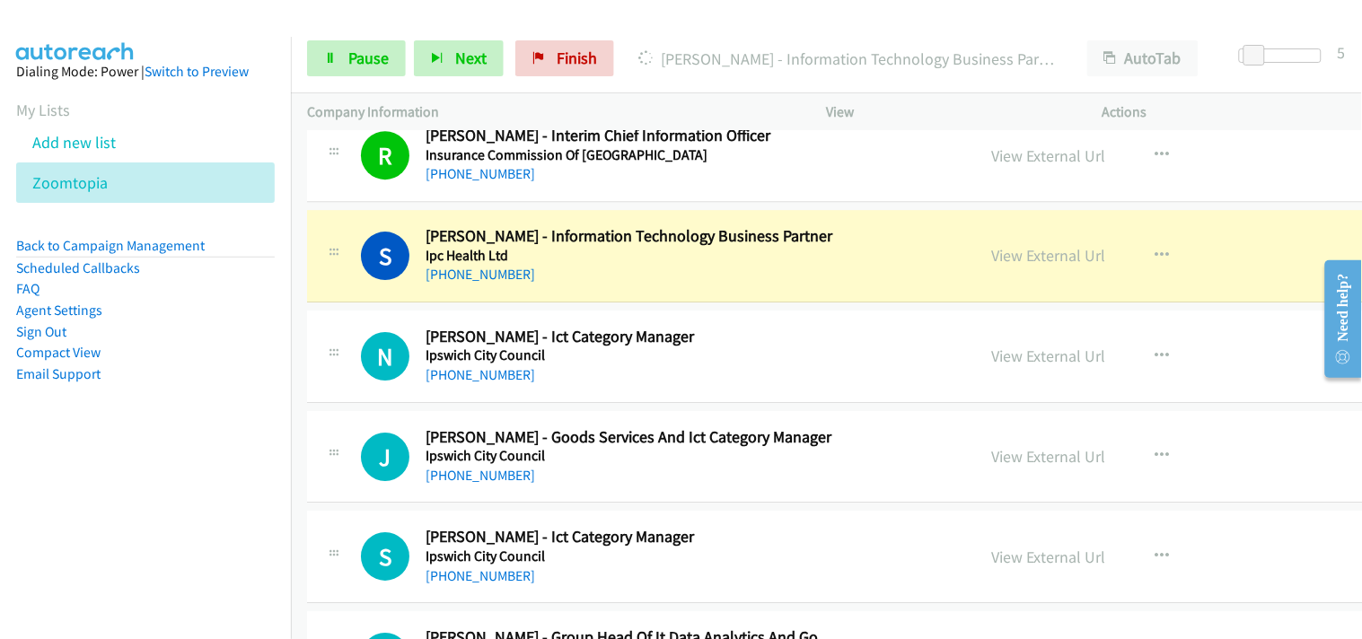
scroll to position [12069, 0]
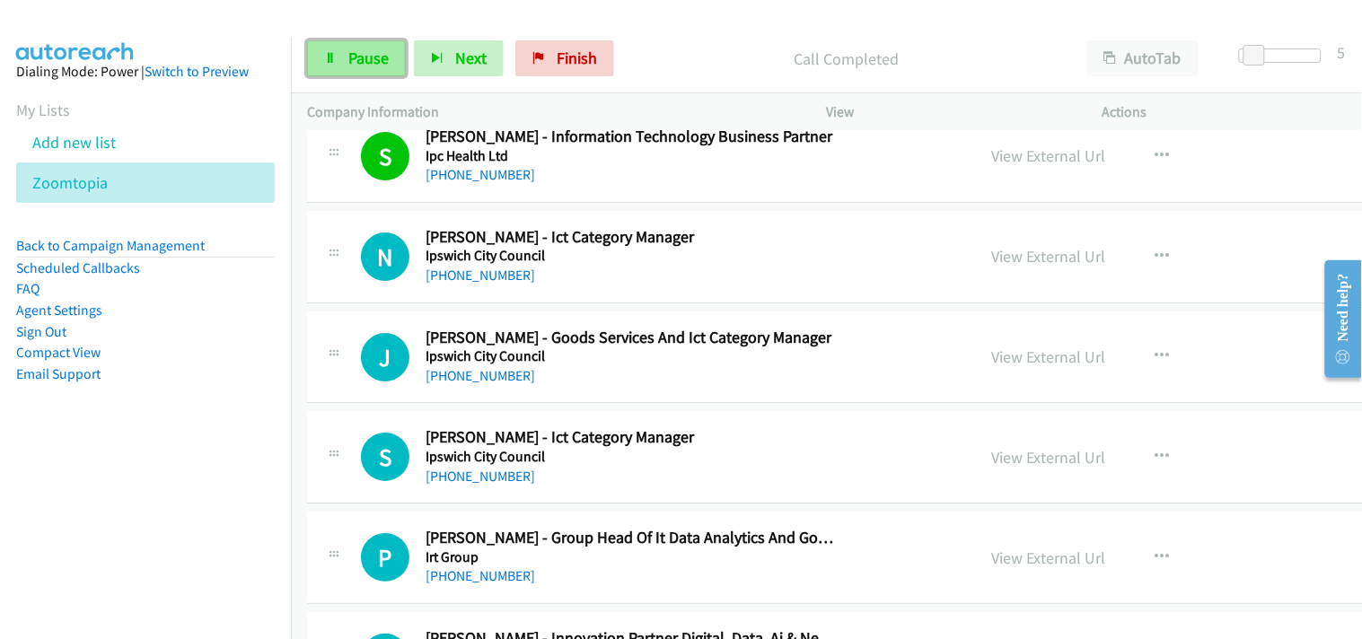
click at [338, 60] on link "Pause" at bounding box center [356, 58] width 99 height 36
